Goal: Check status: Check status

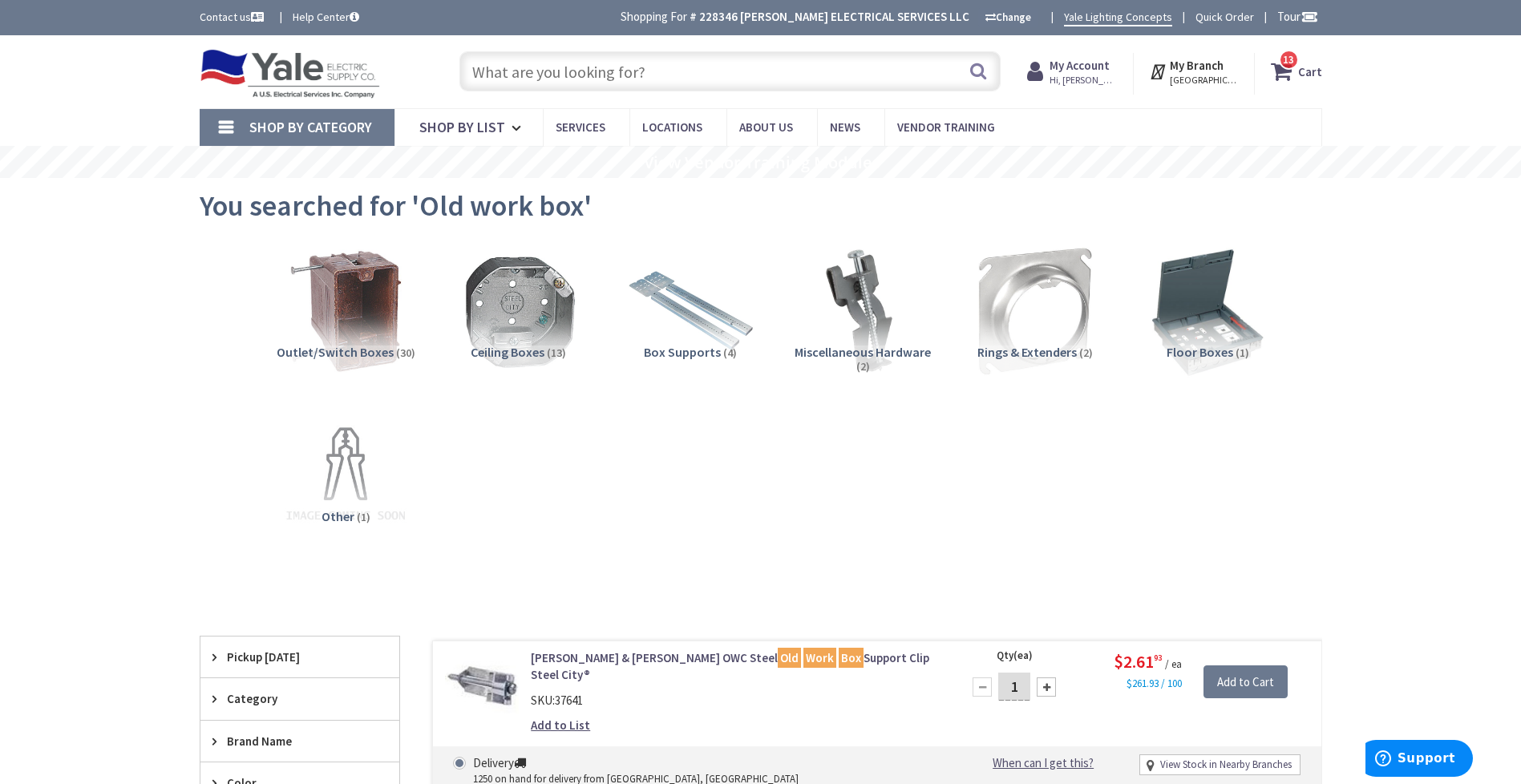
click at [1082, 68] on strong "My Account" at bounding box center [1079, 66] width 60 height 16
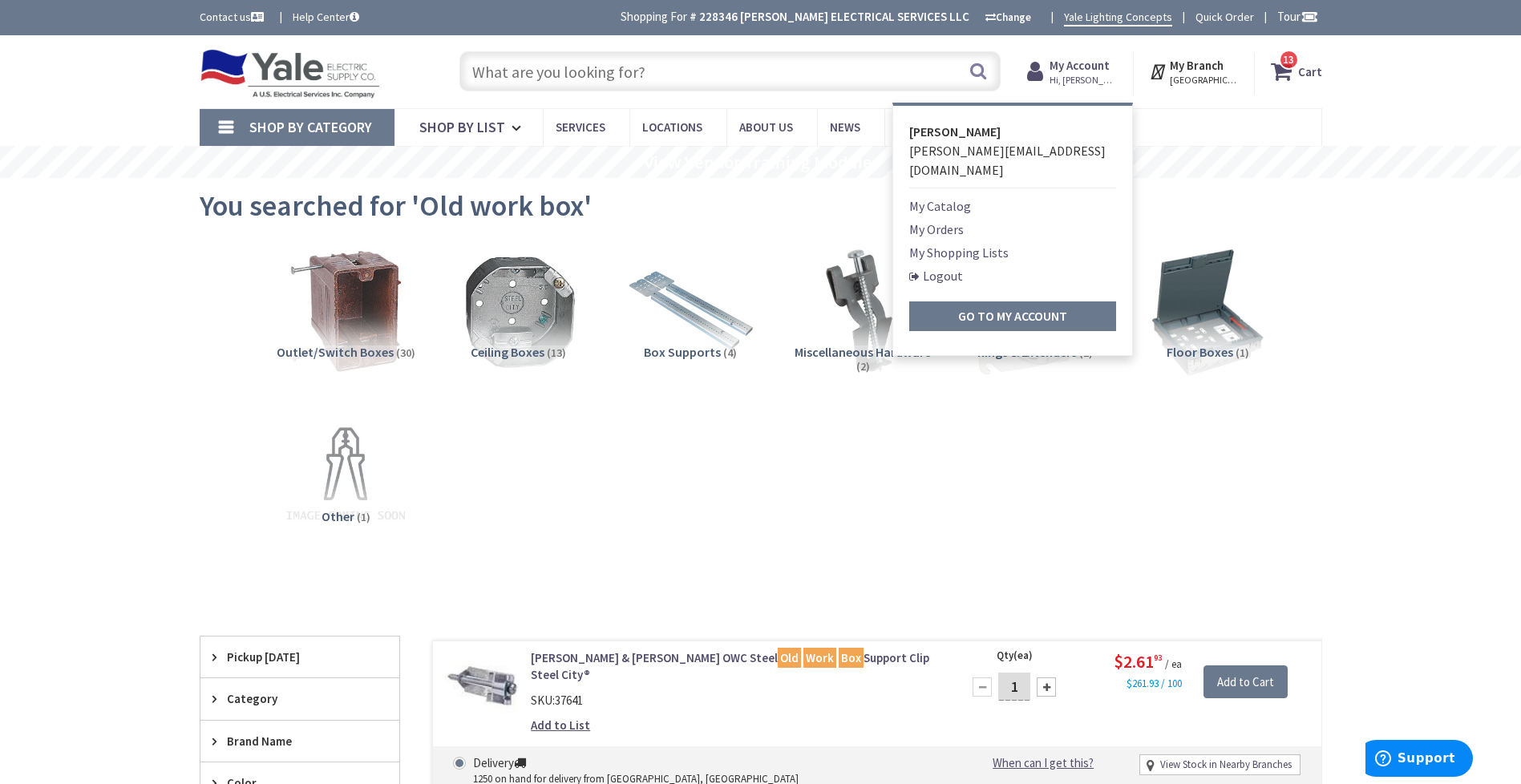
click at [956, 219] on link "My Orders" at bounding box center [937, 229] width 55 height 20
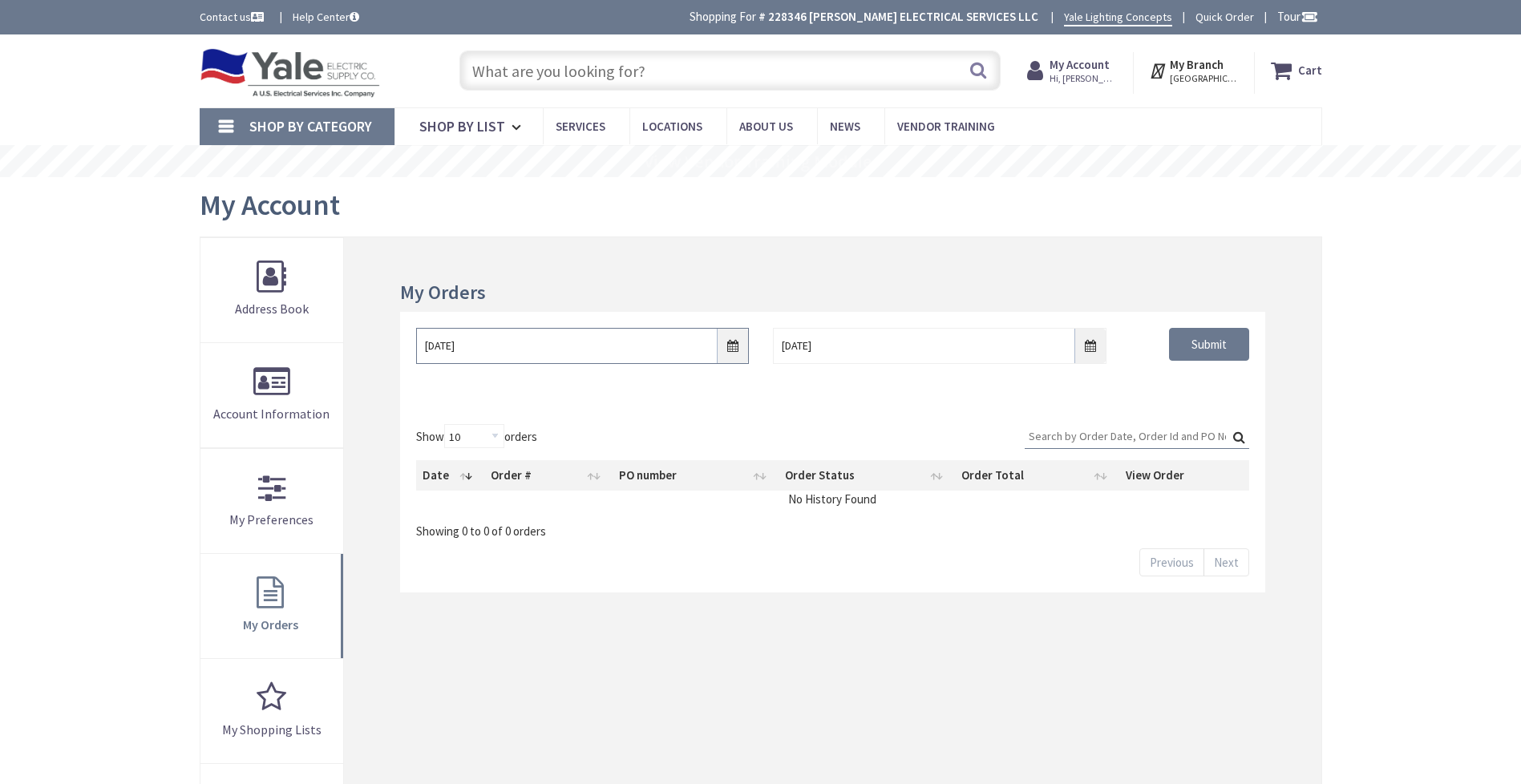
click at [730, 337] on input "9/25/2025" at bounding box center [582, 346] width 333 height 36
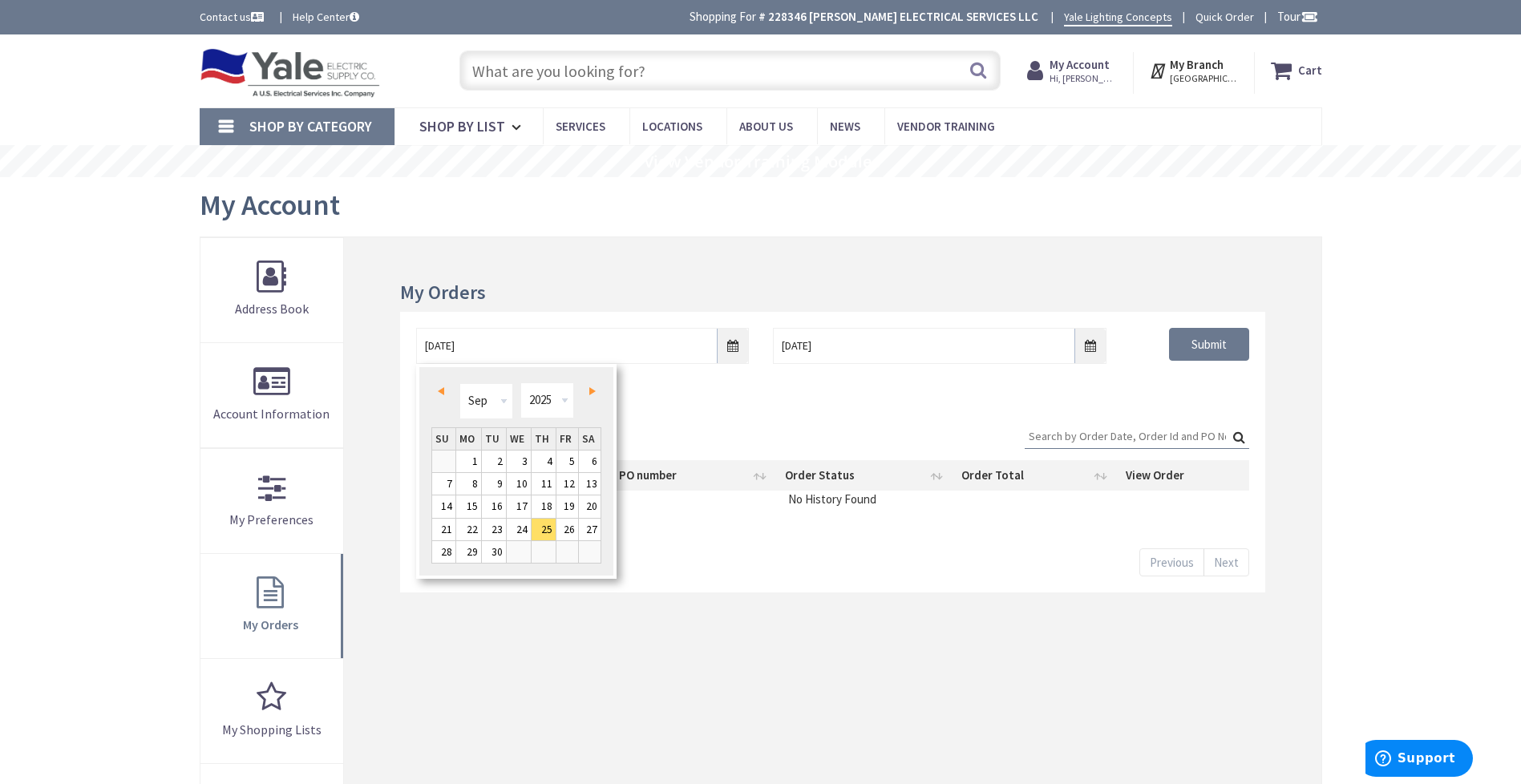
click at [436, 391] on link "Prev" at bounding box center [443, 392] width 22 height 22
click at [573, 464] on link "1" at bounding box center [568, 461] width 22 height 22
type input "08/01/2025"
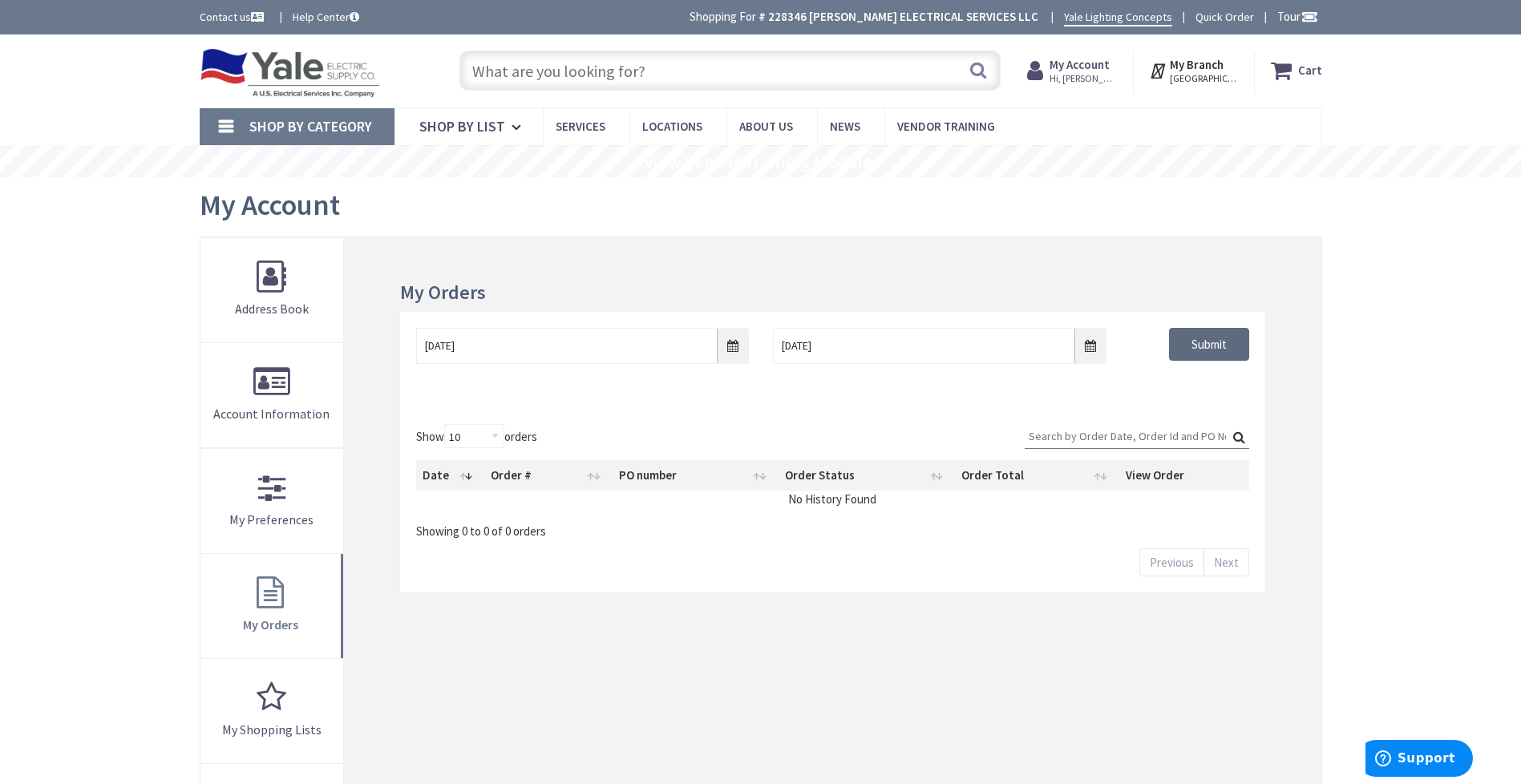
click at [1211, 340] on input "Submit" at bounding box center [1210, 345] width 80 height 33
type input "[PERSON_NAME][GEOGRAPHIC_DATA], [STREET_ADDRESS][PERSON_NAME]"
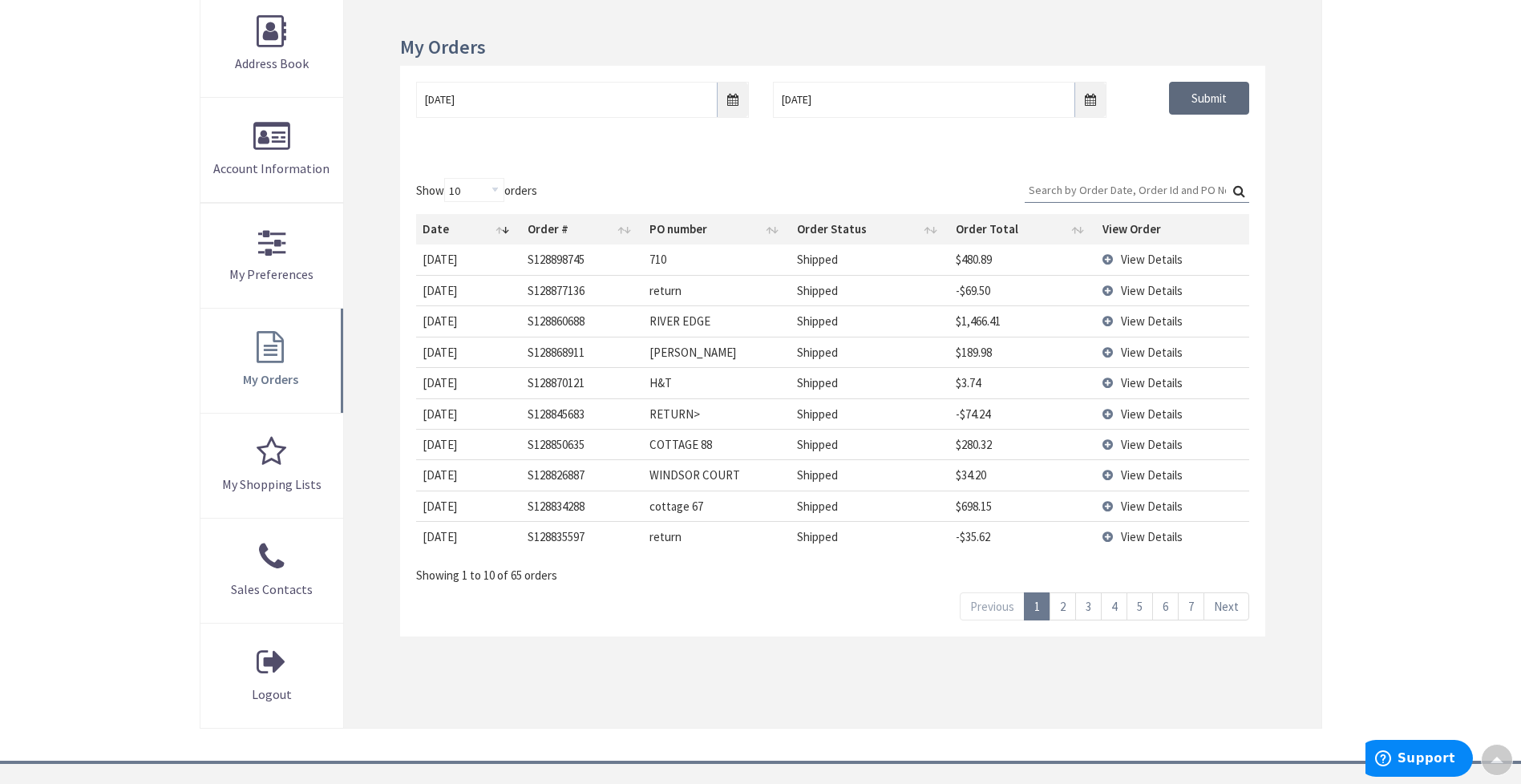
scroll to position [251, 0]
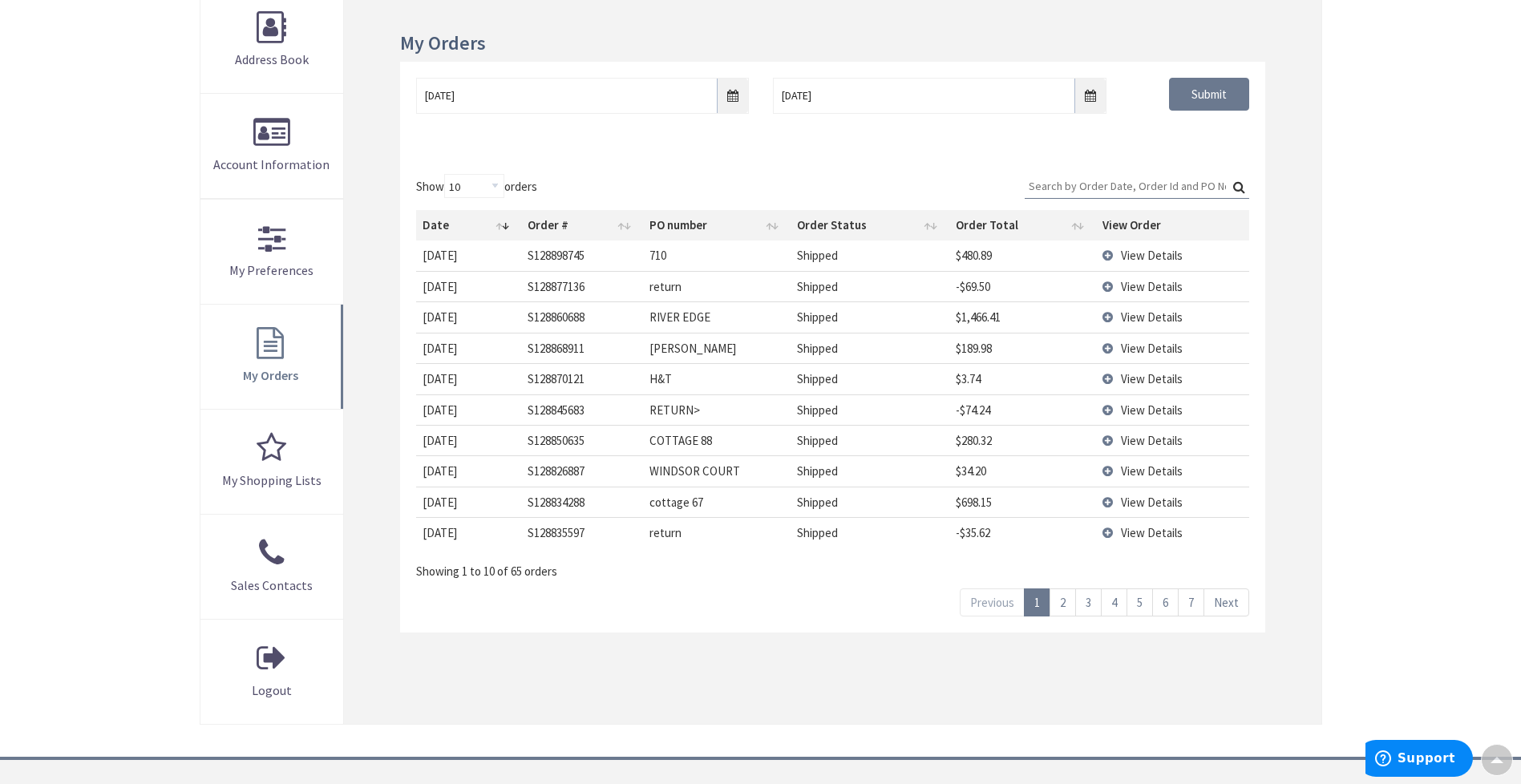
click at [1169, 599] on link "6" at bounding box center [1165, 602] width 26 height 28
click at [1193, 603] on link "7" at bounding box center [1191, 602] width 26 height 28
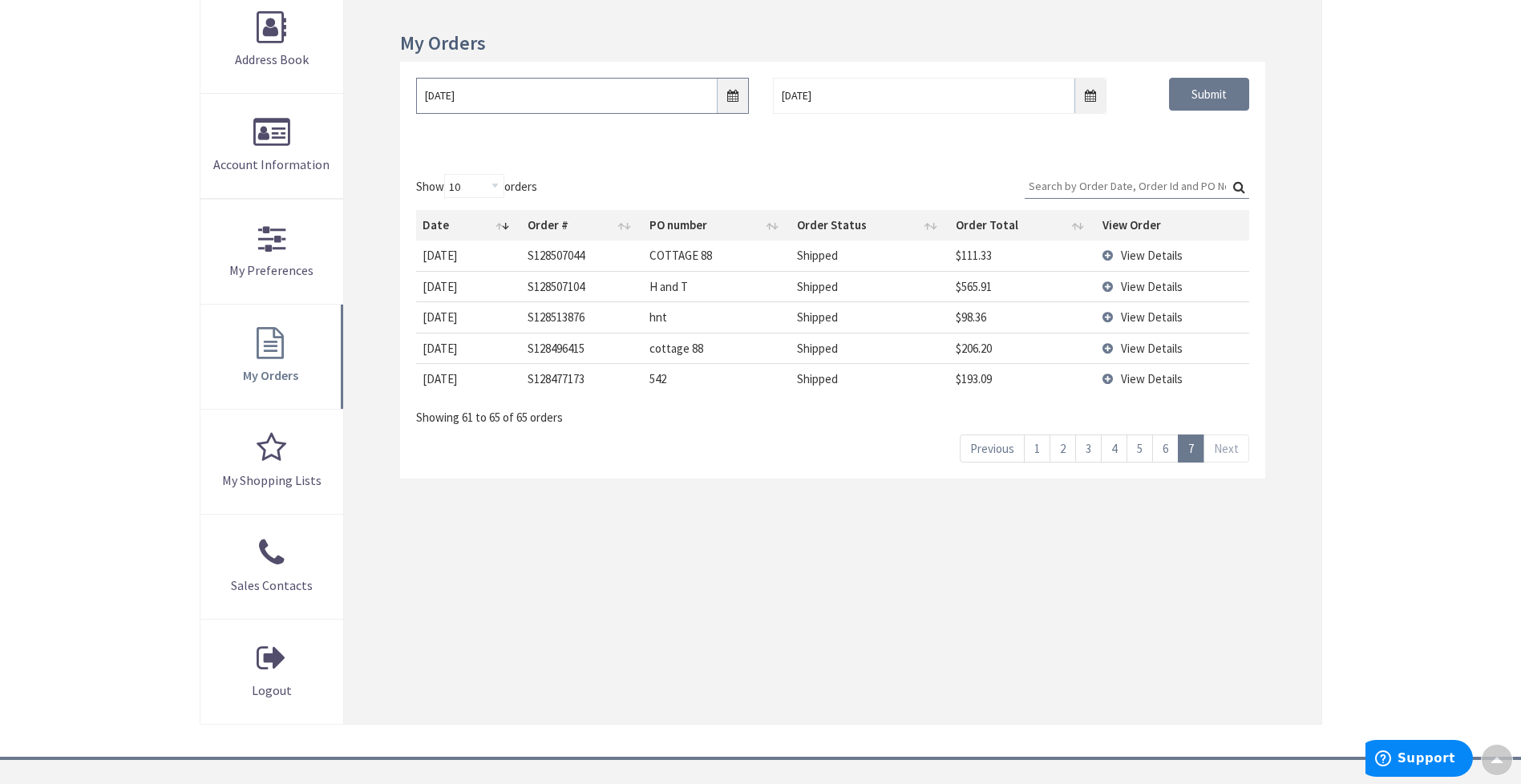
click at [725, 105] on input "08/01/2025" at bounding box center [582, 95] width 333 height 36
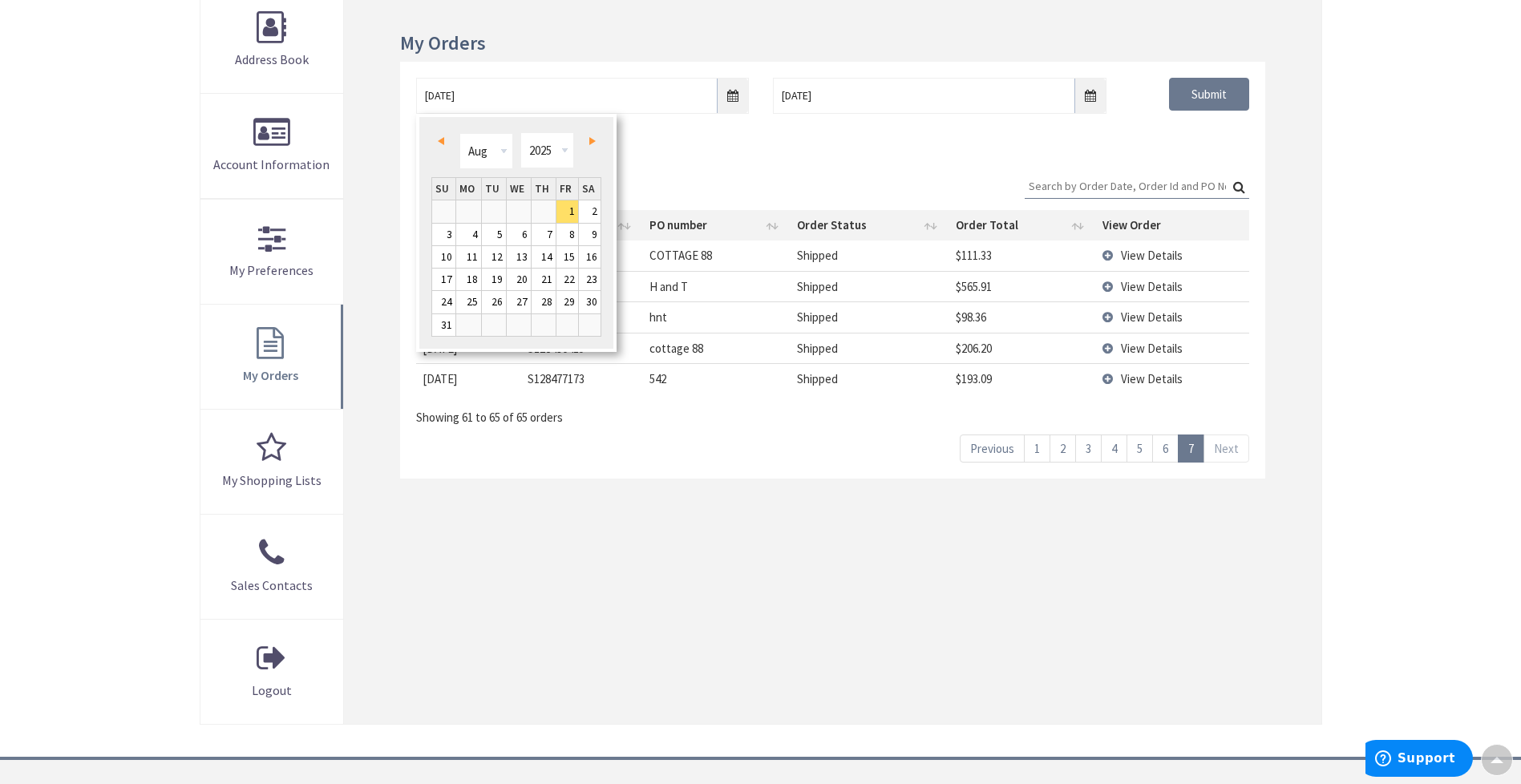
click at [447, 134] on link "Prev" at bounding box center [443, 142] width 22 height 22
click at [464, 300] on link "30" at bounding box center [468, 301] width 24 height 22
type input "06/30/2025"
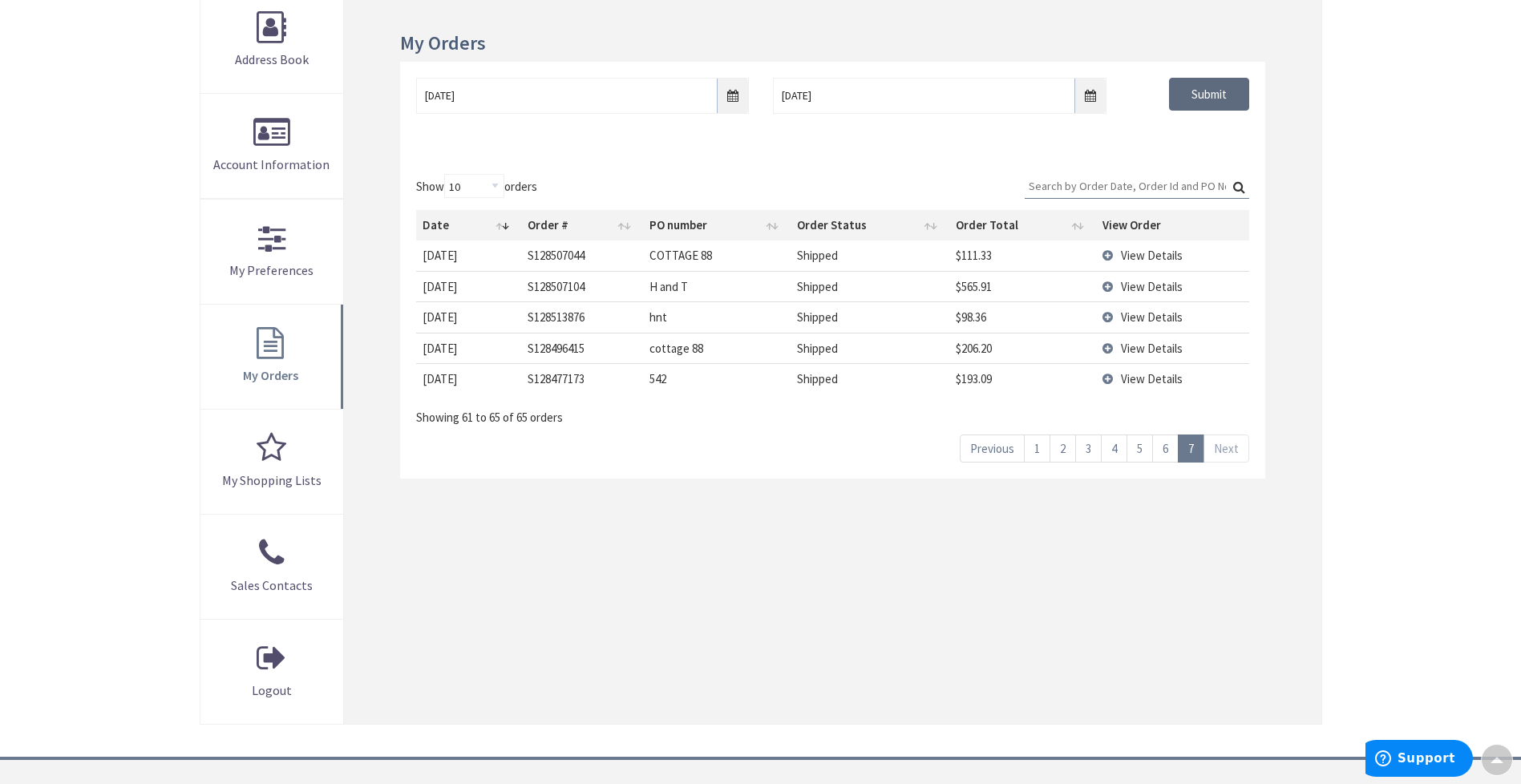
click at [1187, 77] on input "Submit" at bounding box center [1210, 94] width 80 height 33
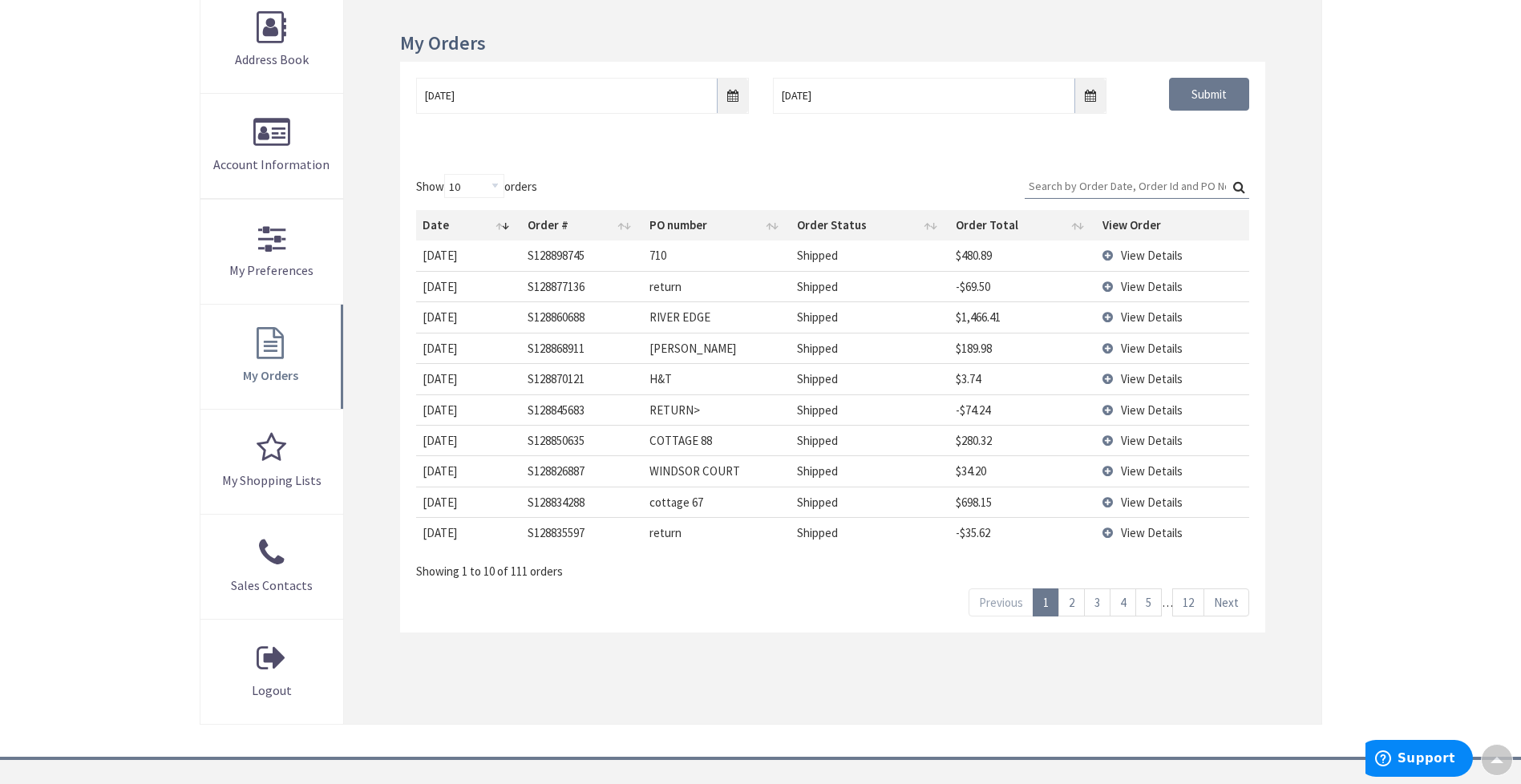
click at [1187, 610] on link "12" at bounding box center [1188, 602] width 32 height 28
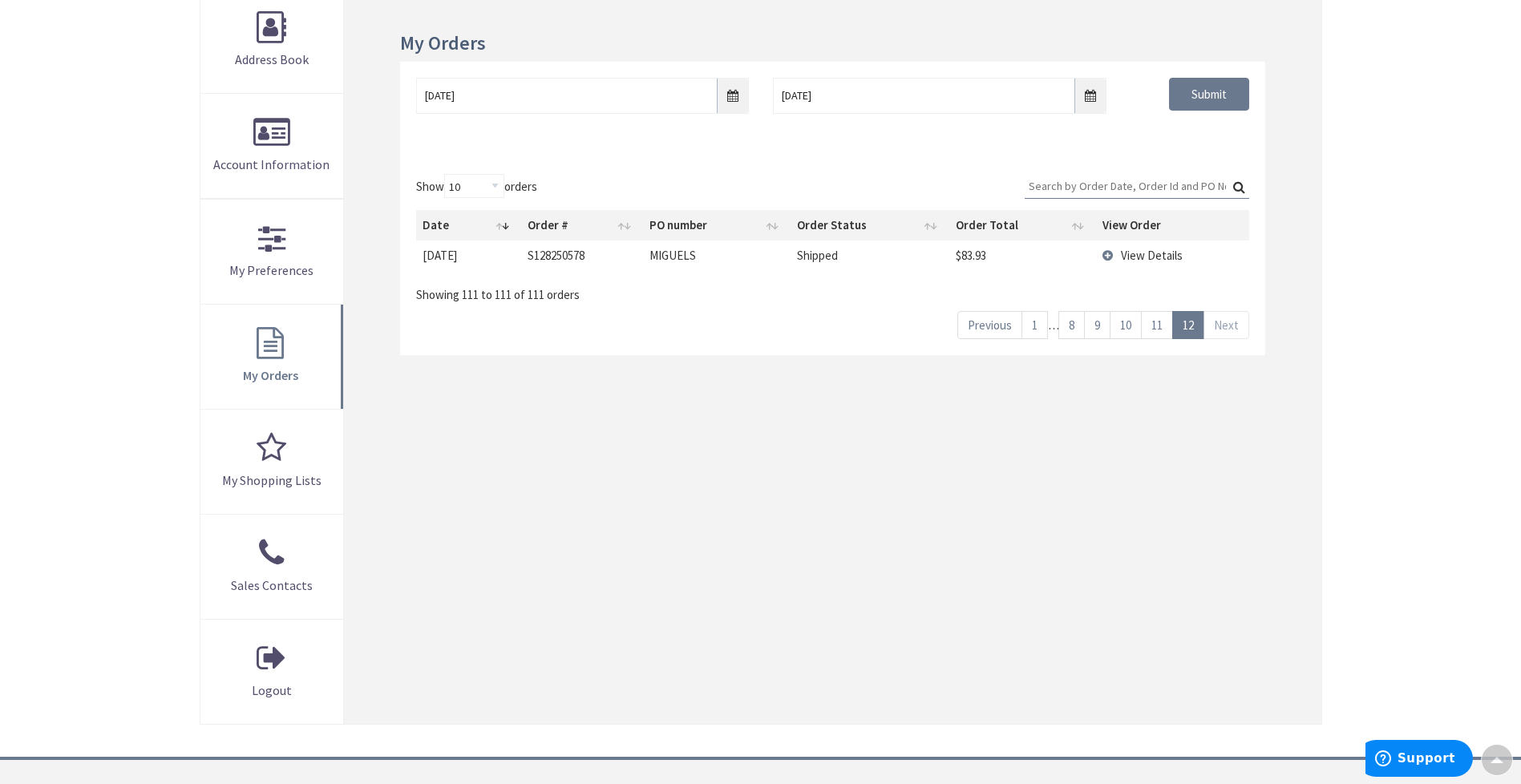
click at [1156, 328] on link "11" at bounding box center [1157, 325] width 32 height 28
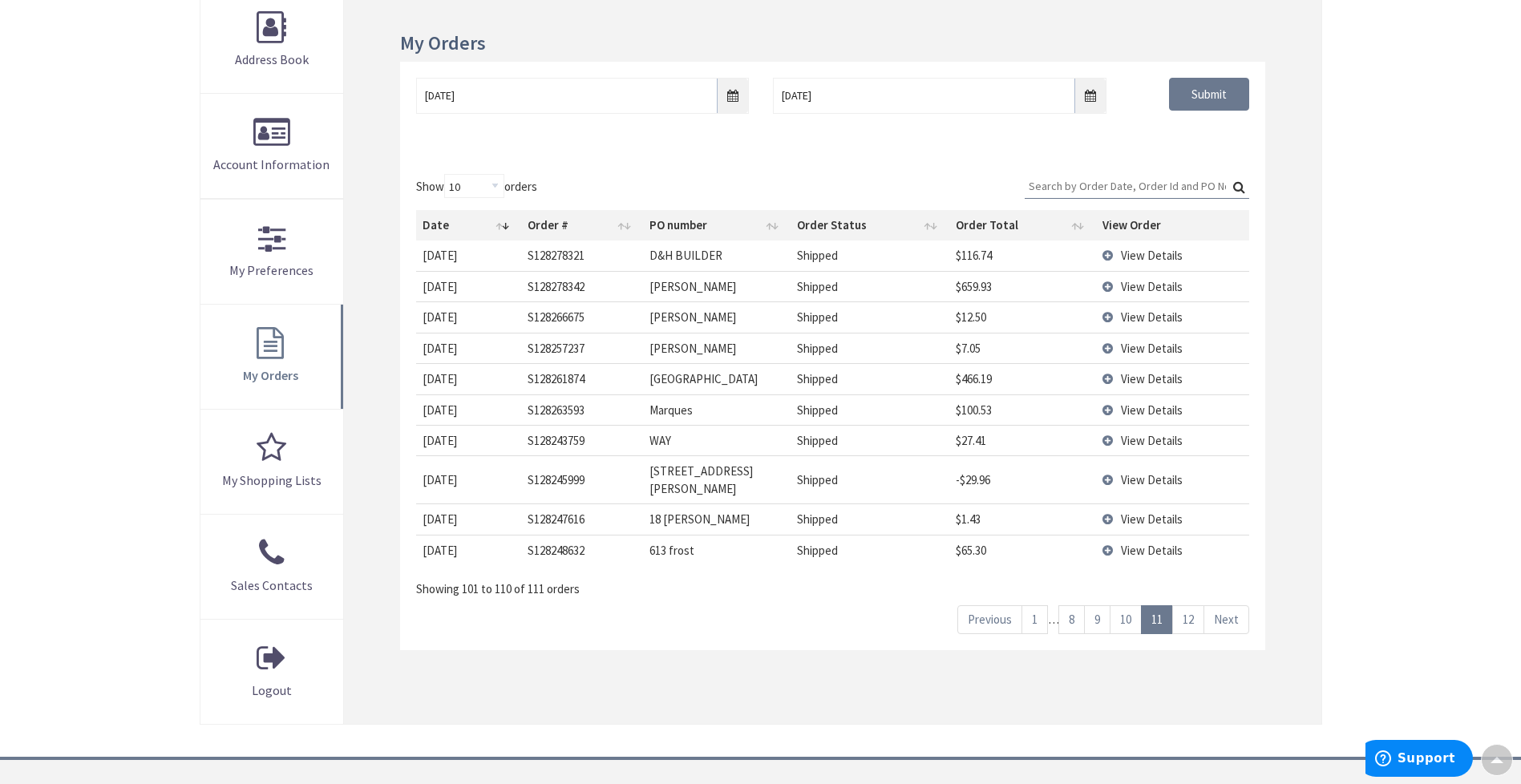
click at [1124, 609] on link "10" at bounding box center [1126, 620] width 32 height 28
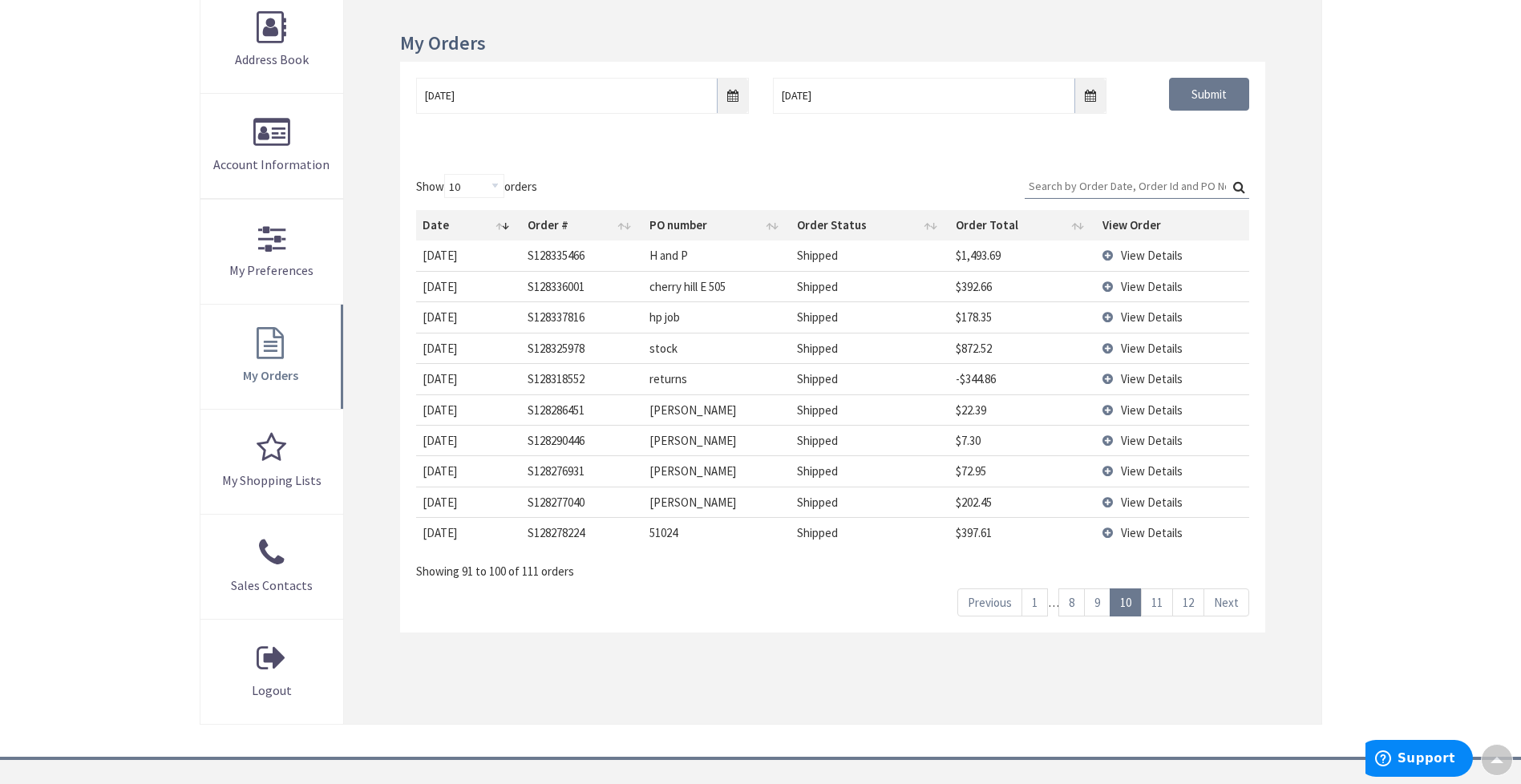
click at [1160, 311] on span "View Details" at bounding box center [1151, 317] width 62 height 16
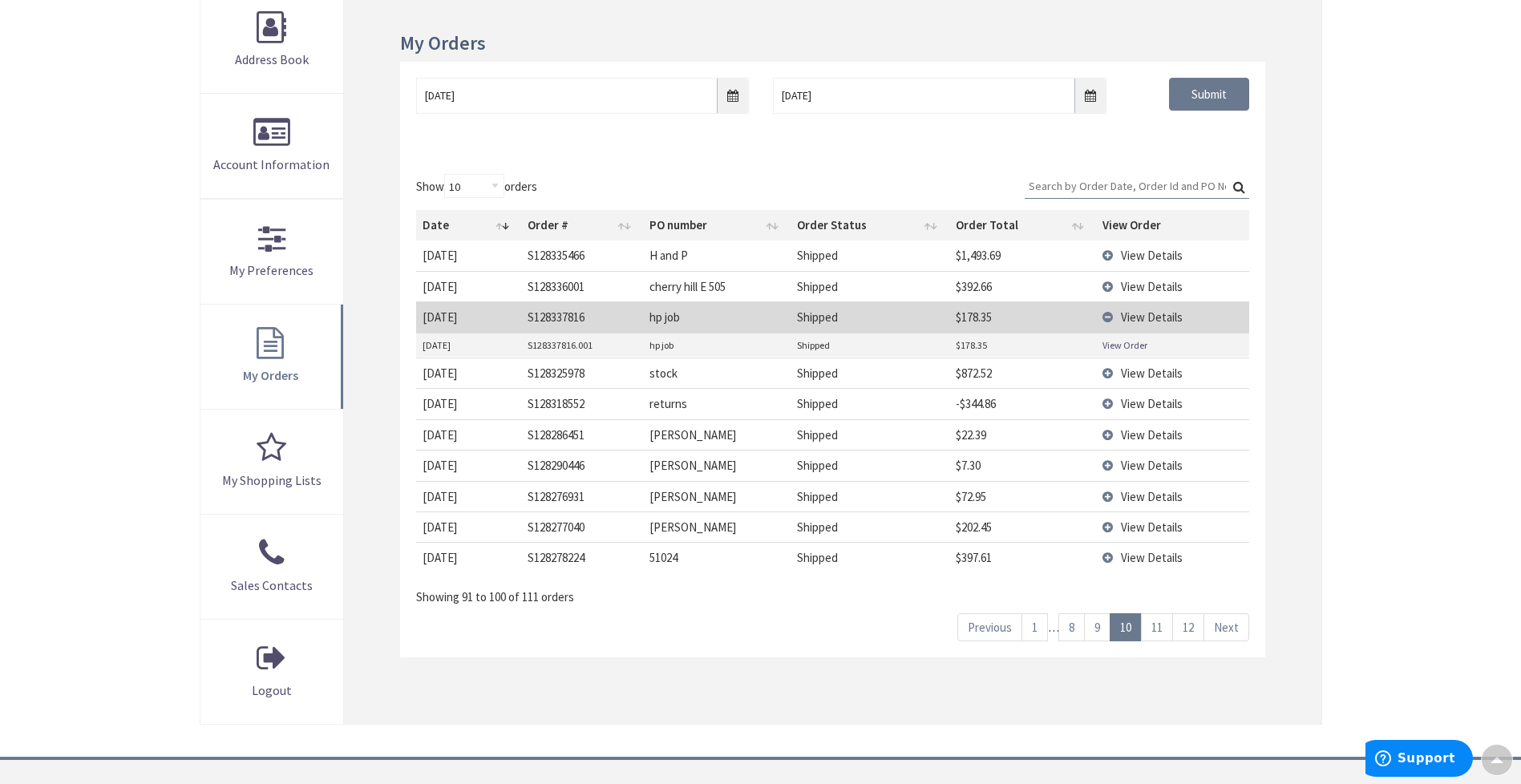
click at [1142, 344] on link "View Order" at bounding box center [1126, 346] width 45 height 14
click at [1144, 258] on span "View Details" at bounding box center [1151, 255] width 62 height 16
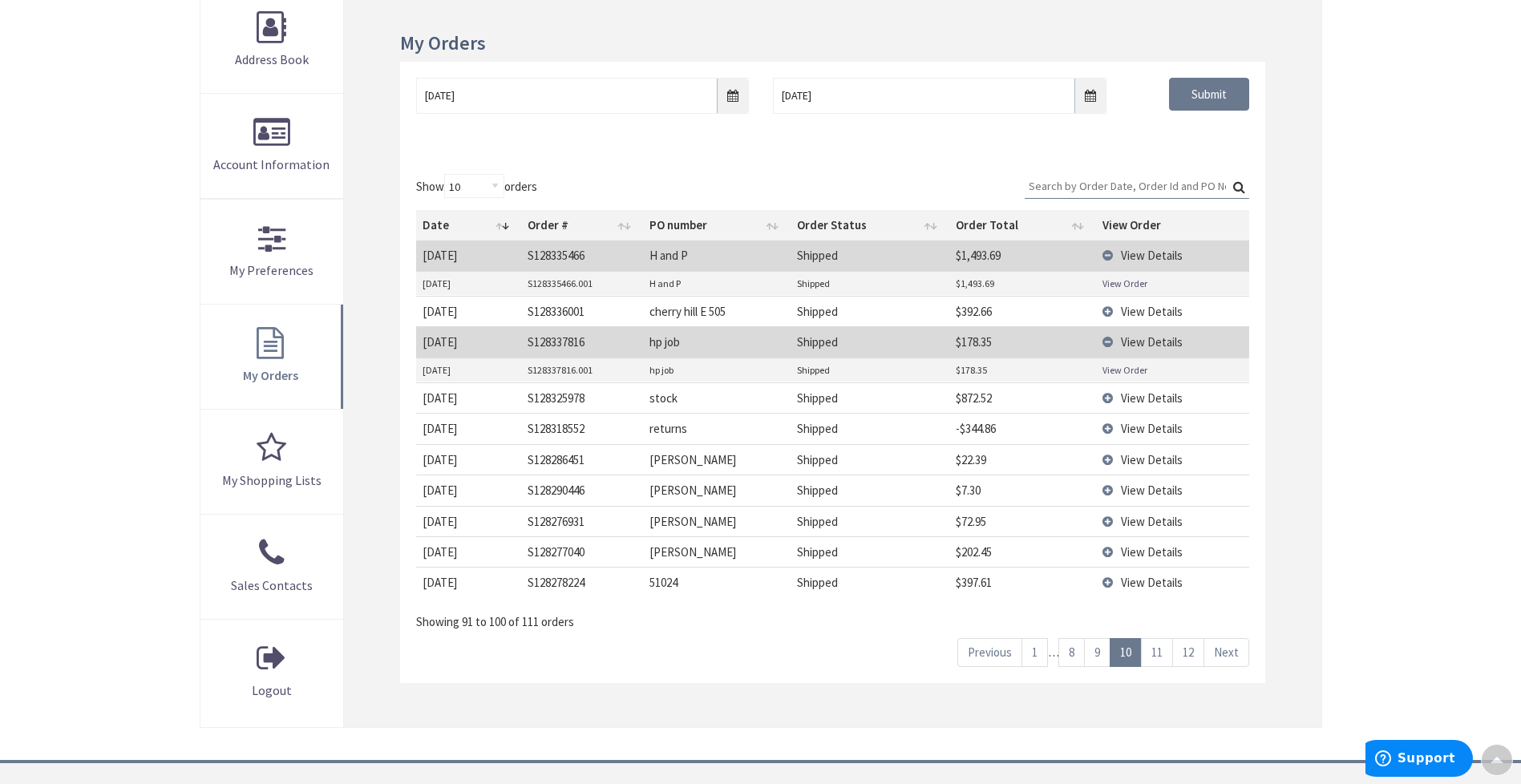
click at [1133, 277] on link "View Order" at bounding box center [1126, 284] width 45 height 14
click at [1095, 650] on link "9" at bounding box center [1097, 652] width 26 height 28
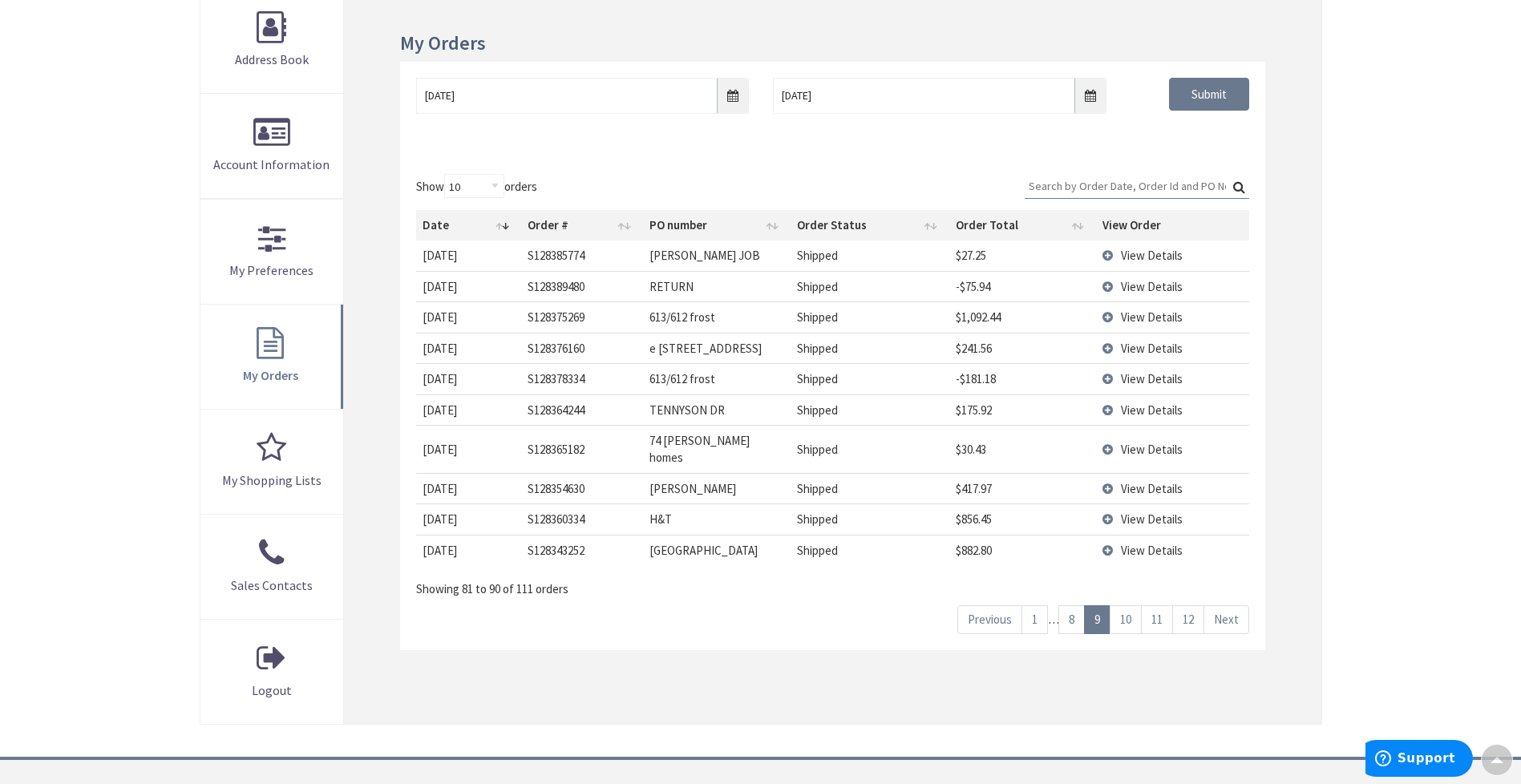
click at [1141, 512] on span "View Details" at bounding box center [1151, 520] width 62 height 16
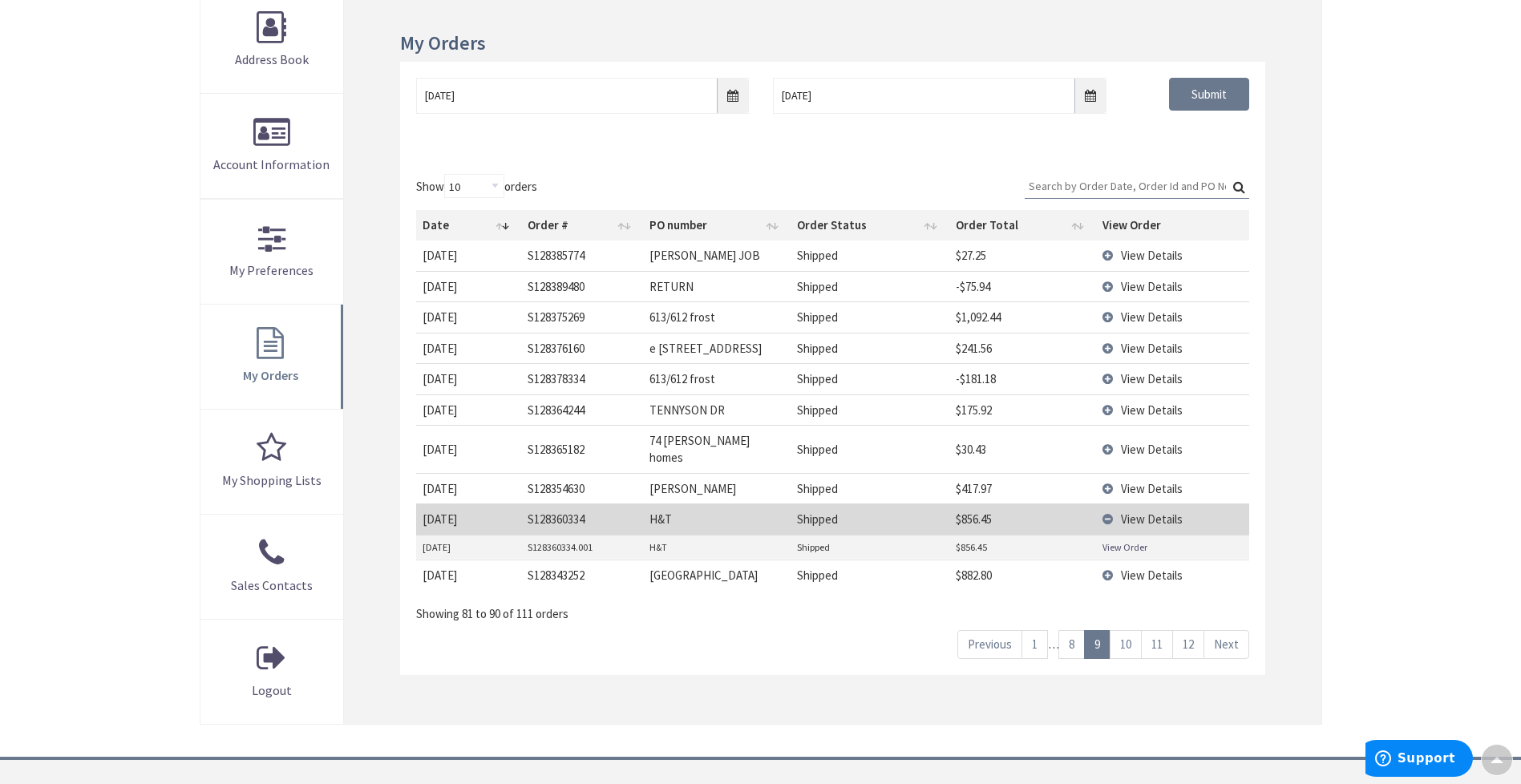
click at [1127, 540] on link "View Order" at bounding box center [1126, 547] width 45 height 14
click at [1064, 630] on link "8" at bounding box center [1071, 644] width 26 height 28
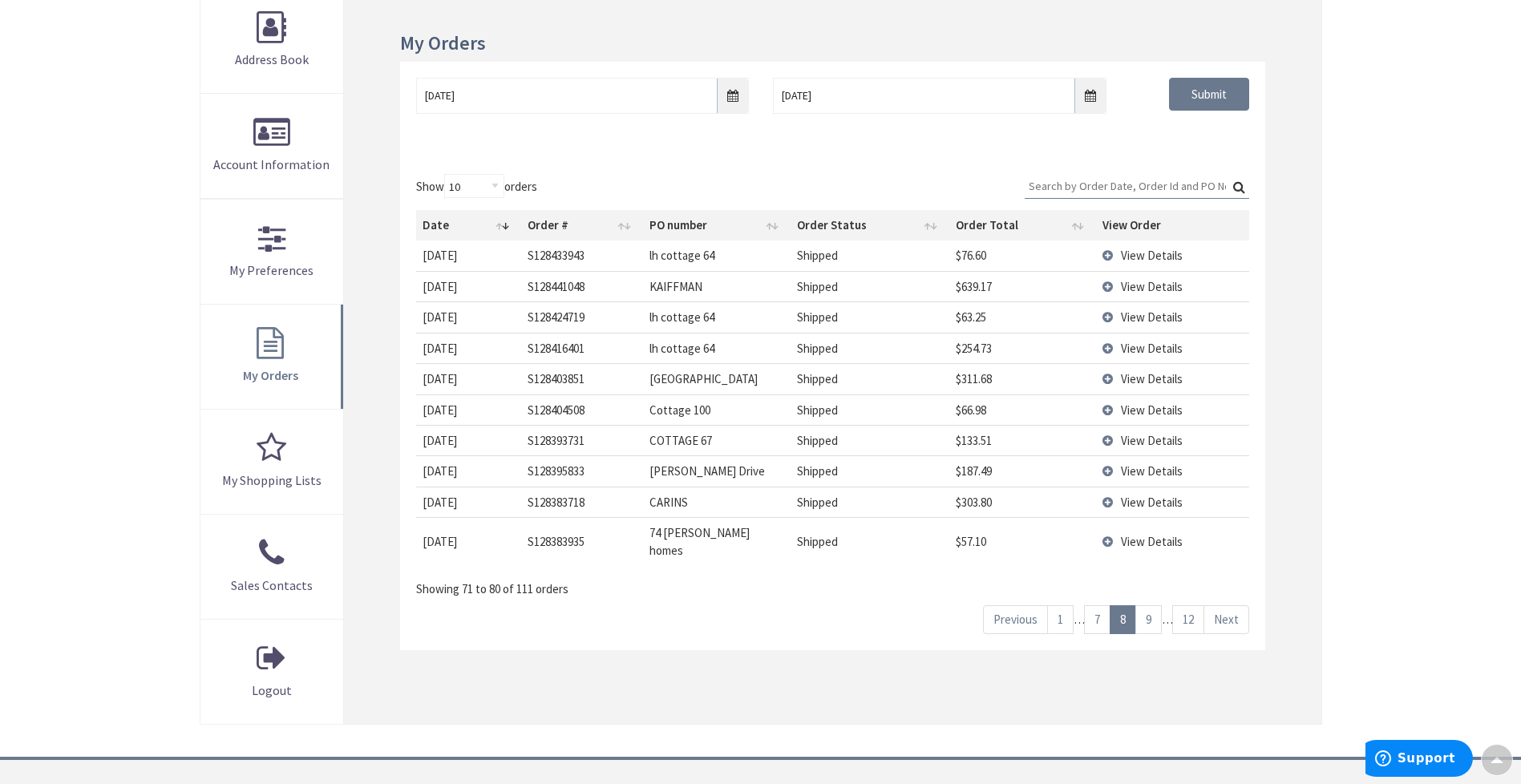
click at [1099, 606] on link "7" at bounding box center [1097, 620] width 26 height 28
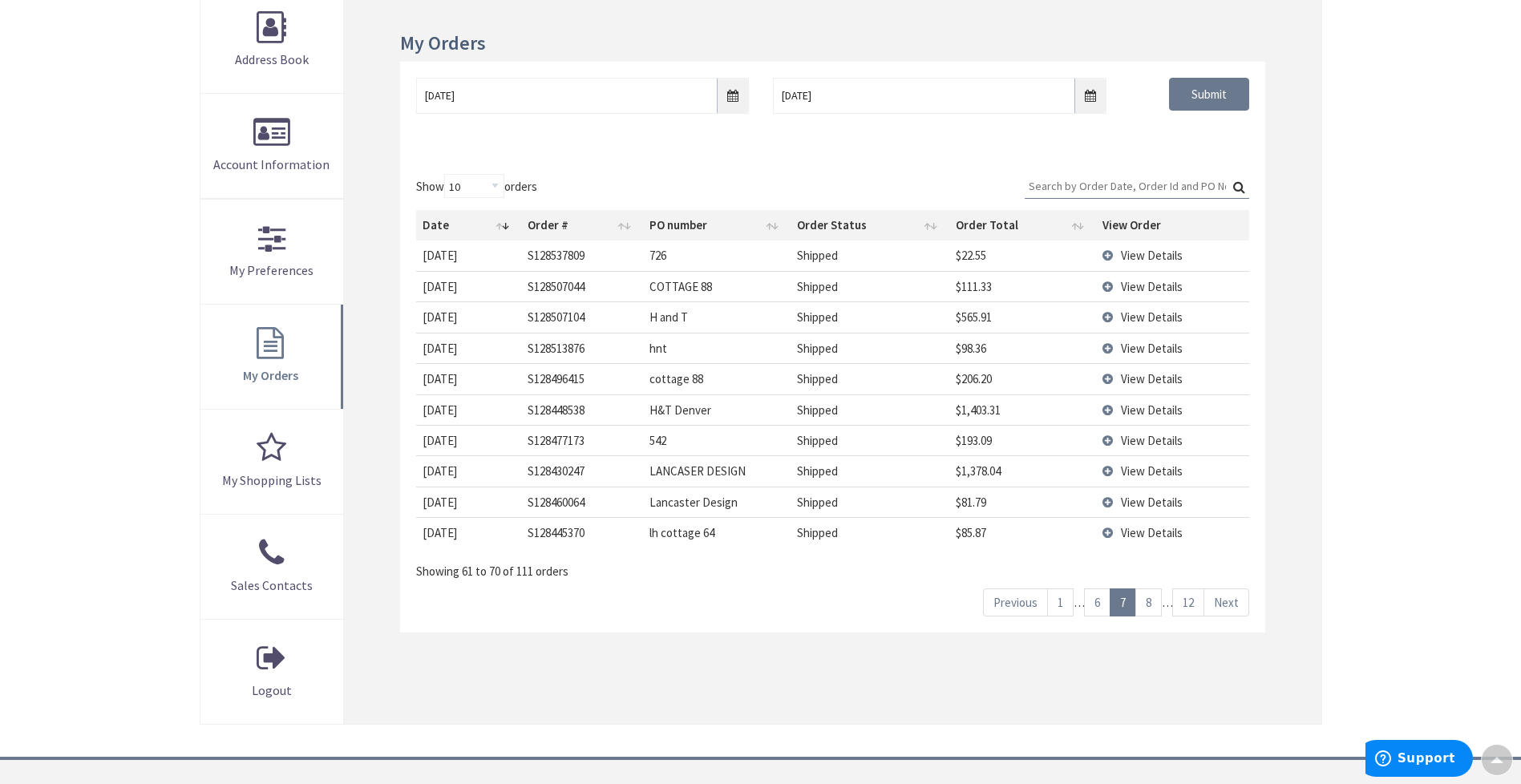
click at [1163, 315] on span "View Details" at bounding box center [1151, 317] width 62 height 16
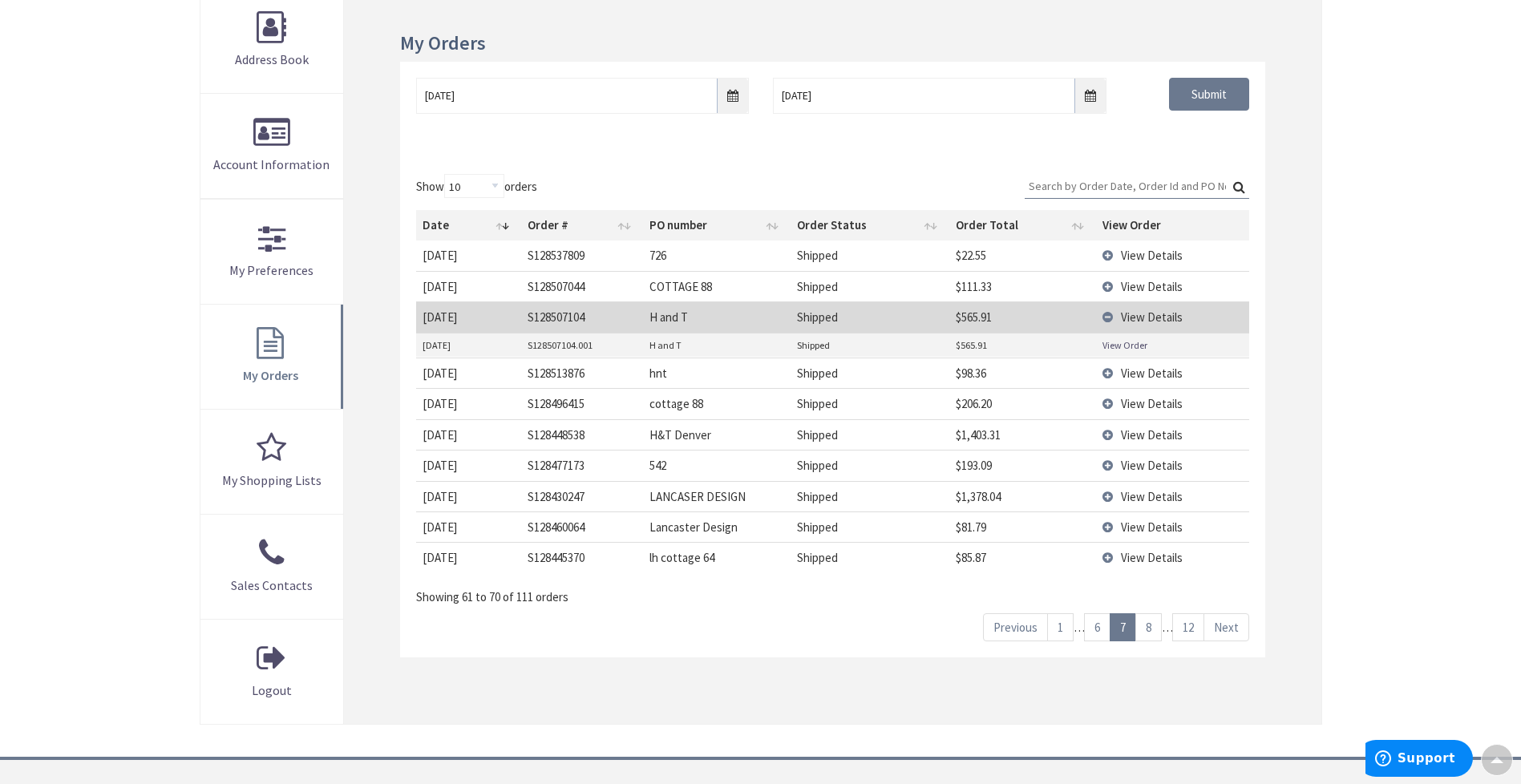
click at [1133, 344] on link "View Order" at bounding box center [1126, 346] width 45 height 14
click at [1165, 371] on span "View Details" at bounding box center [1151, 374] width 62 height 16
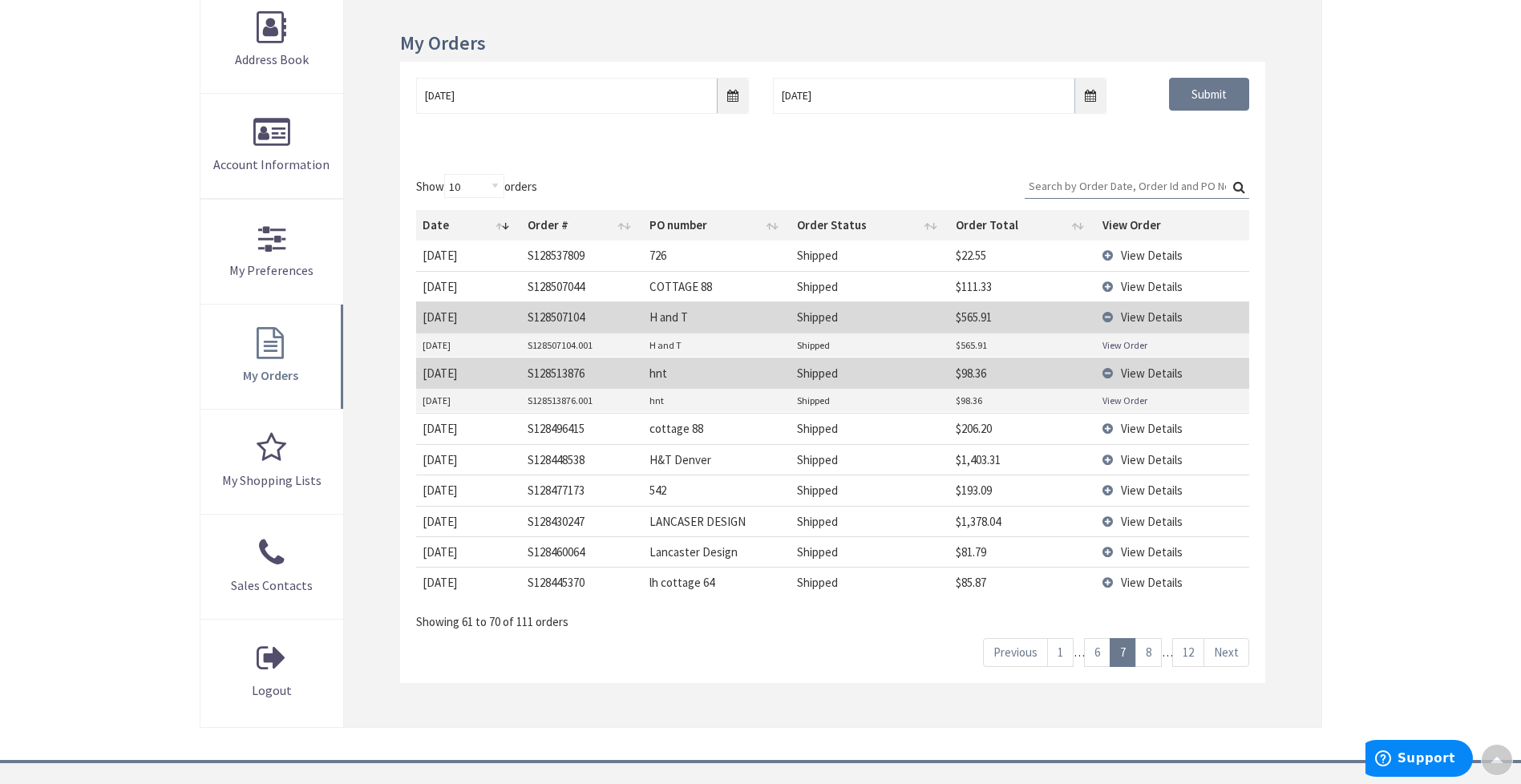
click at [1120, 398] on link "View Order" at bounding box center [1126, 400] width 45 height 14
click at [1147, 461] on span "View Details" at bounding box center [1151, 460] width 62 height 16
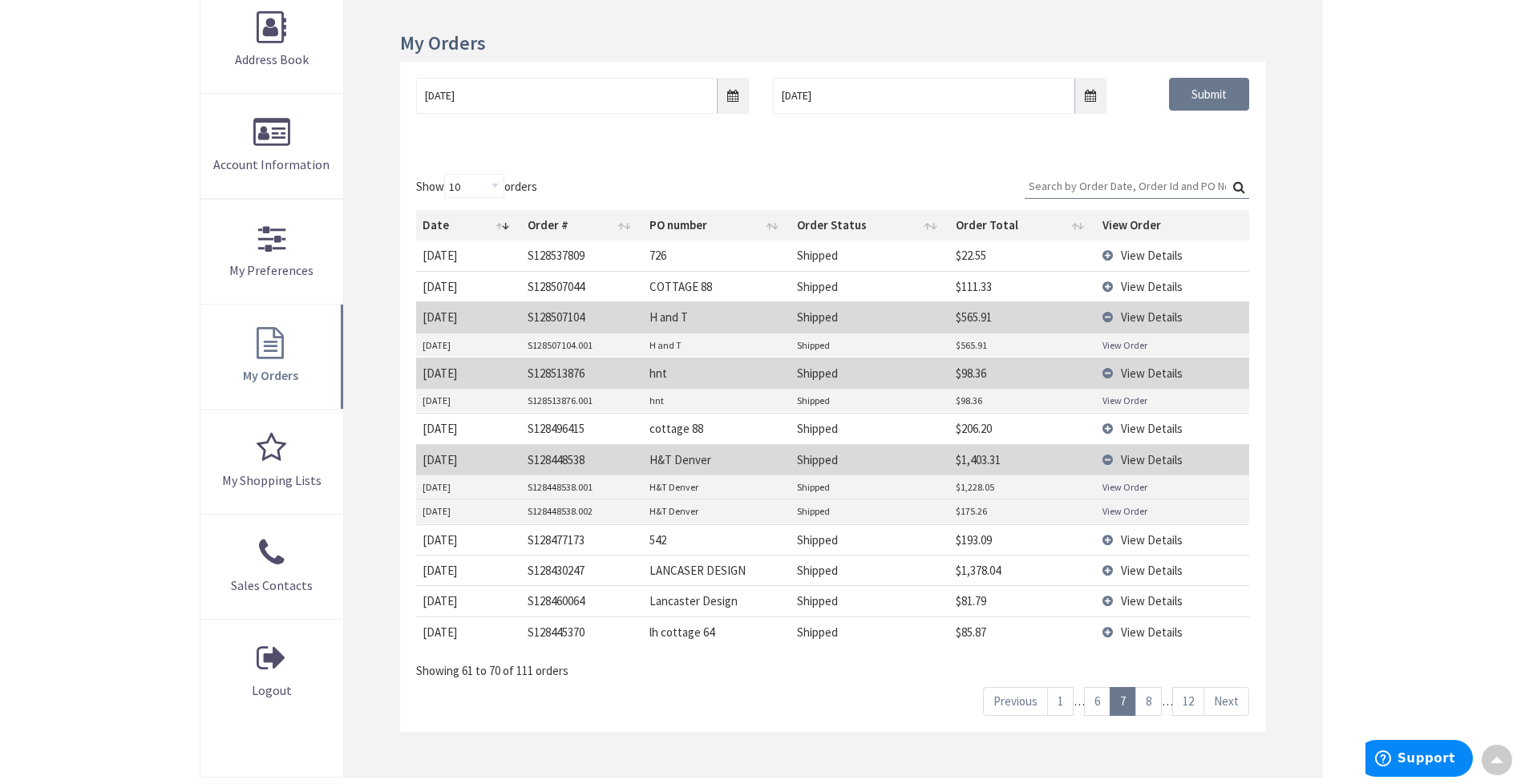
click at [1126, 484] on link "View Order" at bounding box center [1126, 487] width 45 height 14
click at [1099, 709] on link "6" at bounding box center [1097, 701] width 26 height 28
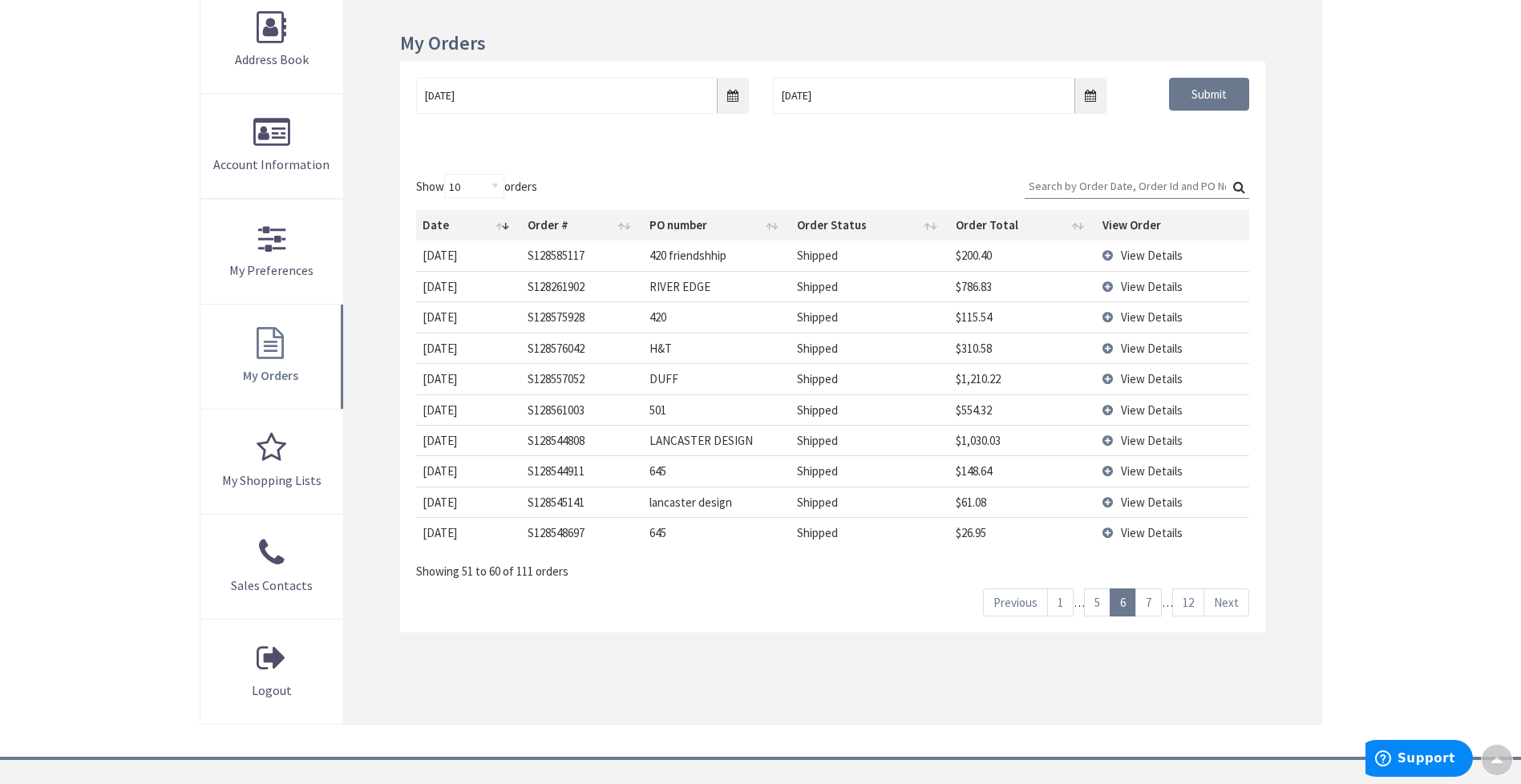
click at [1158, 349] on span "View Details" at bounding box center [1151, 348] width 62 height 16
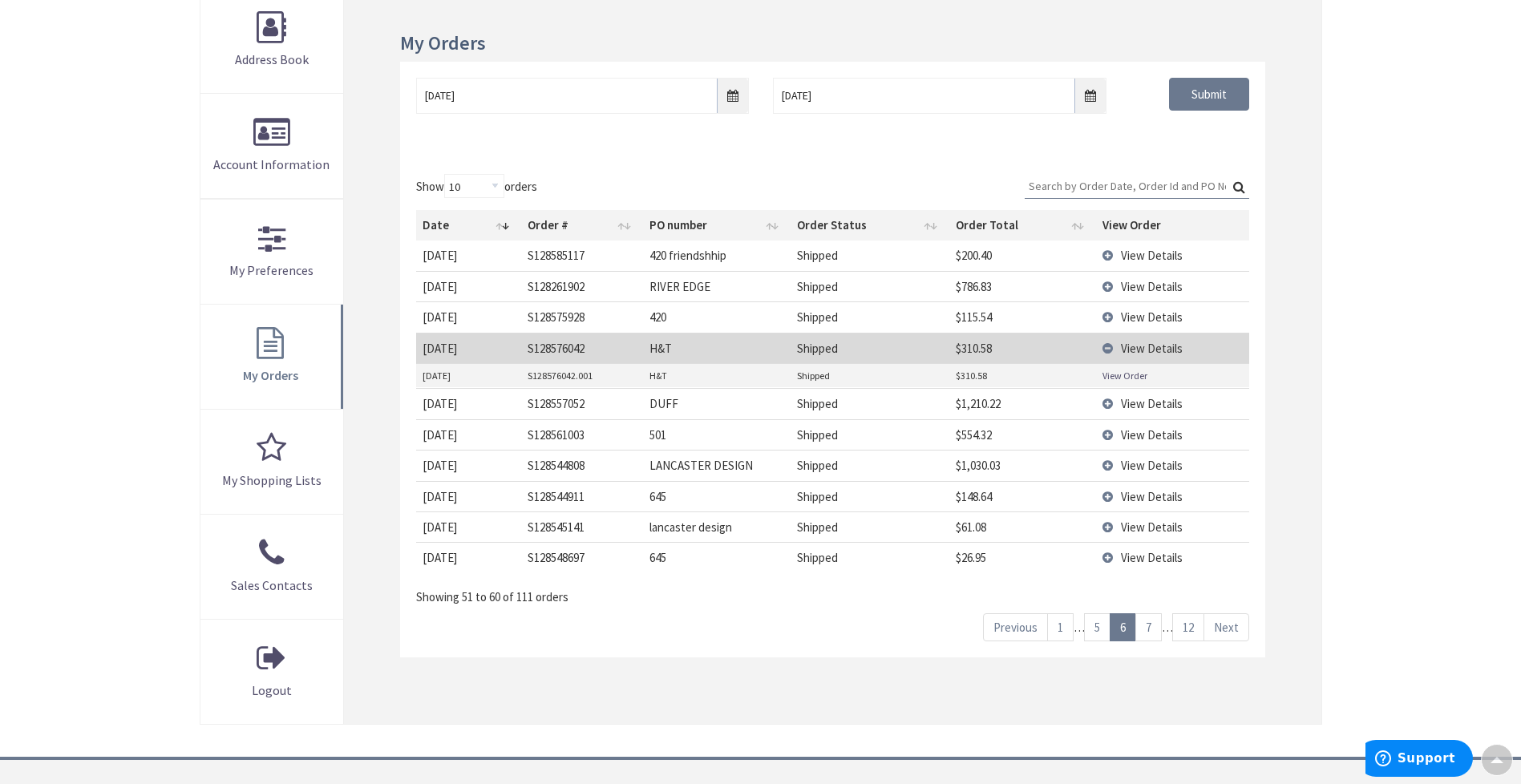
click at [1123, 370] on link "View Order" at bounding box center [1126, 376] width 45 height 14
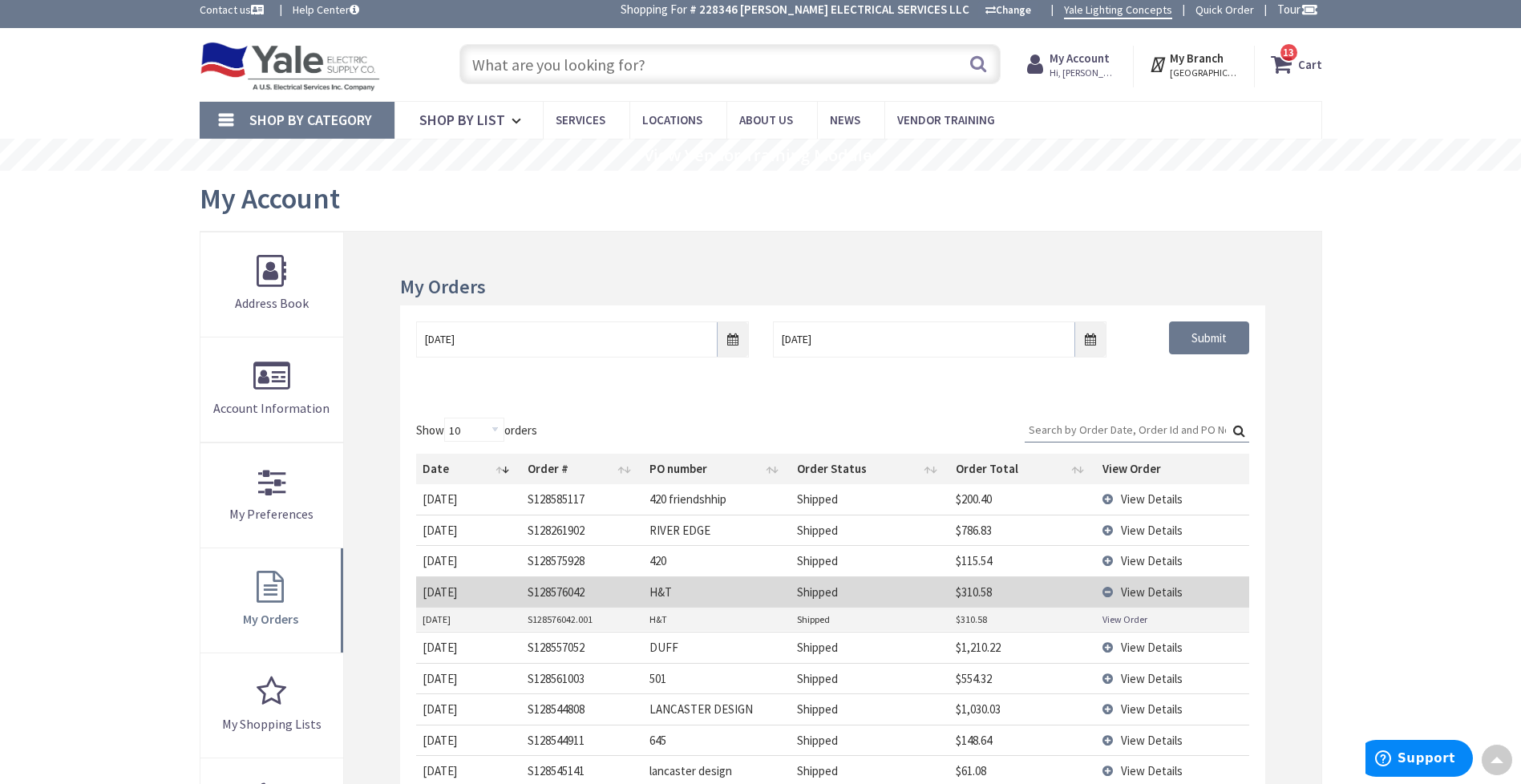
scroll to position [0, 0]
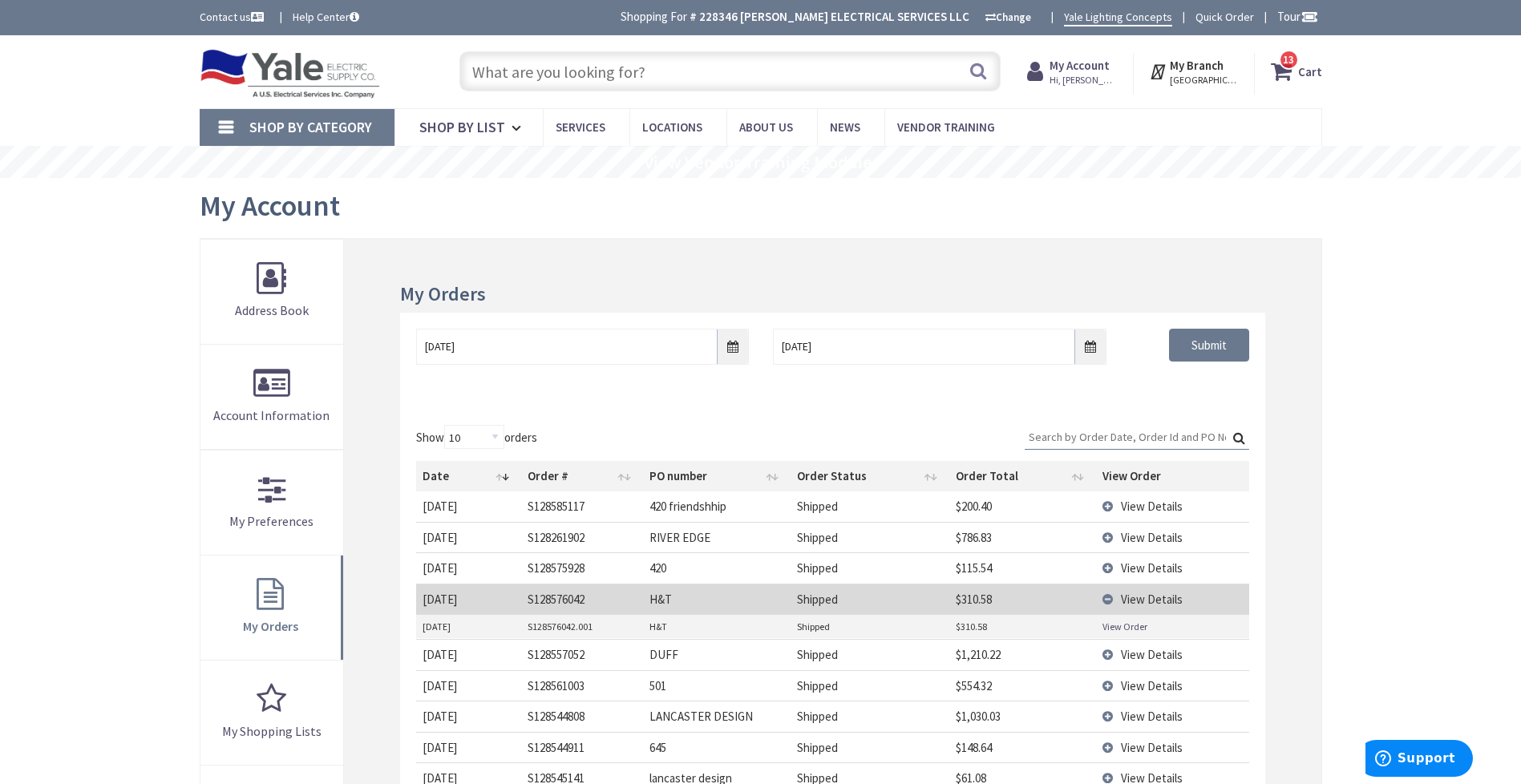
click at [629, 69] on input "text" at bounding box center [729, 70] width 541 height 40
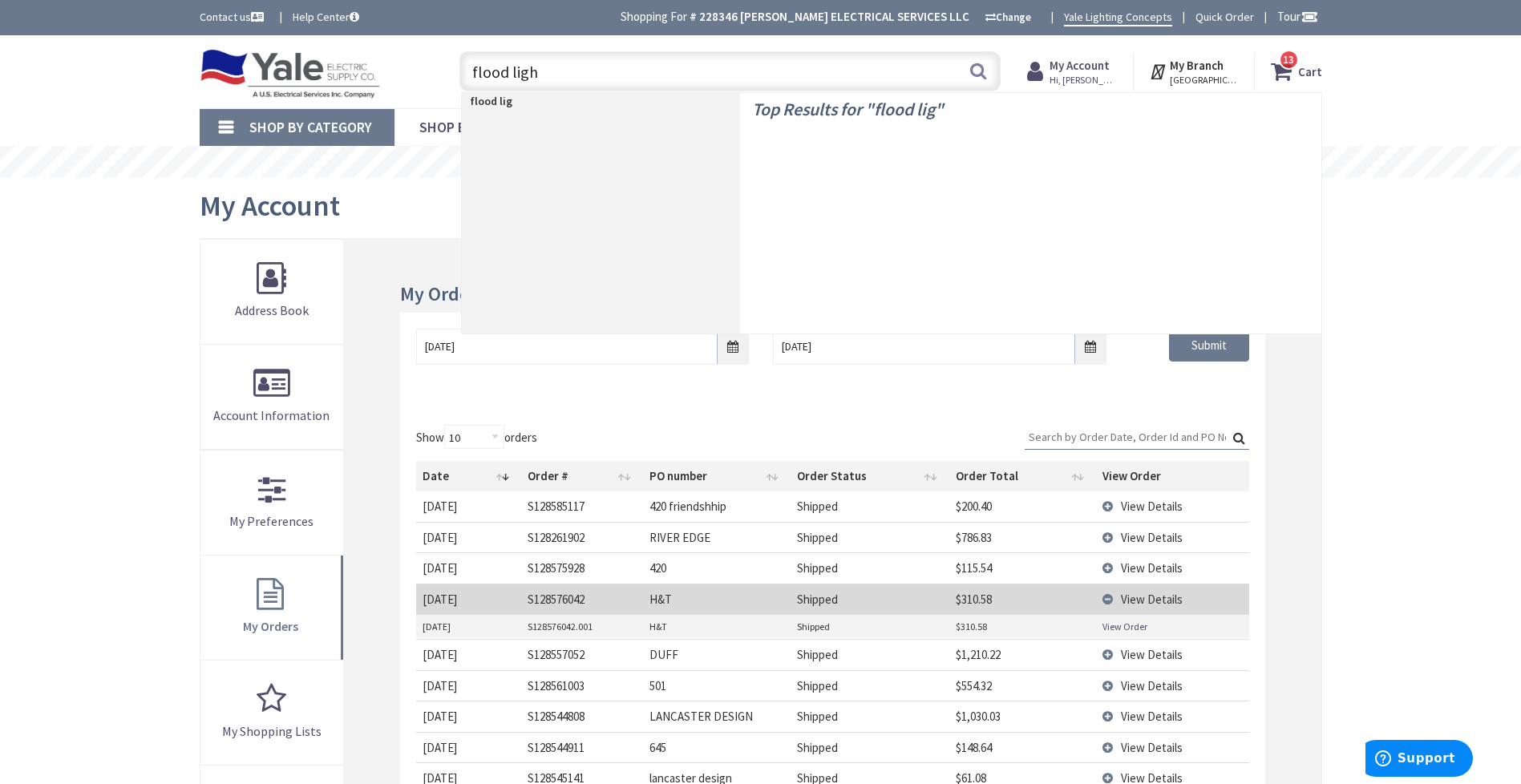
type input "flood light"
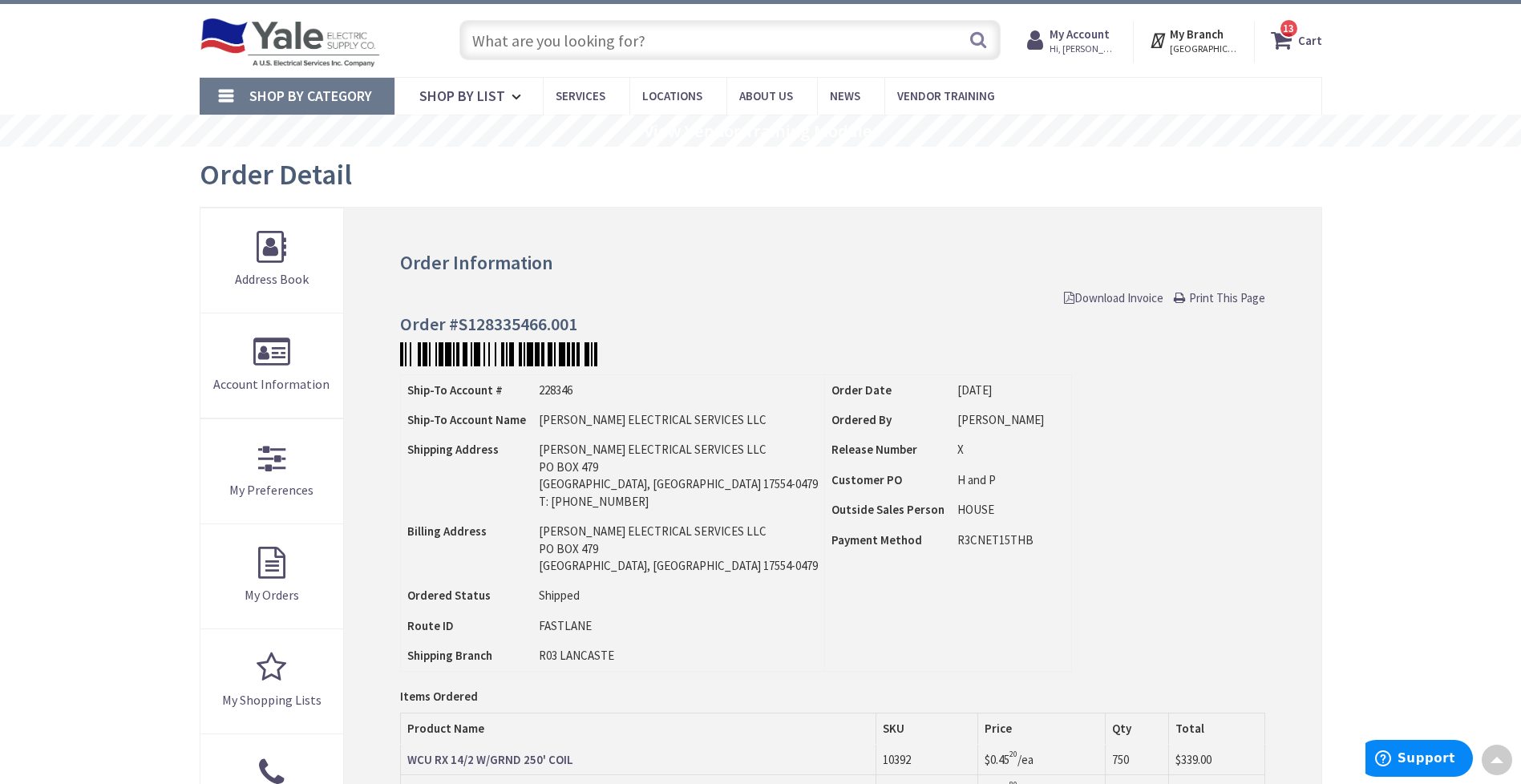
scroll to position [2, 0]
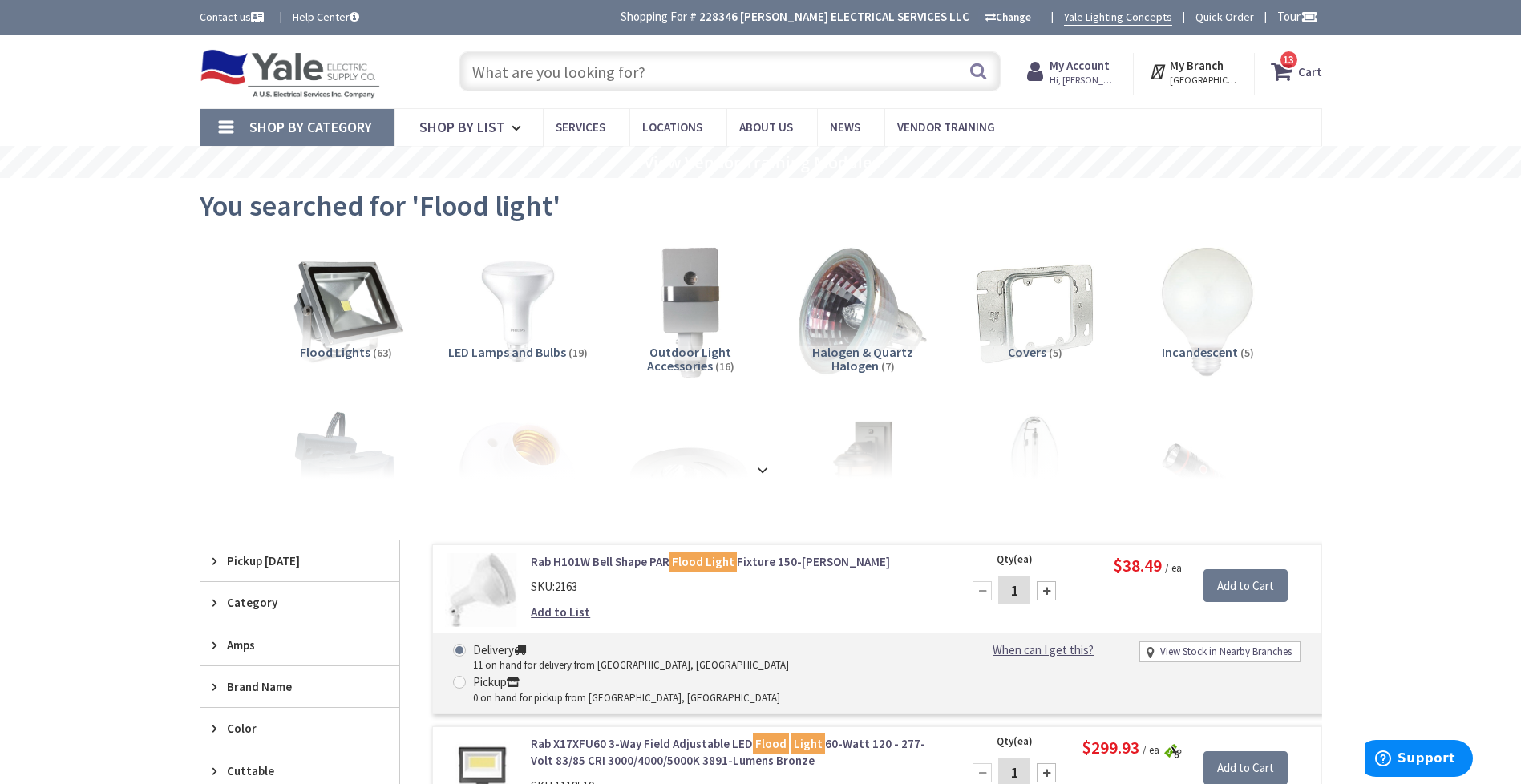
click at [701, 345] on span "Outdoor Light Accessories" at bounding box center [689, 358] width 85 height 30
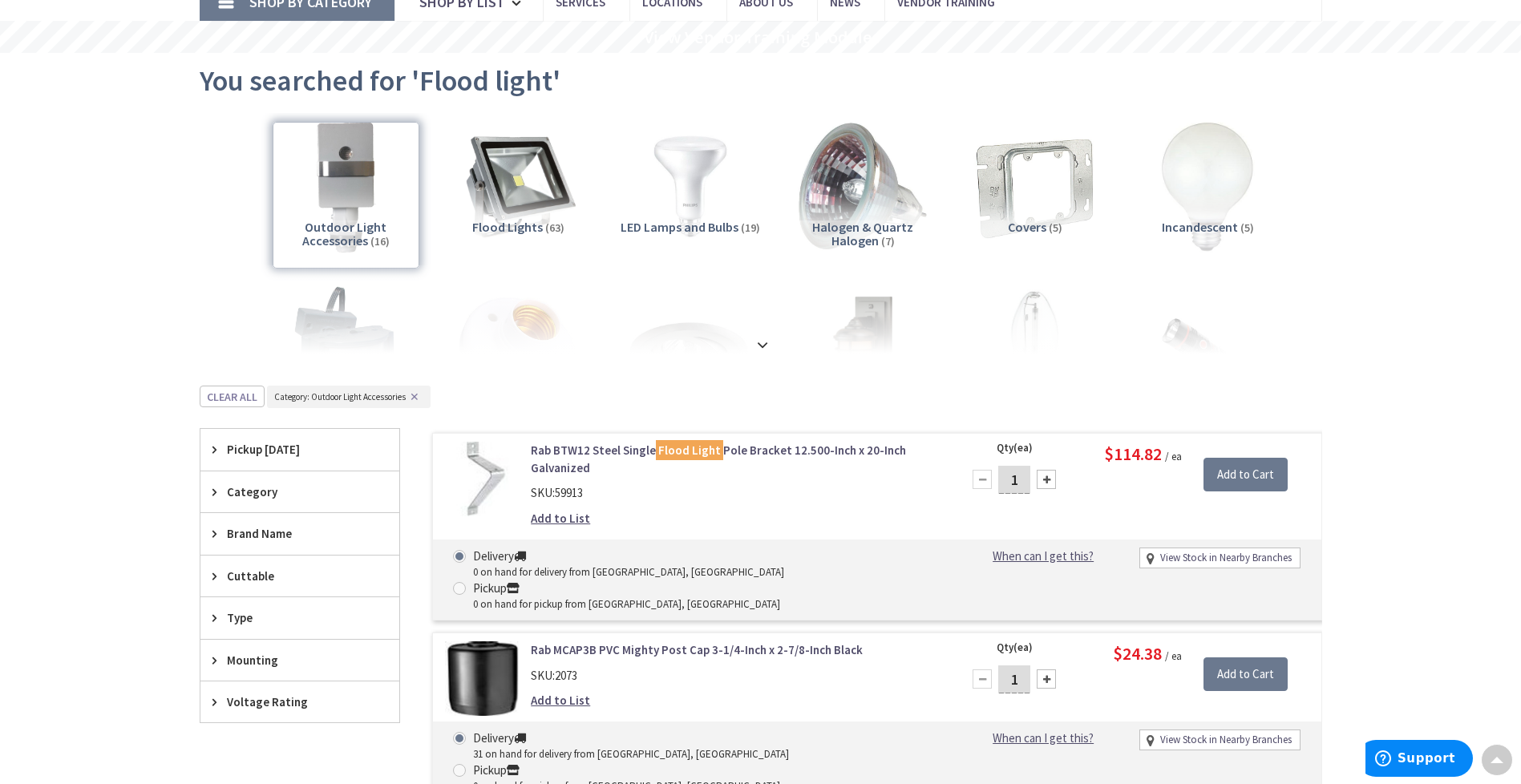
scroll to position [115, 0]
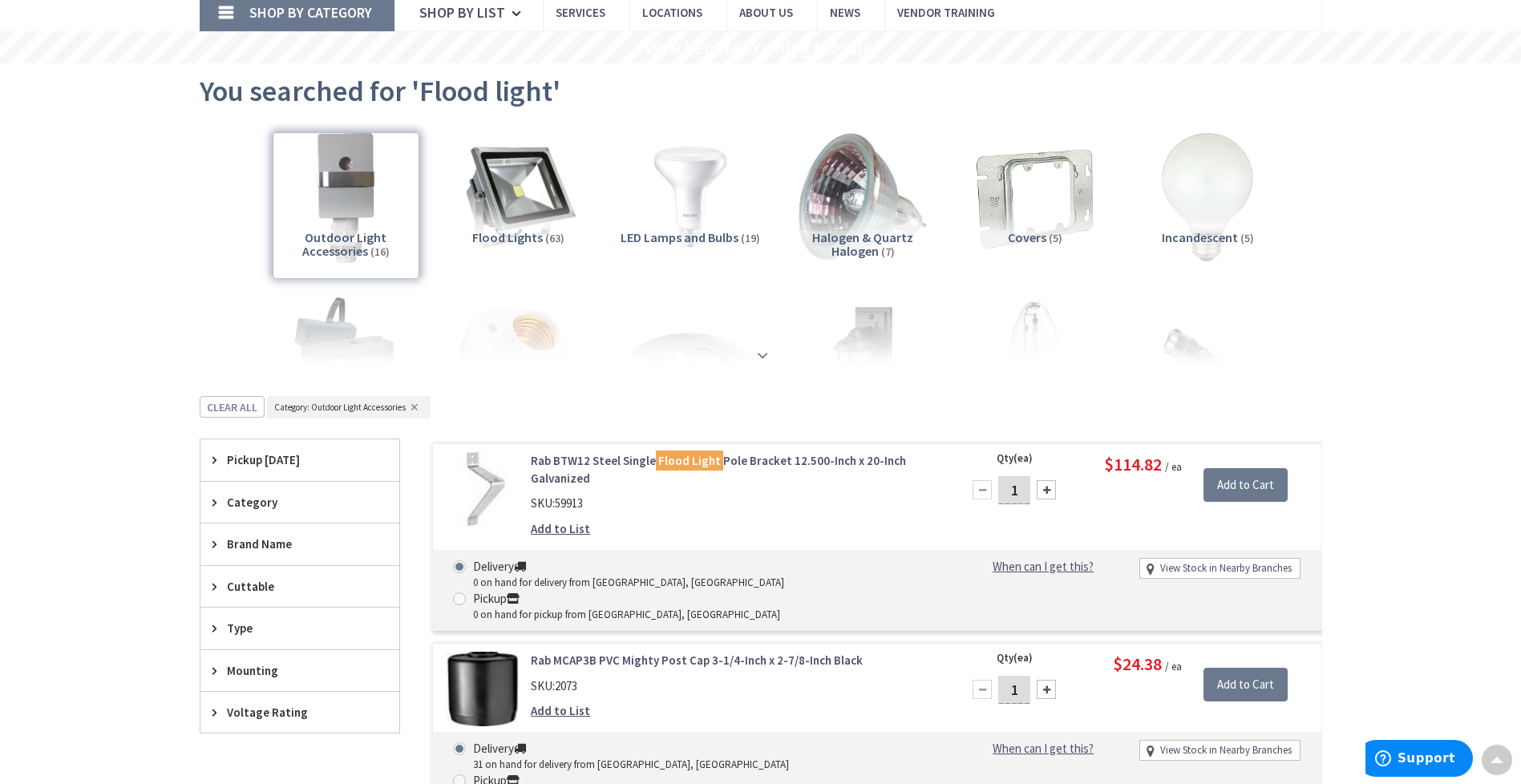
click at [768, 357] on strong at bounding box center [762, 355] width 20 height 18
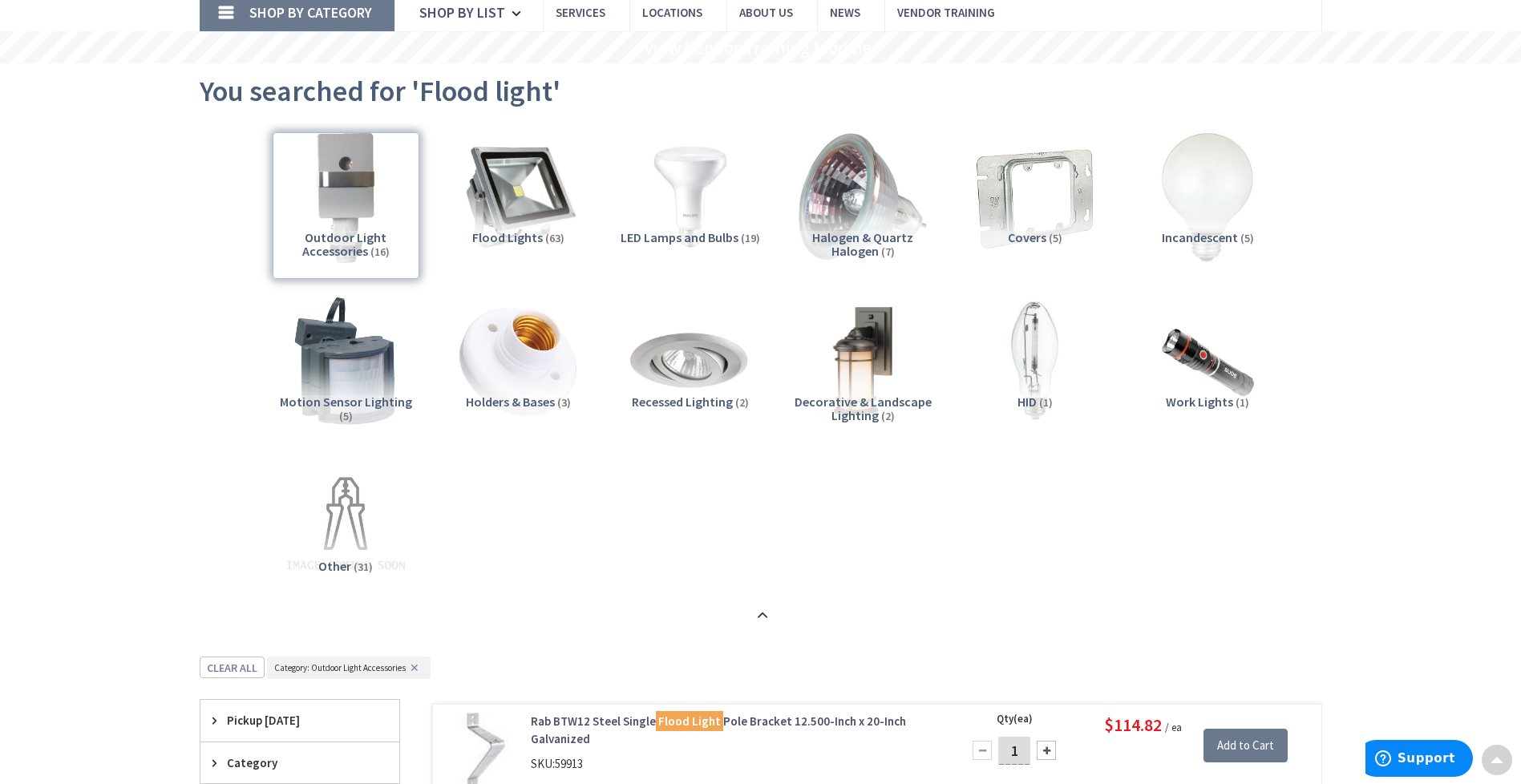
scroll to position [0, 0]
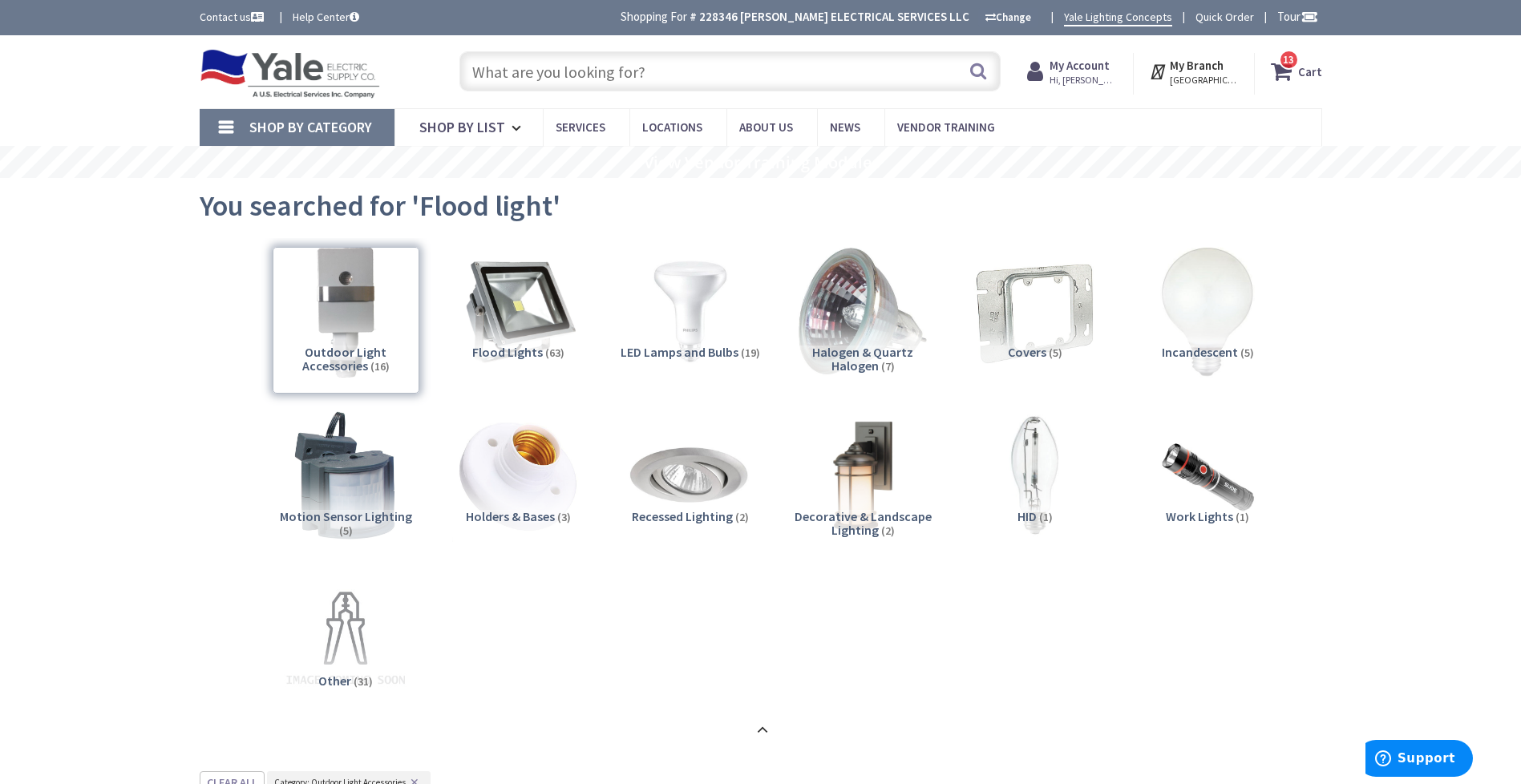
click at [725, 64] on input "text" at bounding box center [729, 70] width 541 height 40
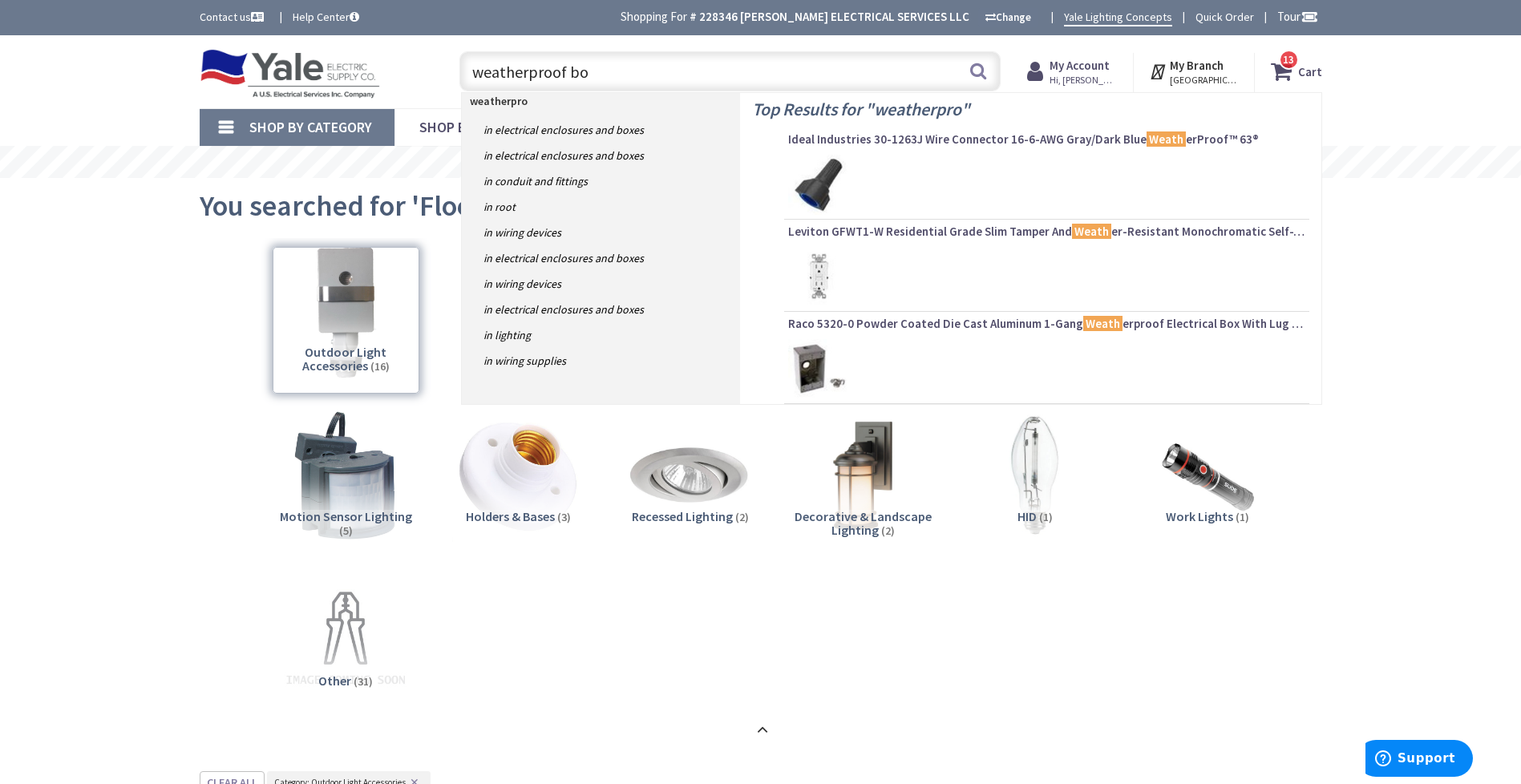
type input "weatherproof box"
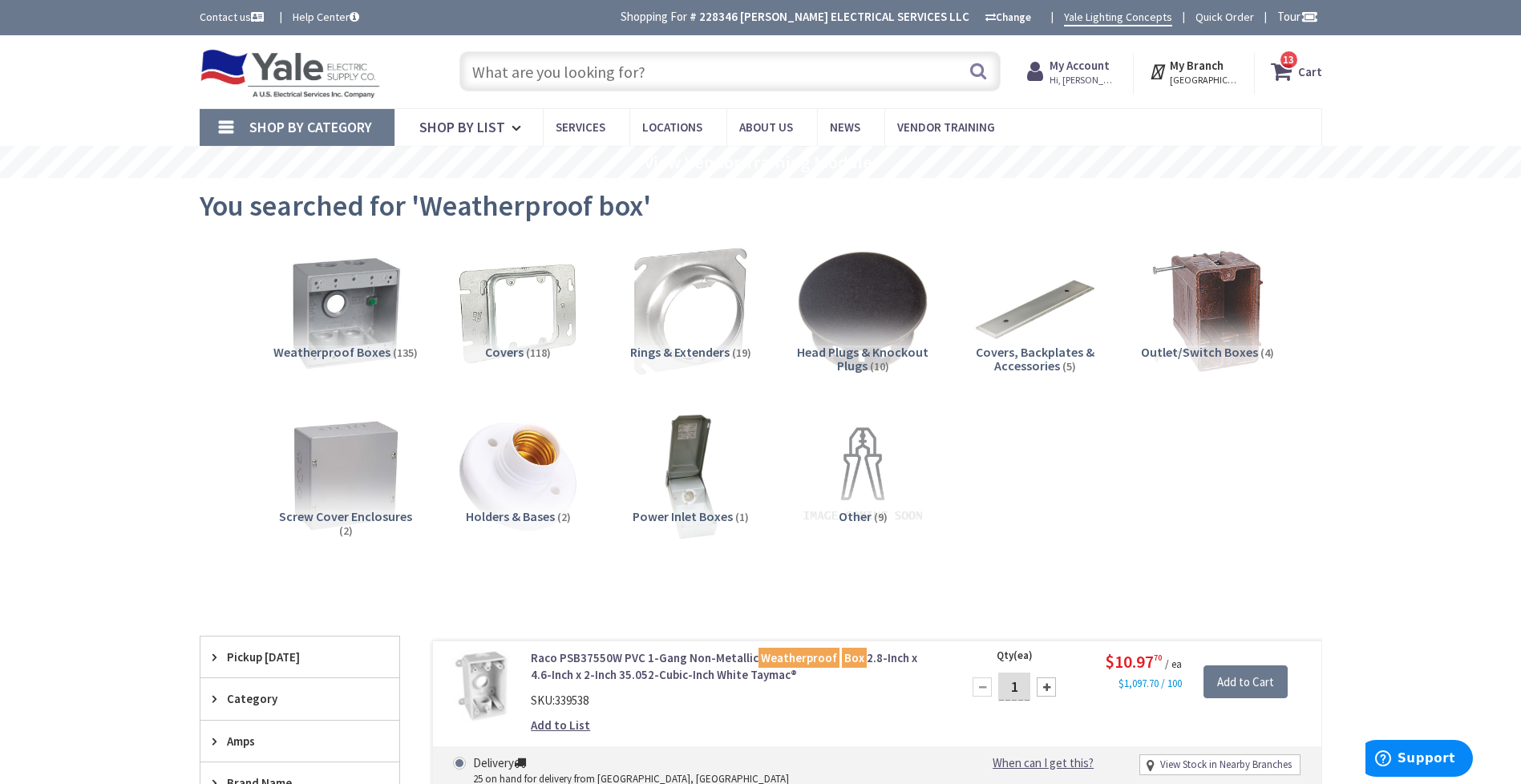
click at [1088, 71] on strong "My Account" at bounding box center [1079, 66] width 60 height 16
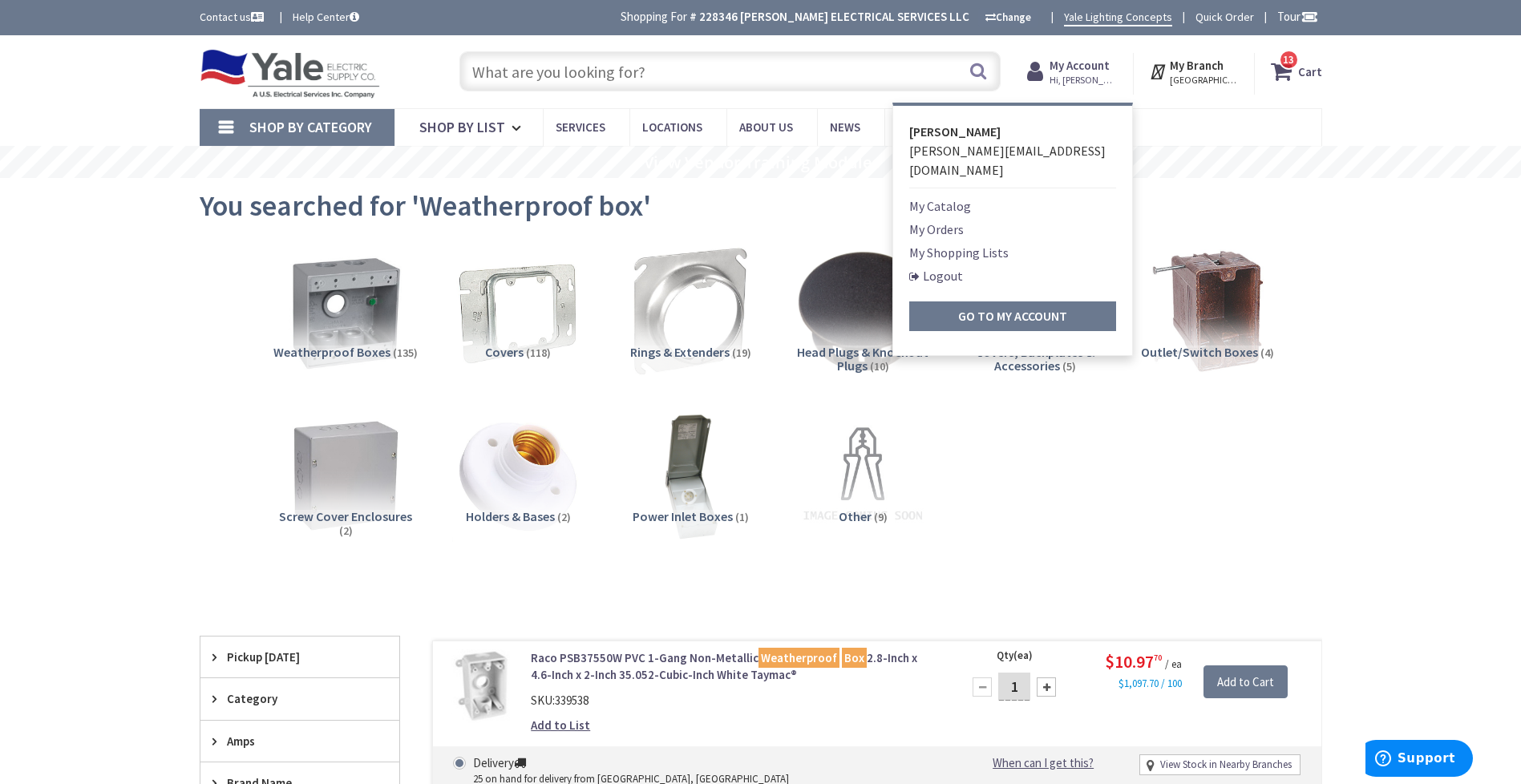
click at [944, 219] on link "My Orders" at bounding box center [937, 229] width 55 height 20
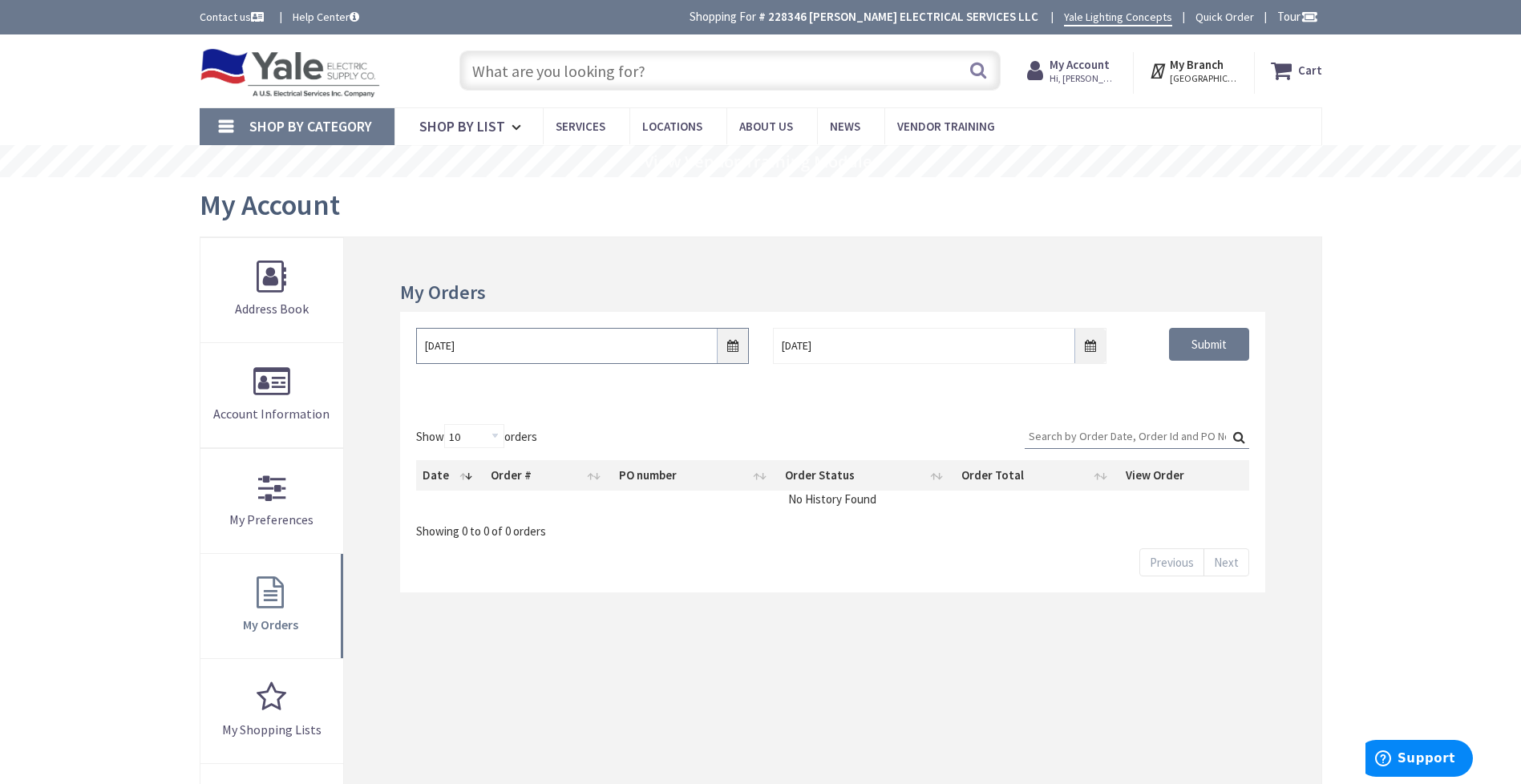
click at [731, 346] on input "[DATE]" at bounding box center [582, 346] width 333 height 36
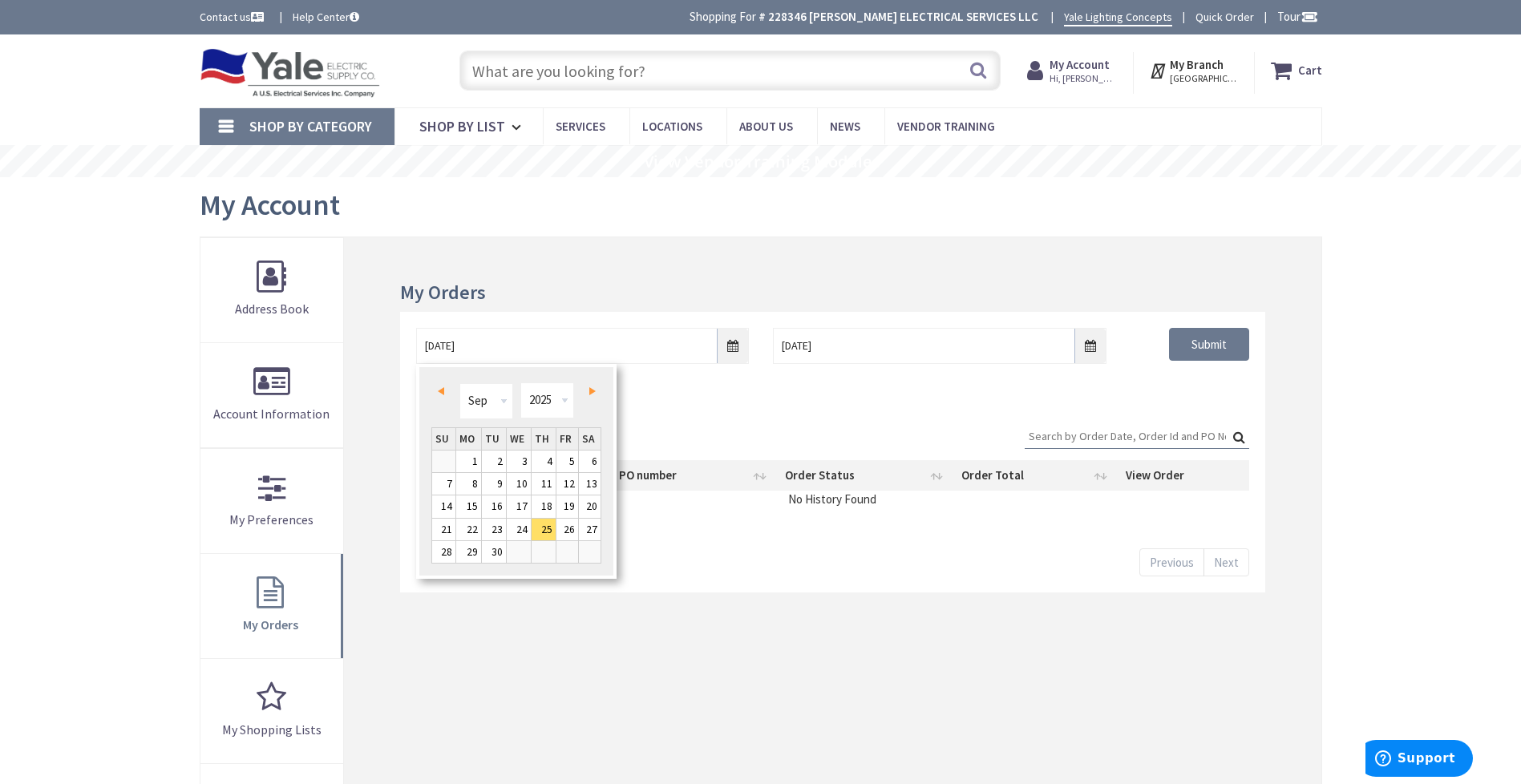
click at [443, 389] on span "Prev" at bounding box center [440, 392] width 7 height 8
click at [438, 455] on link "1" at bounding box center [444, 461] width 23 height 22
type input "06/01/2025"
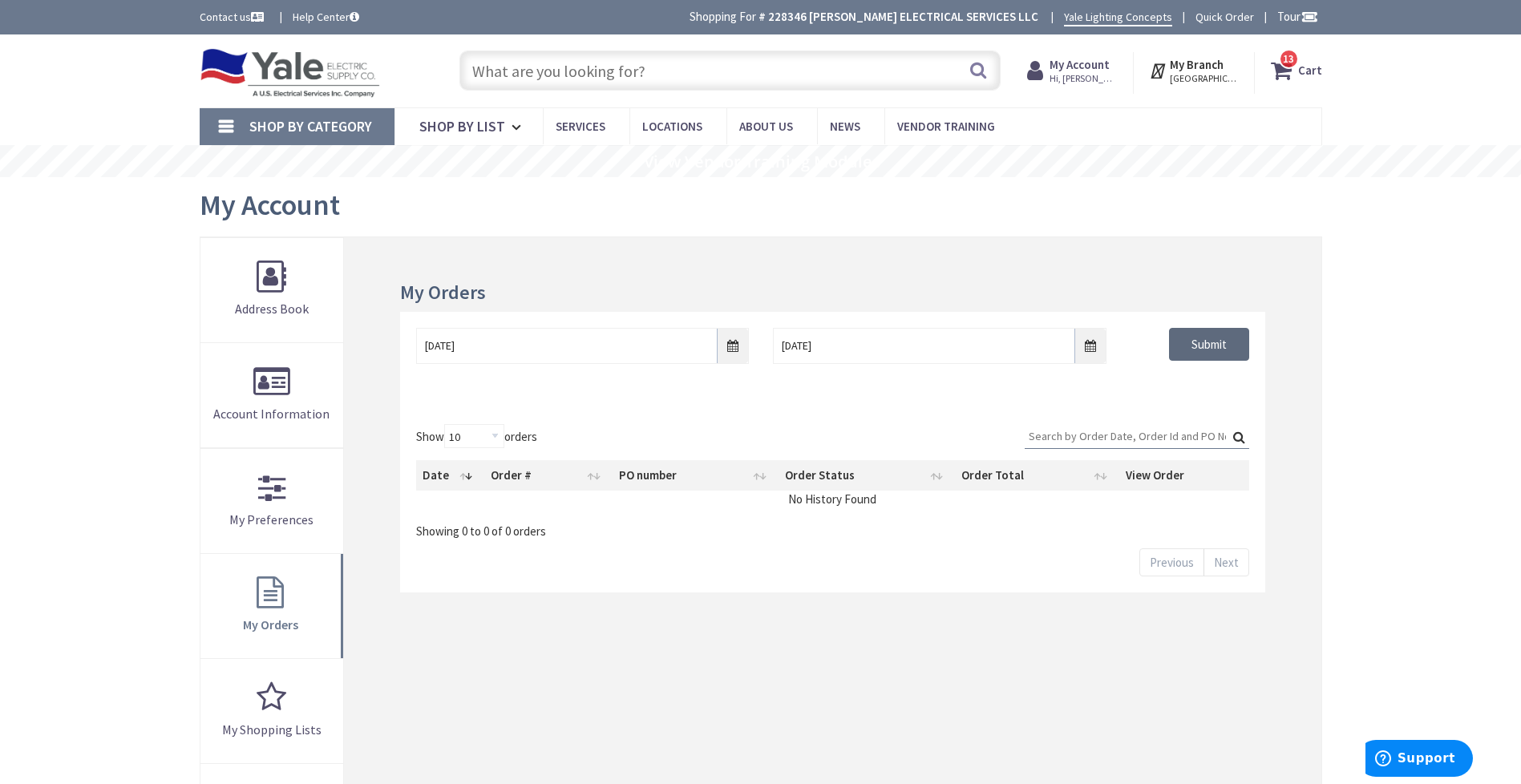
click at [1209, 352] on input "Submit" at bounding box center [1210, 345] width 80 height 33
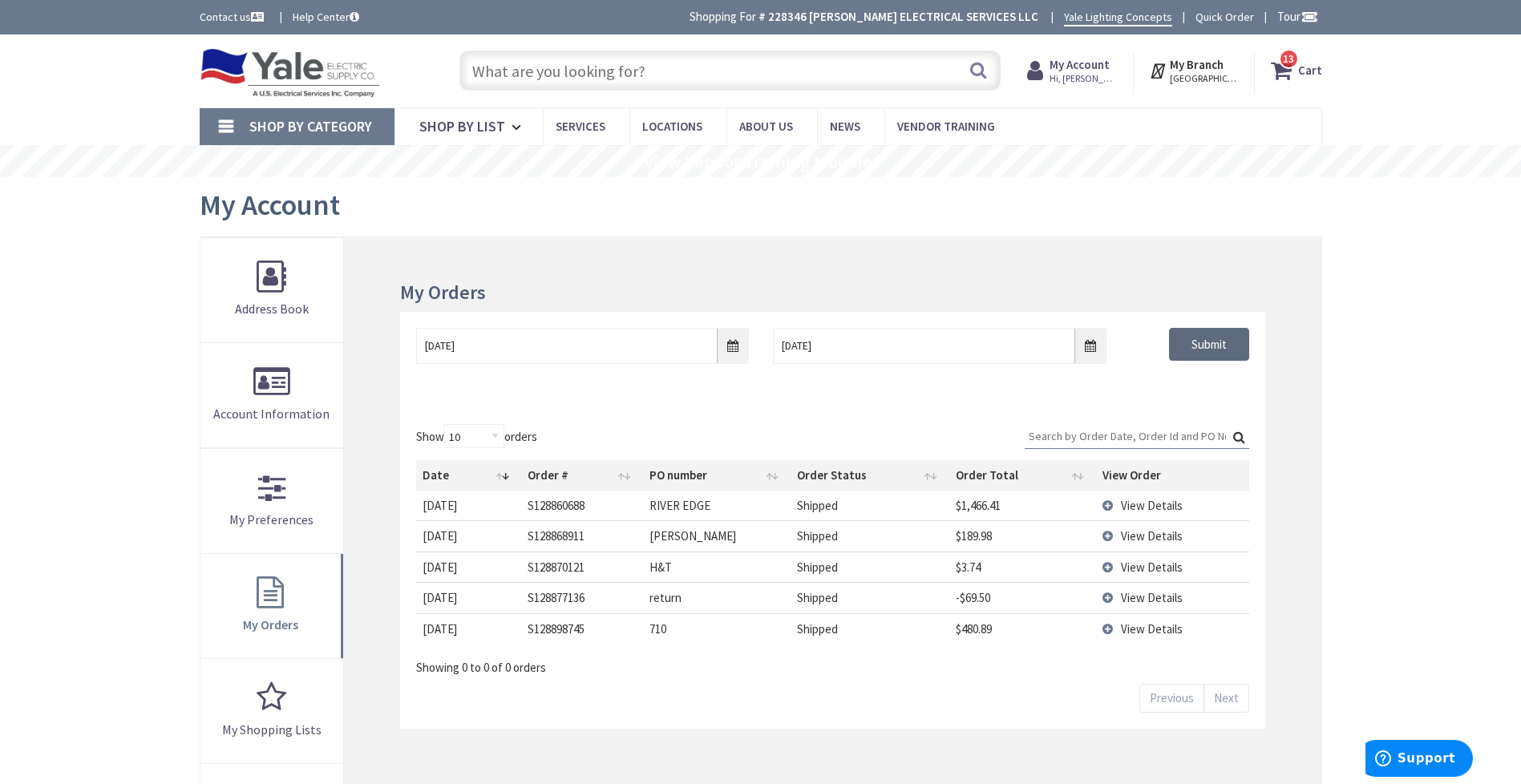
click at [1197, 354] on input "Submit" at bounding box center [1210, 345] width 80 height 33
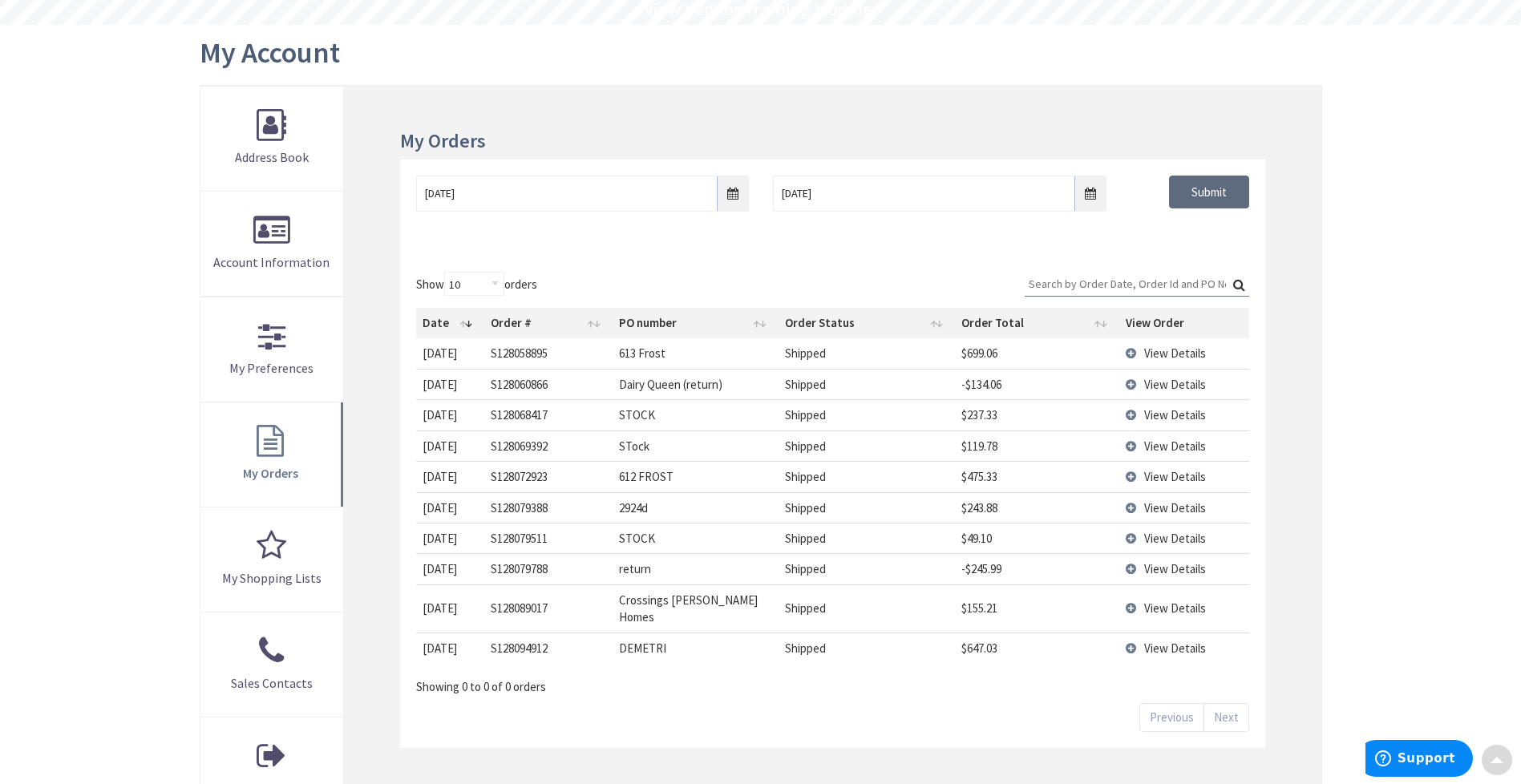
scroll to position [159, 0]
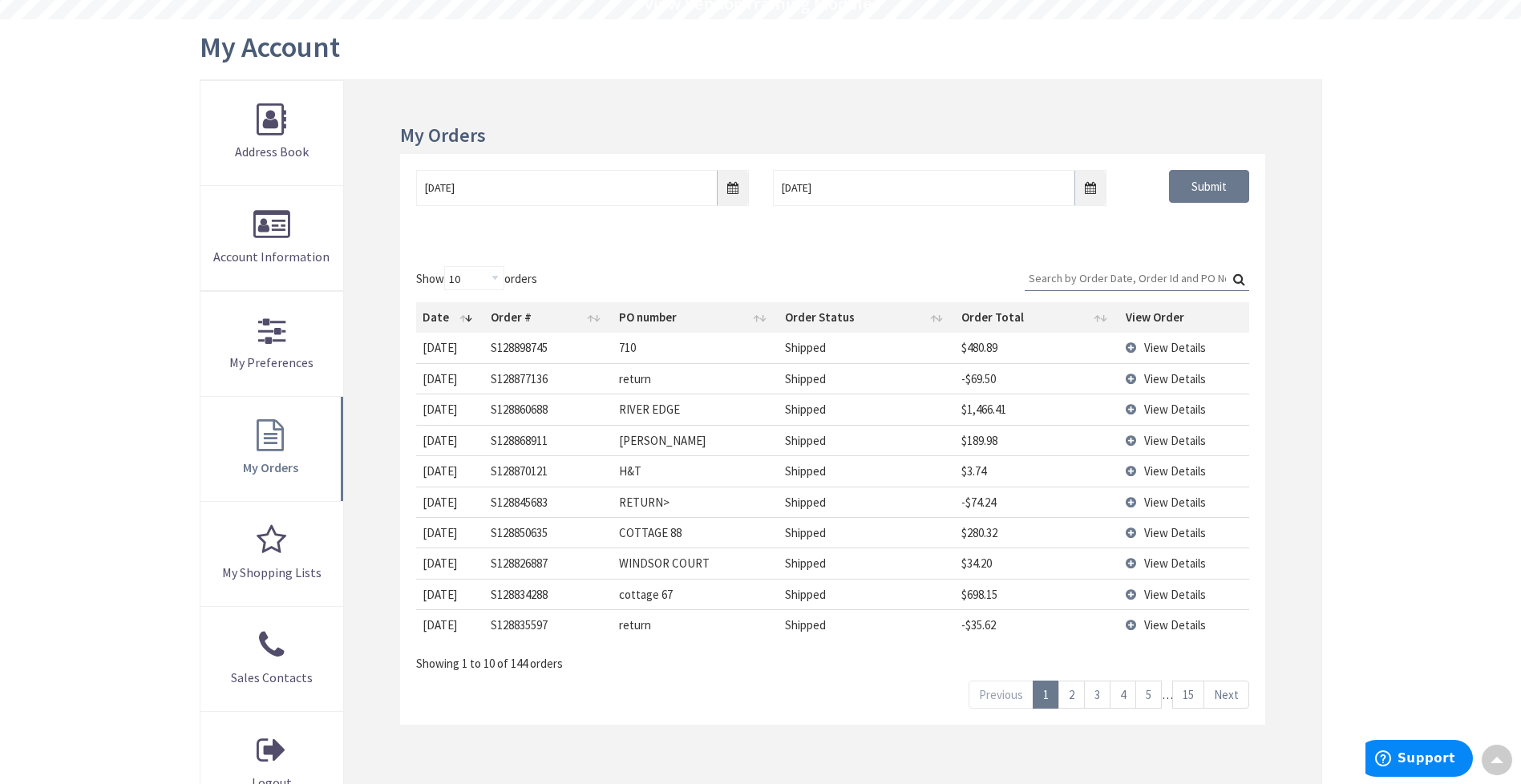
click at [1189, 690] on link "15" at bounding box center [1188, 695] width 32 height 28
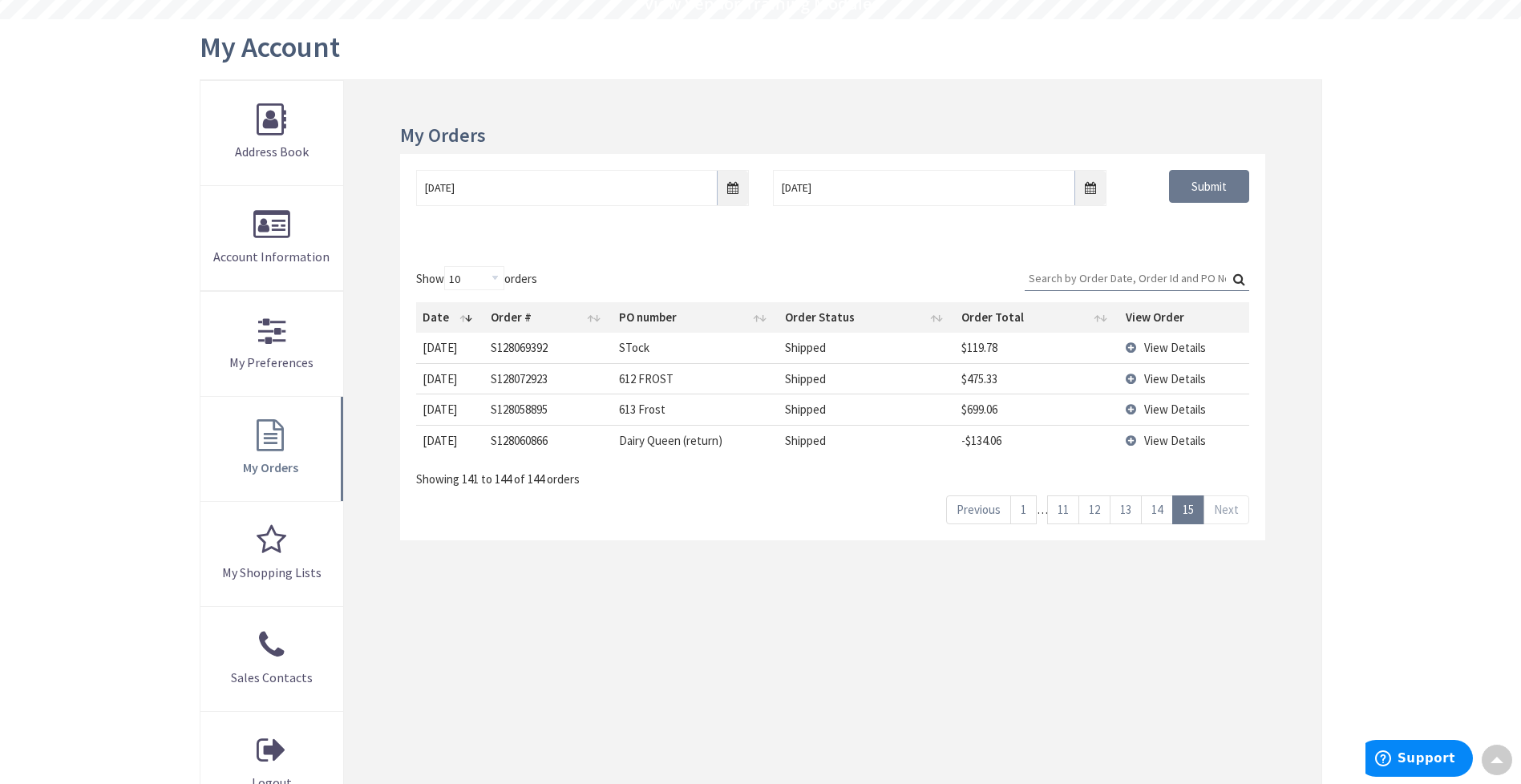
click at [1161, 511] on link "14" at bounding box center [1157, 509] width 32 height 28
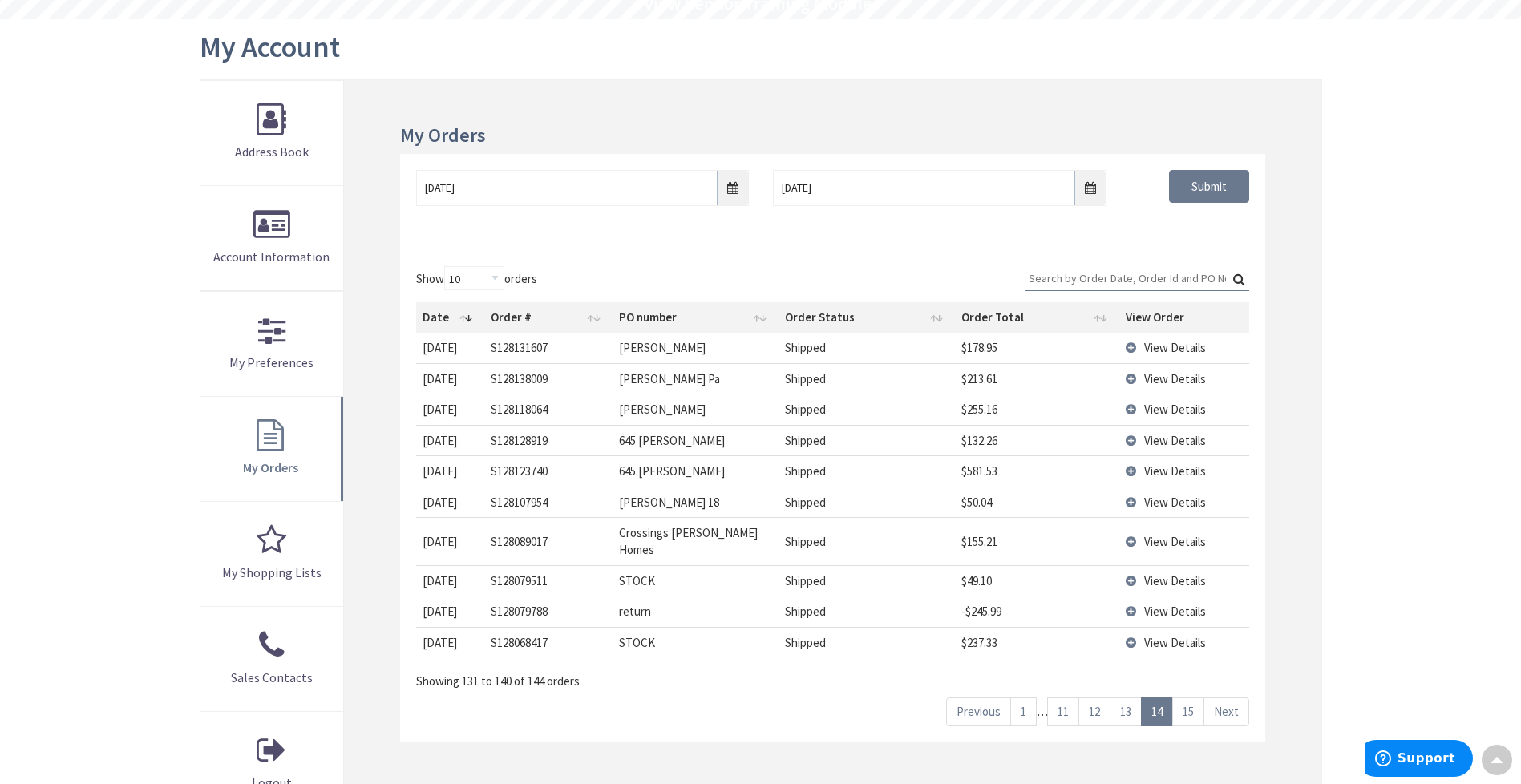
click at [1122, 698] on link "13" at bounding box center [1126, 712] width 32 height 28
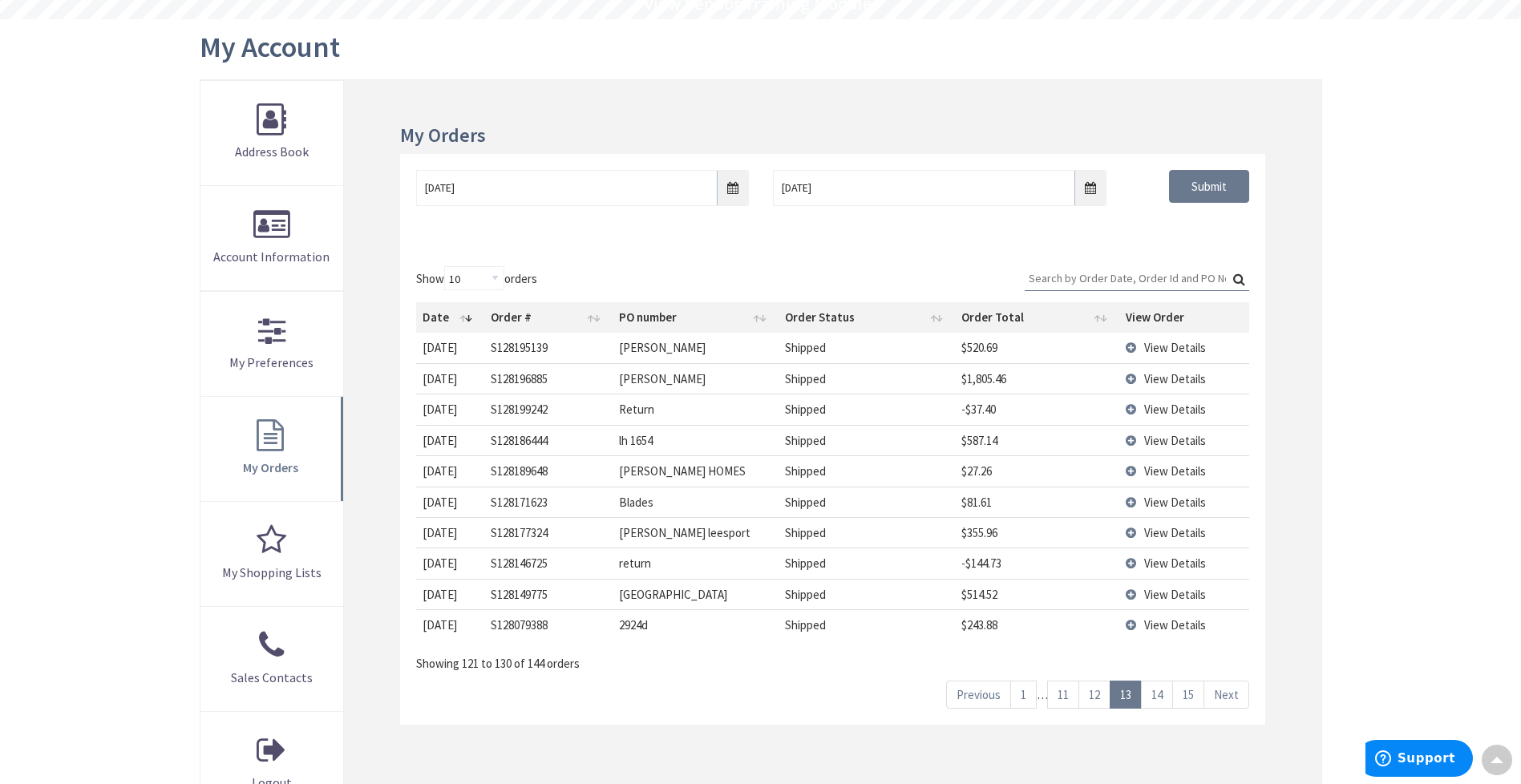
click at [1098, 693] on link "12" at bounding box center [1094, 695] width 32 height 28
click at [1069, 697] on link "11" at bounding box center [1063, 695] width 32 height 28
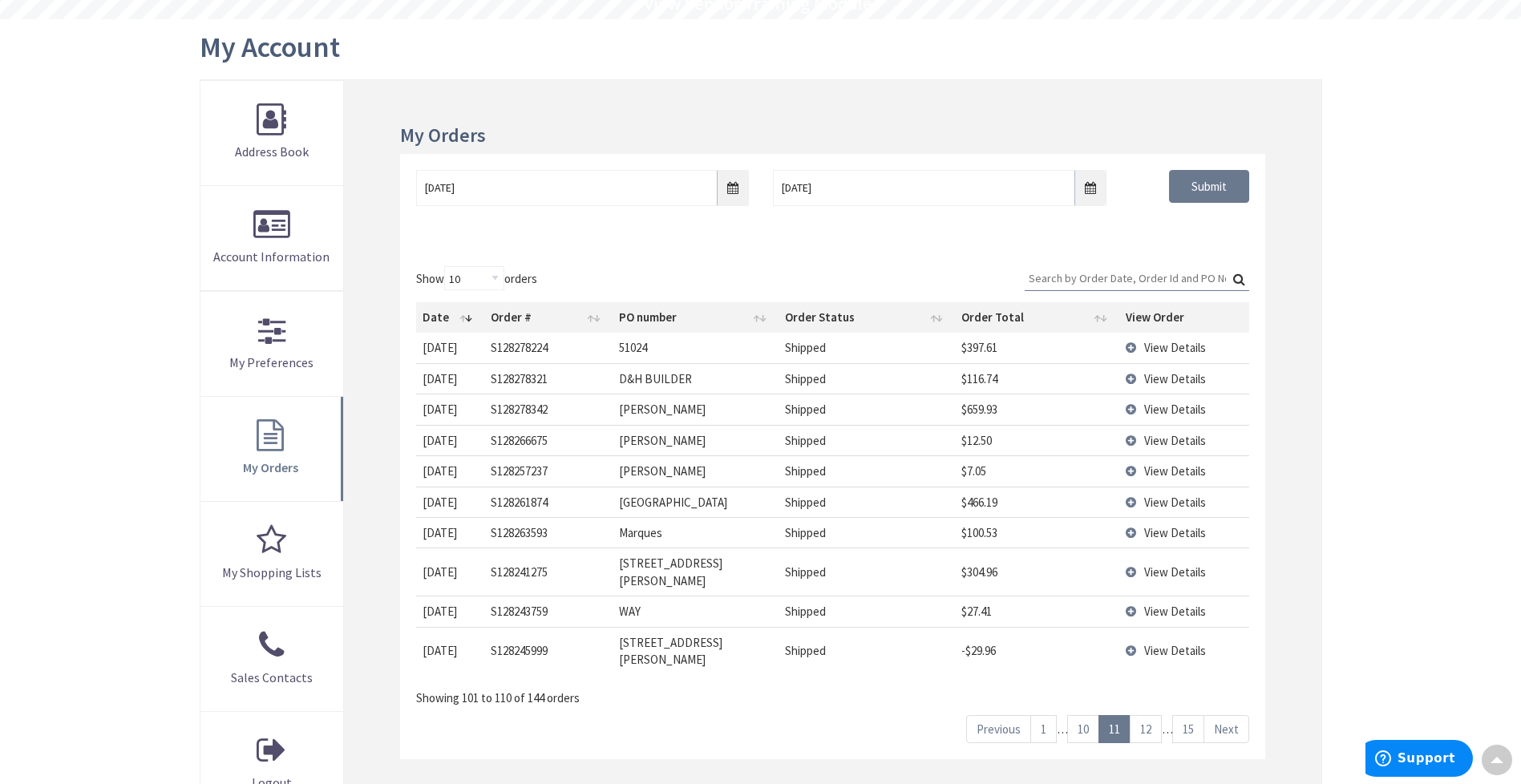
click at [1076, 715] on link "10" at bounding box center [1083, 729] width 32 height 28
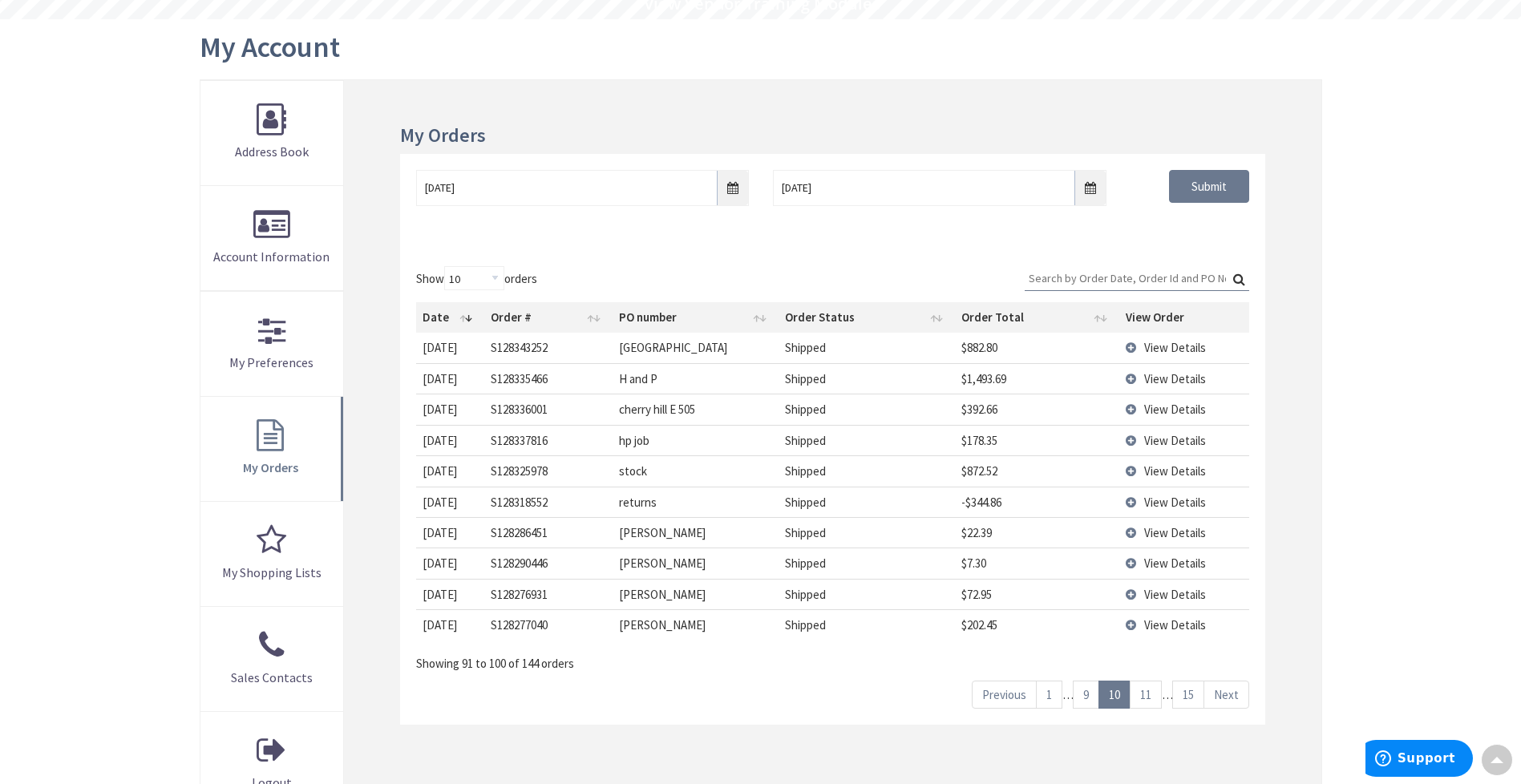
click at [1055, 697] on link "1" at bounding box center [1049, 695] width 26 height 28
click at [1064, 689] on link "2" at bounding box center [1071, 695] width 26 height 28
click at [1088, 695] on link "3" at bounding box center [1097, 695] width 26 height 28
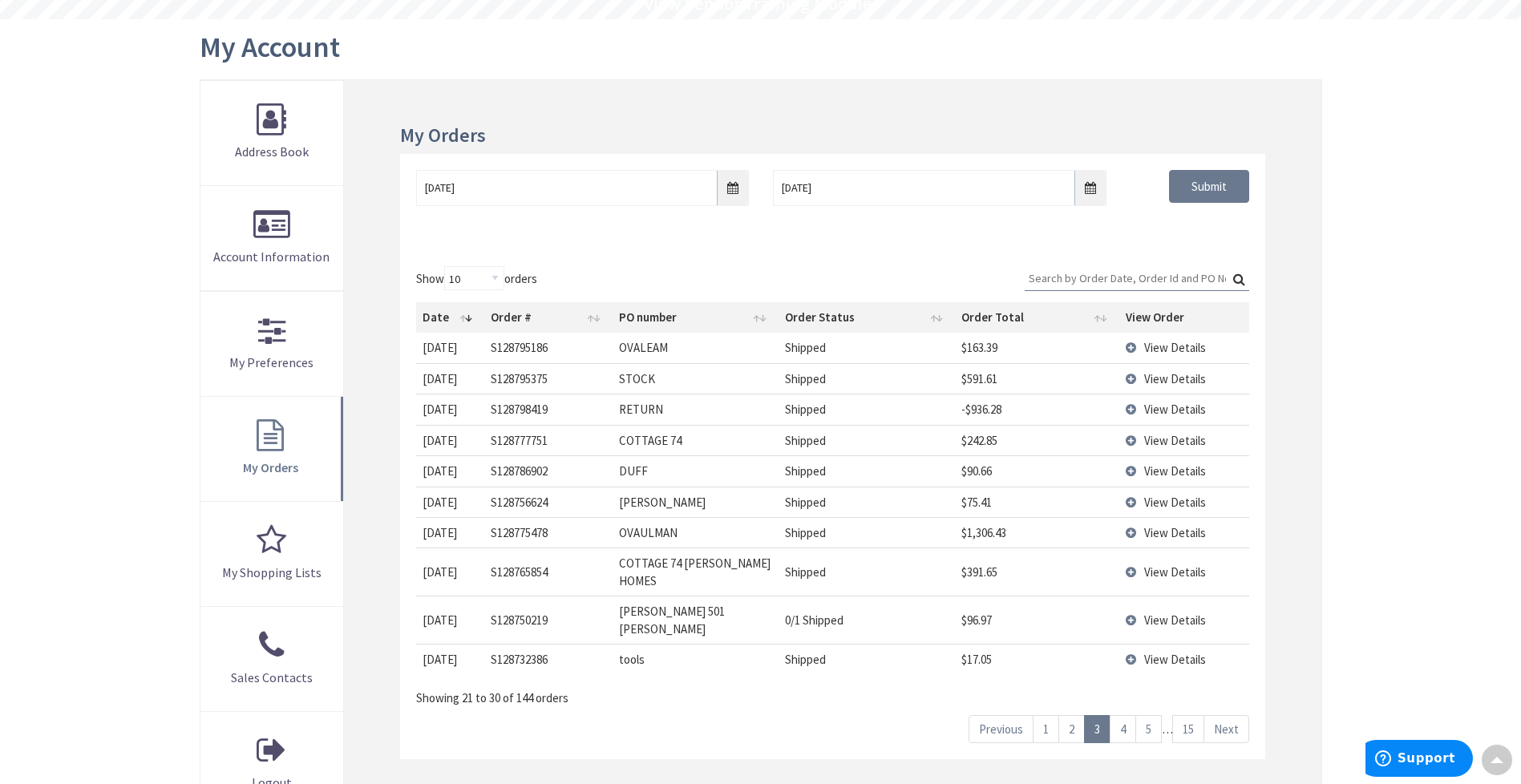
click at [1175, 409] on span "View Details" at bounding box center [1175, 409] width 62 height 16
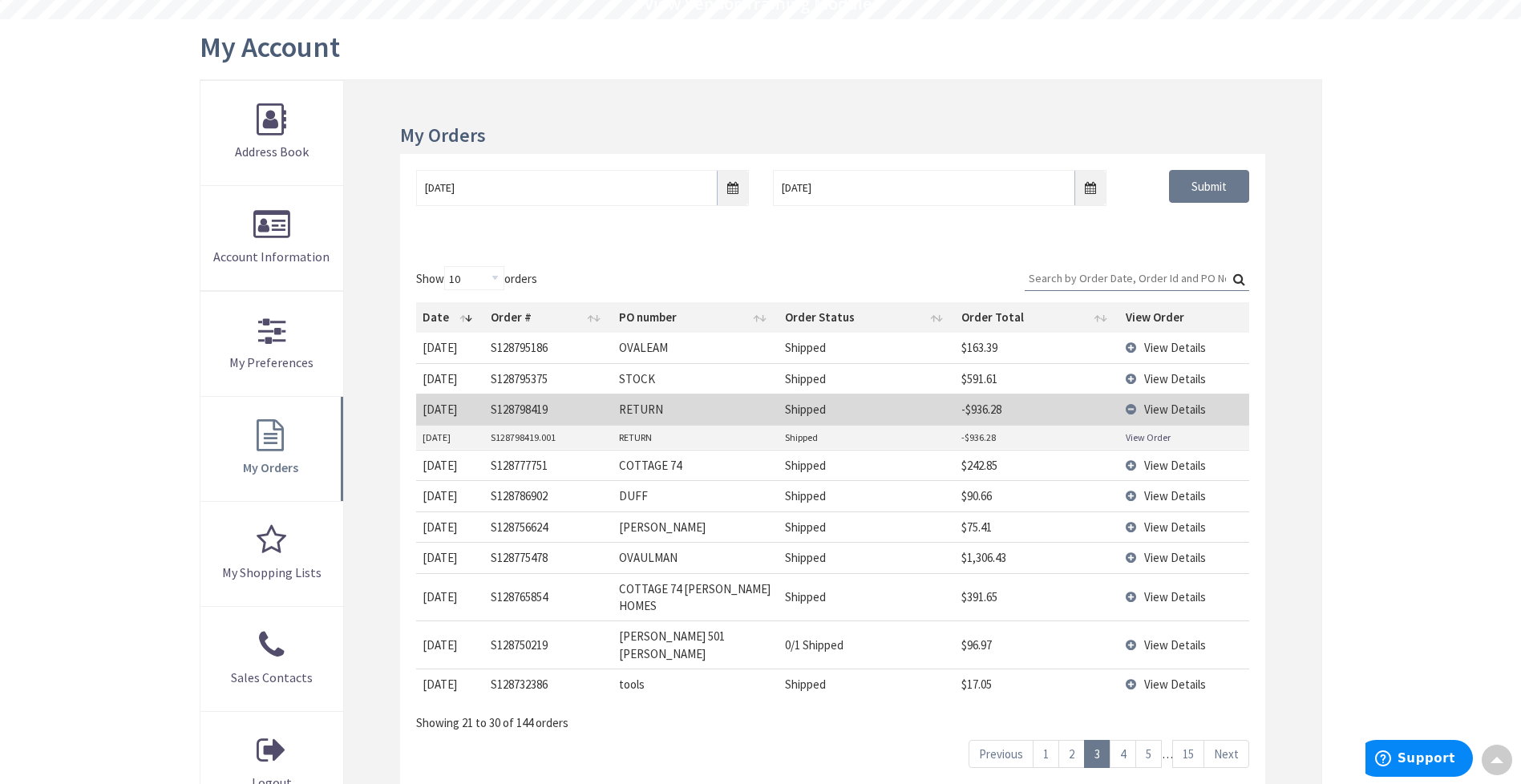
click at [1152, 438] on link "View Order" at bounding box center [1148, 438] width 45 height 14
click at [1116, 740] on link "4" at bounding box center [1123, 754] width 26 height 28
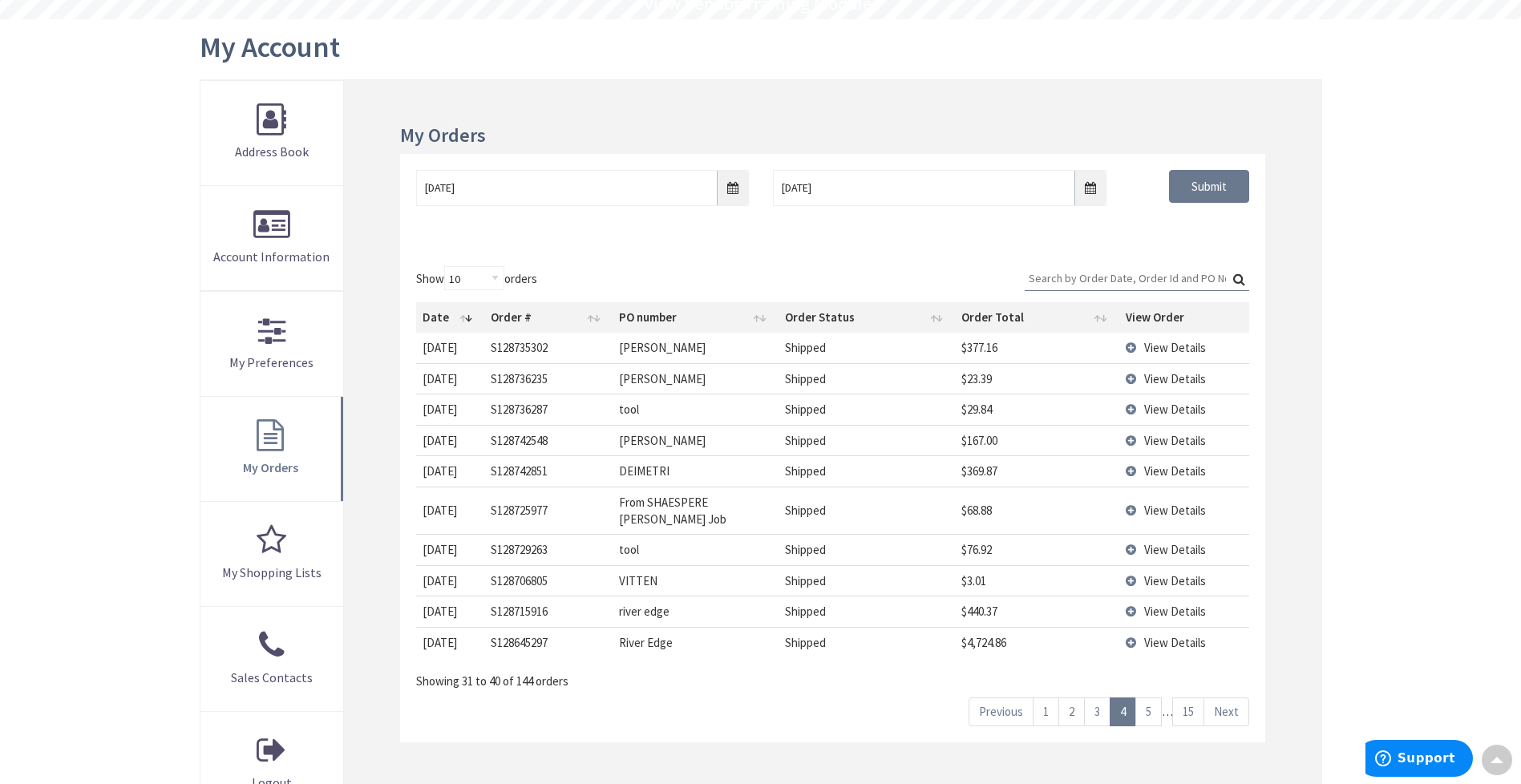
click at [1183, 471] on span "View Details" at bounding box center [1175, 472] width 62 height 16
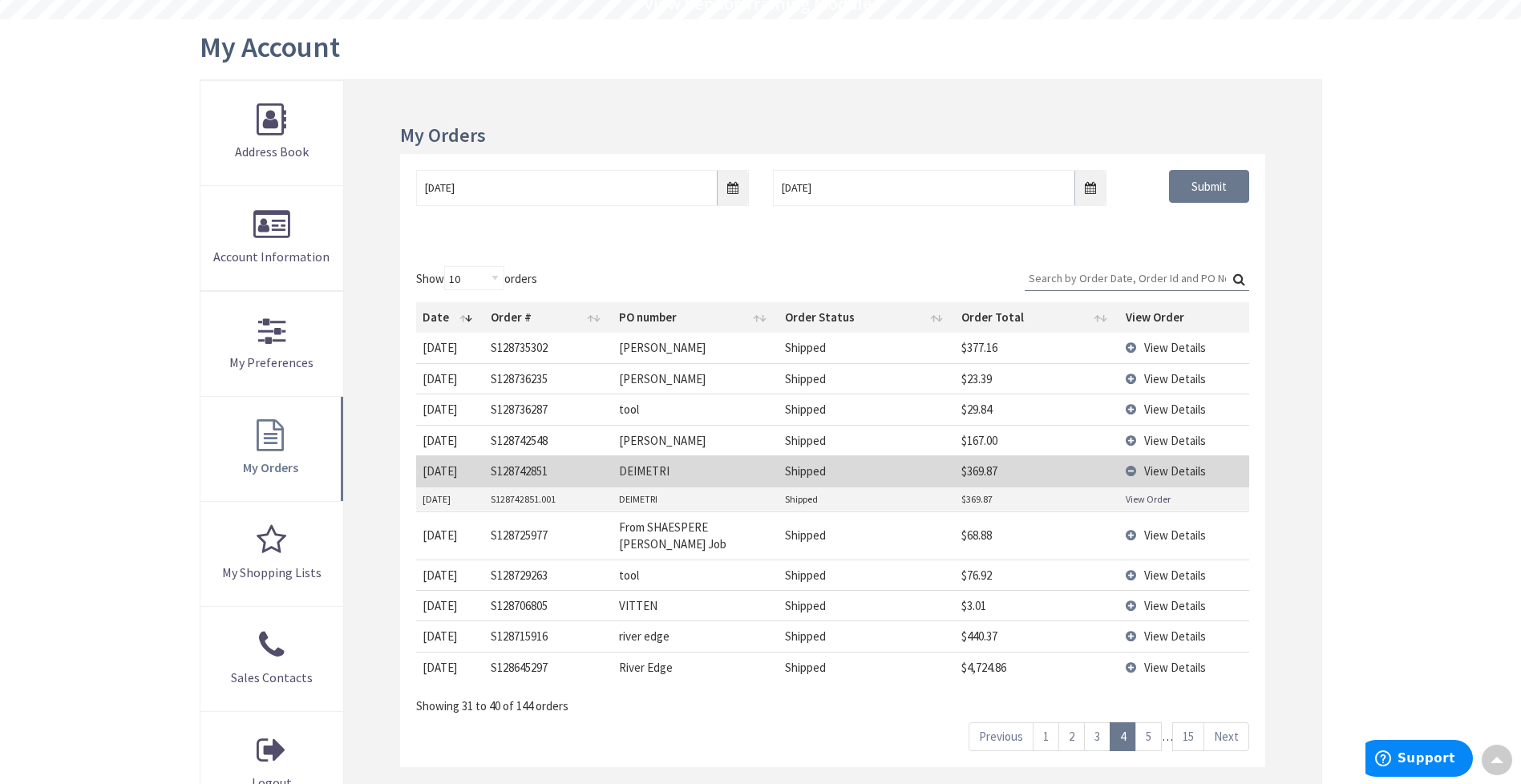
click at [1161, 499] on link "View Order" at bounding box center [1148, 499] width 45 height 14
click at [1147, 725] on link "5" at bounding box center [1148, 736] width 26 height 28
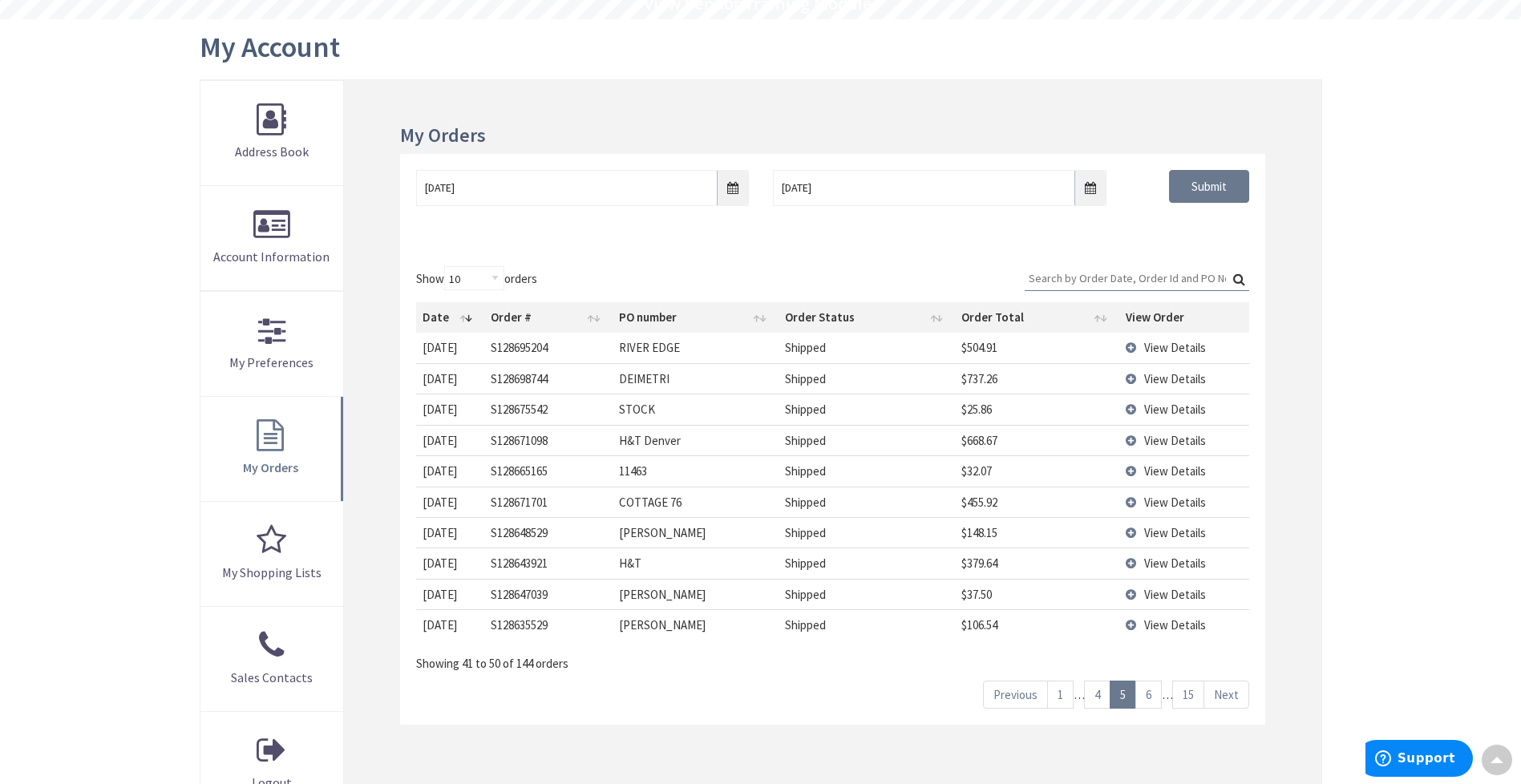
click at [1151, 384] on span "View Details" at bounding box center [1175, 379] width 62 height 16
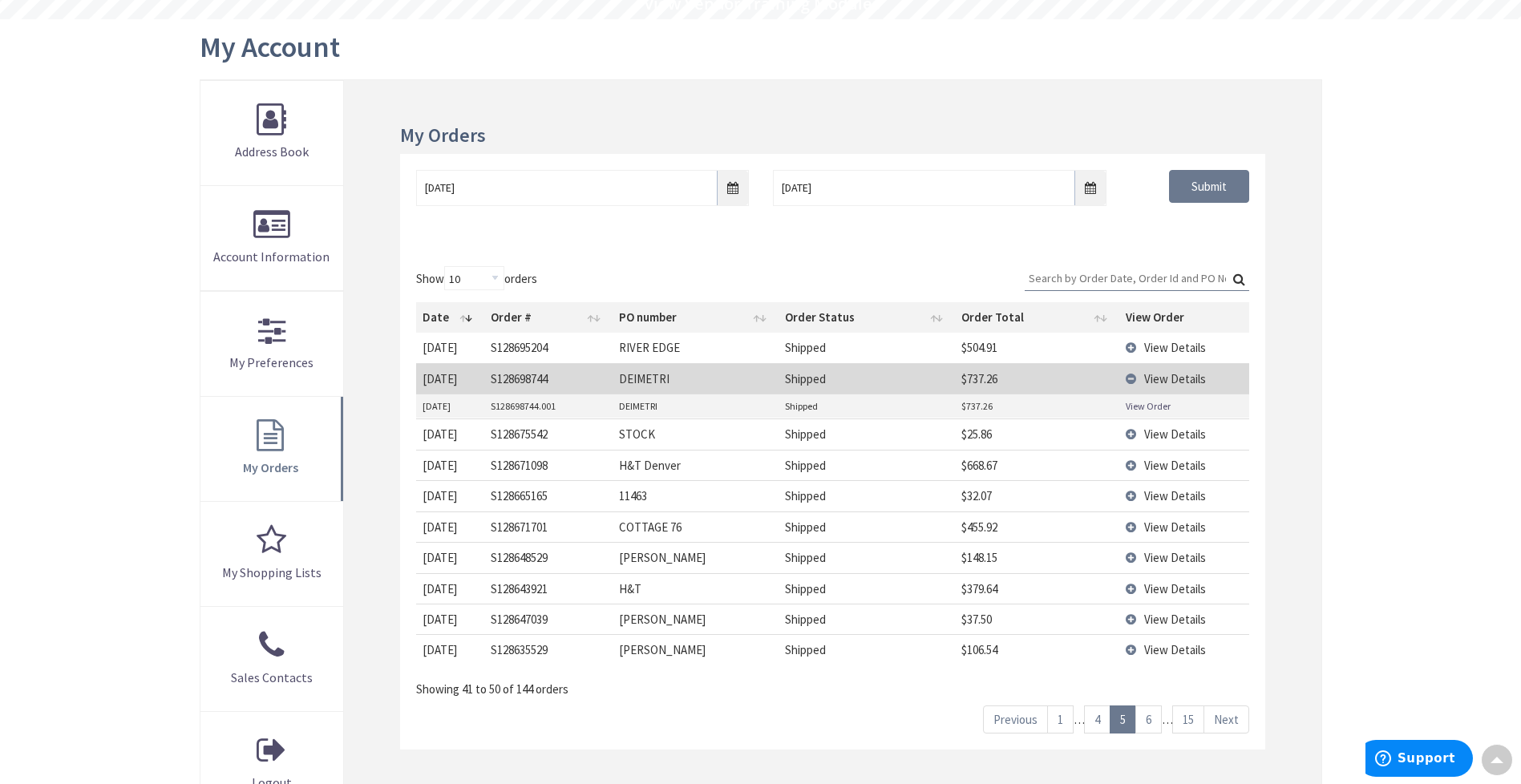
click at [1143, 409] on link "View Order" at bounding box center [1148, 406] width 45 height 14
click at [1156, 465] on span "View Details" at bounding box center [1175, 466] width 62 height 16
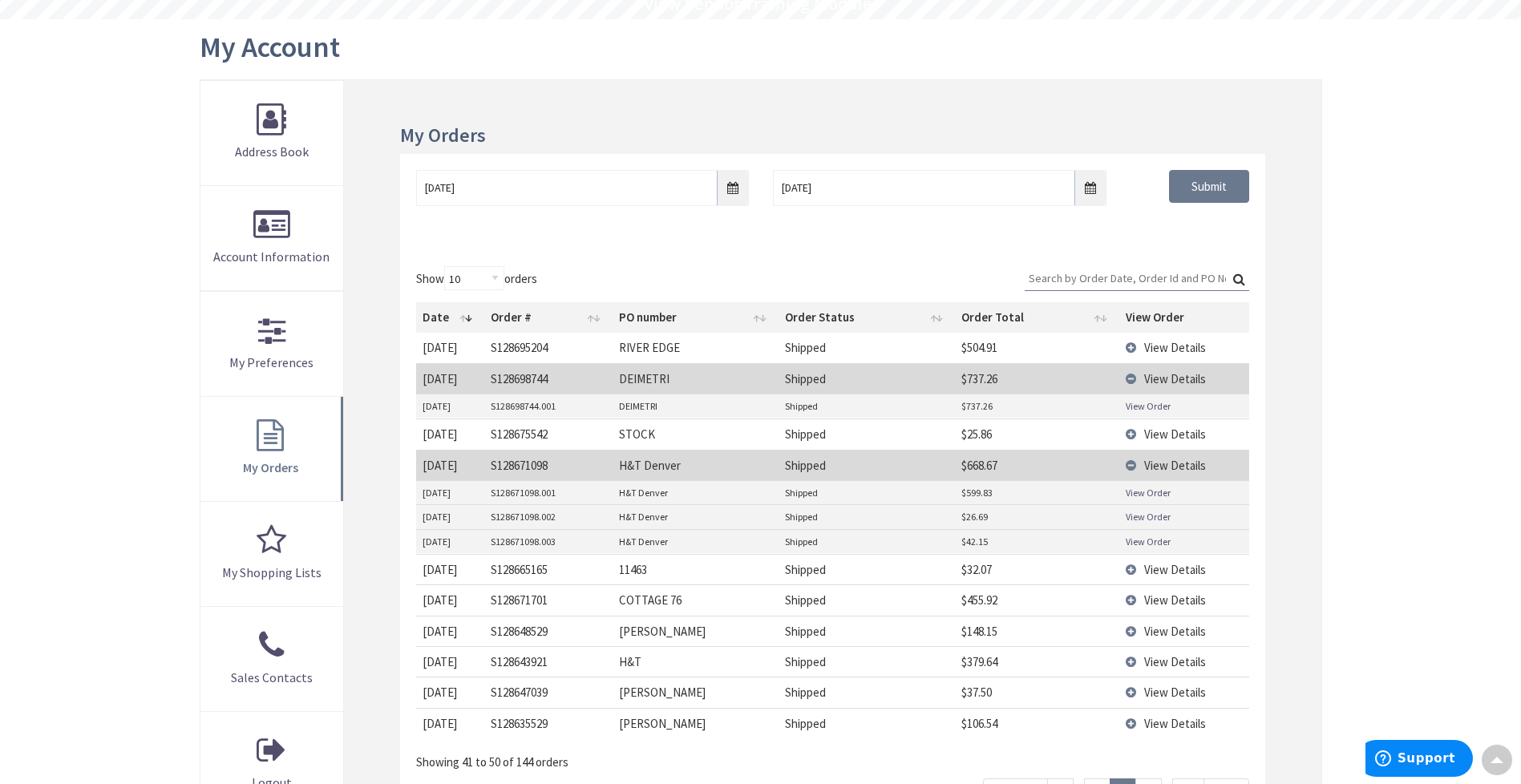
click at [1147, 487] on link "View Order" at bounding box center [1148, 492] width 45 height 14
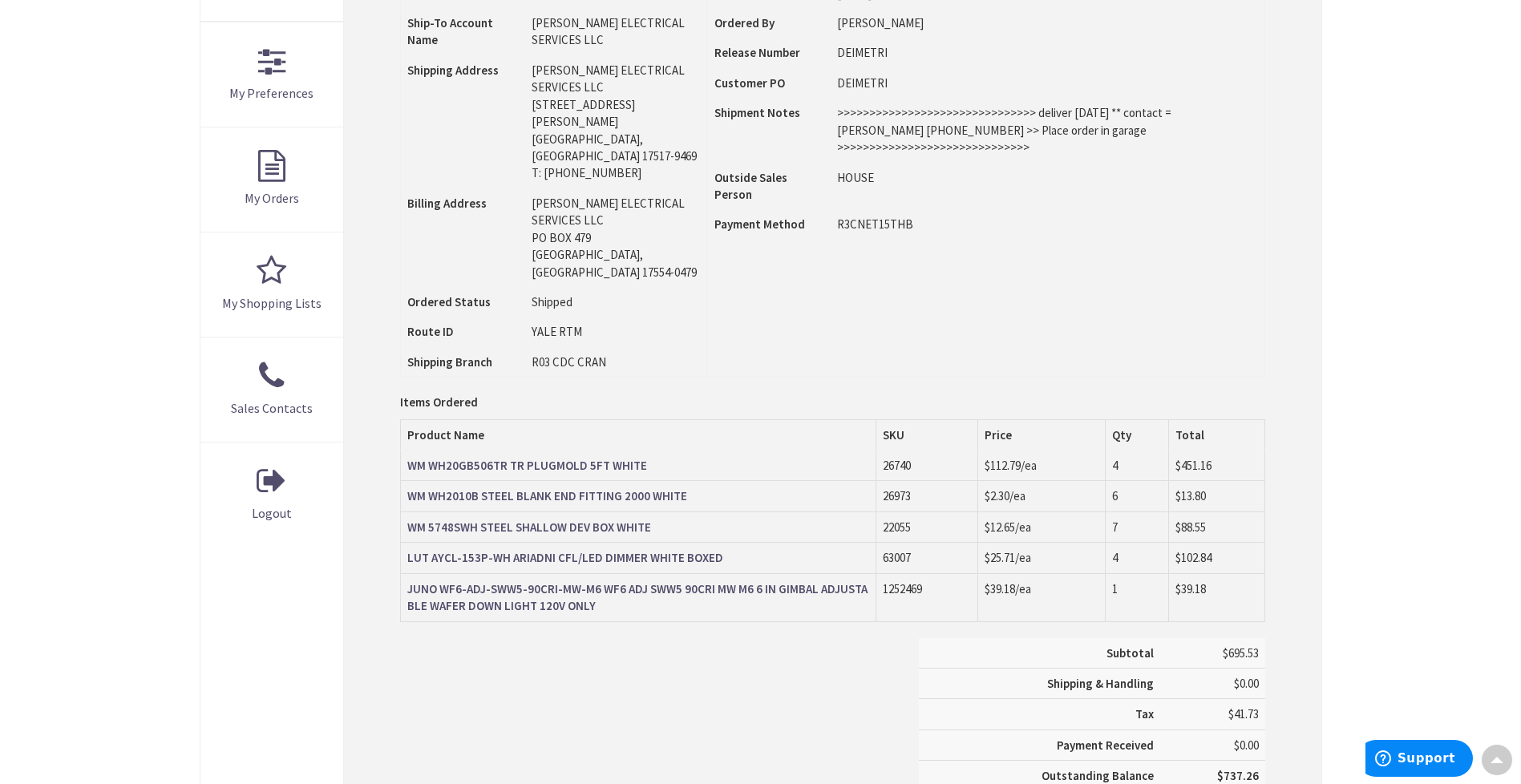
scroll to position [433, 0]
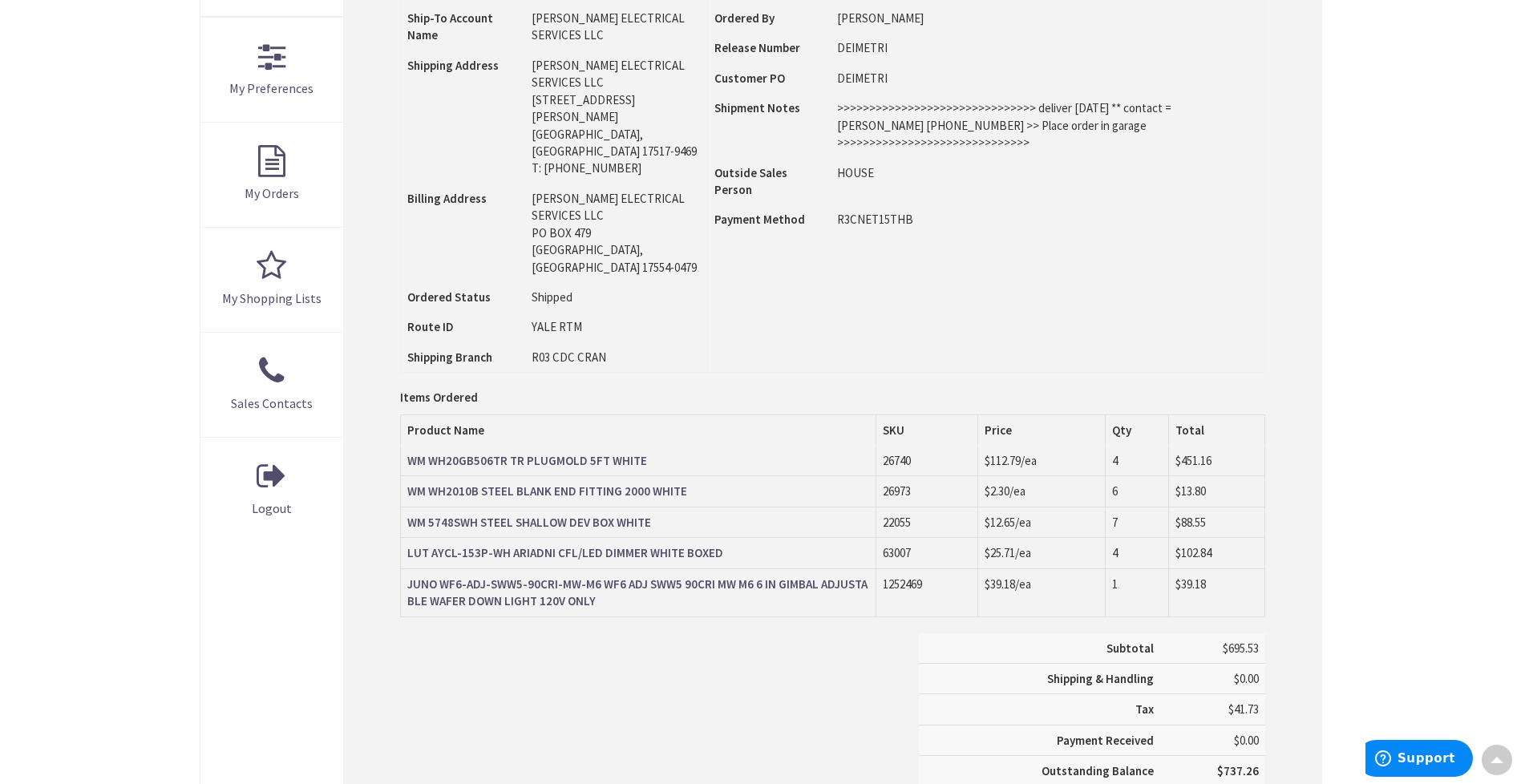
click at [802, 576] on strong "JUNO WF6-ADJ-SWW5-90CRI-MW-M6 WF6 ADJ SWW5 90CRI MW M6 6 IN GIMBAL ADJUSTABLE W…" at bounding box center [637, 592] width 460 height 32
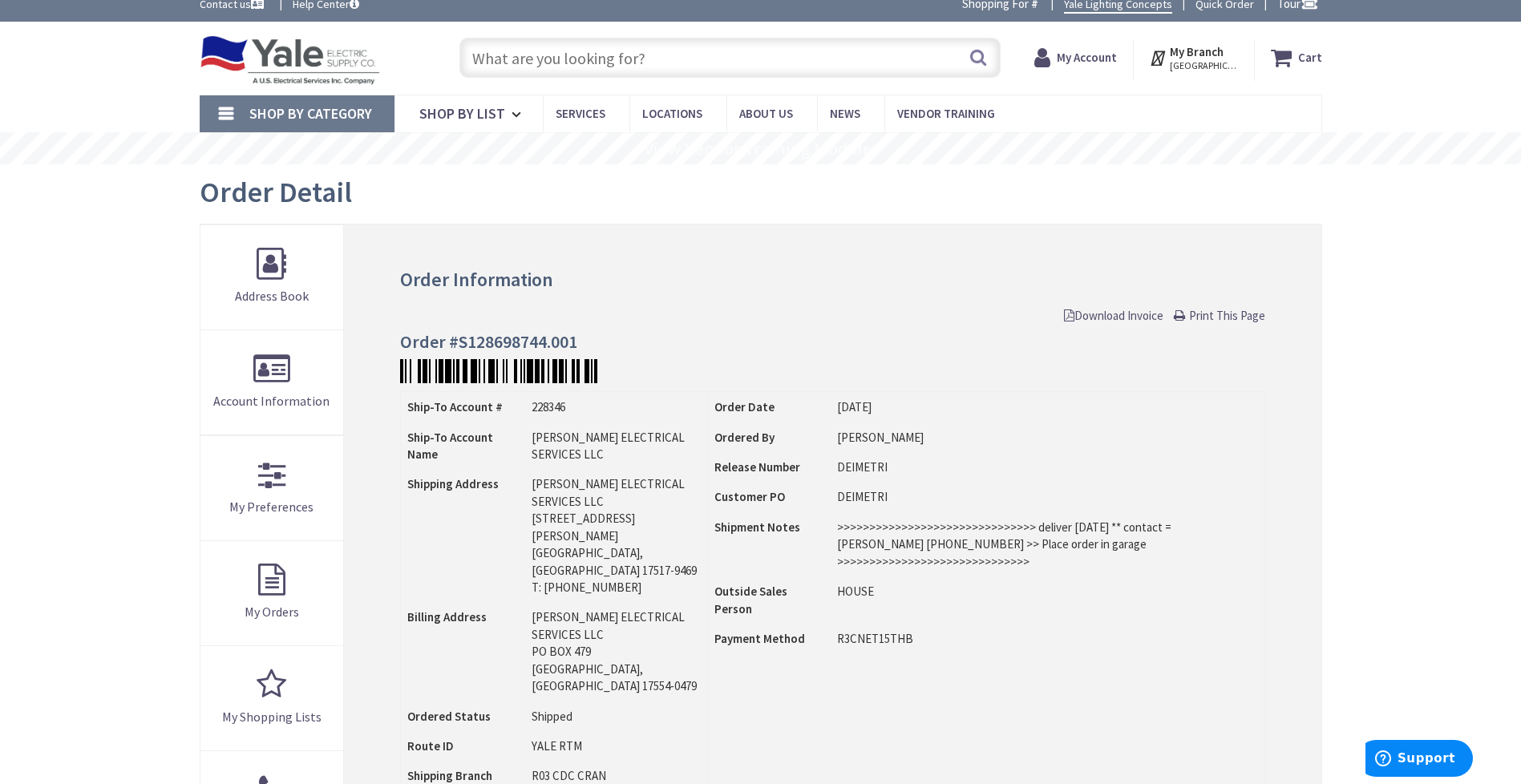
scroll to position [11, 0]
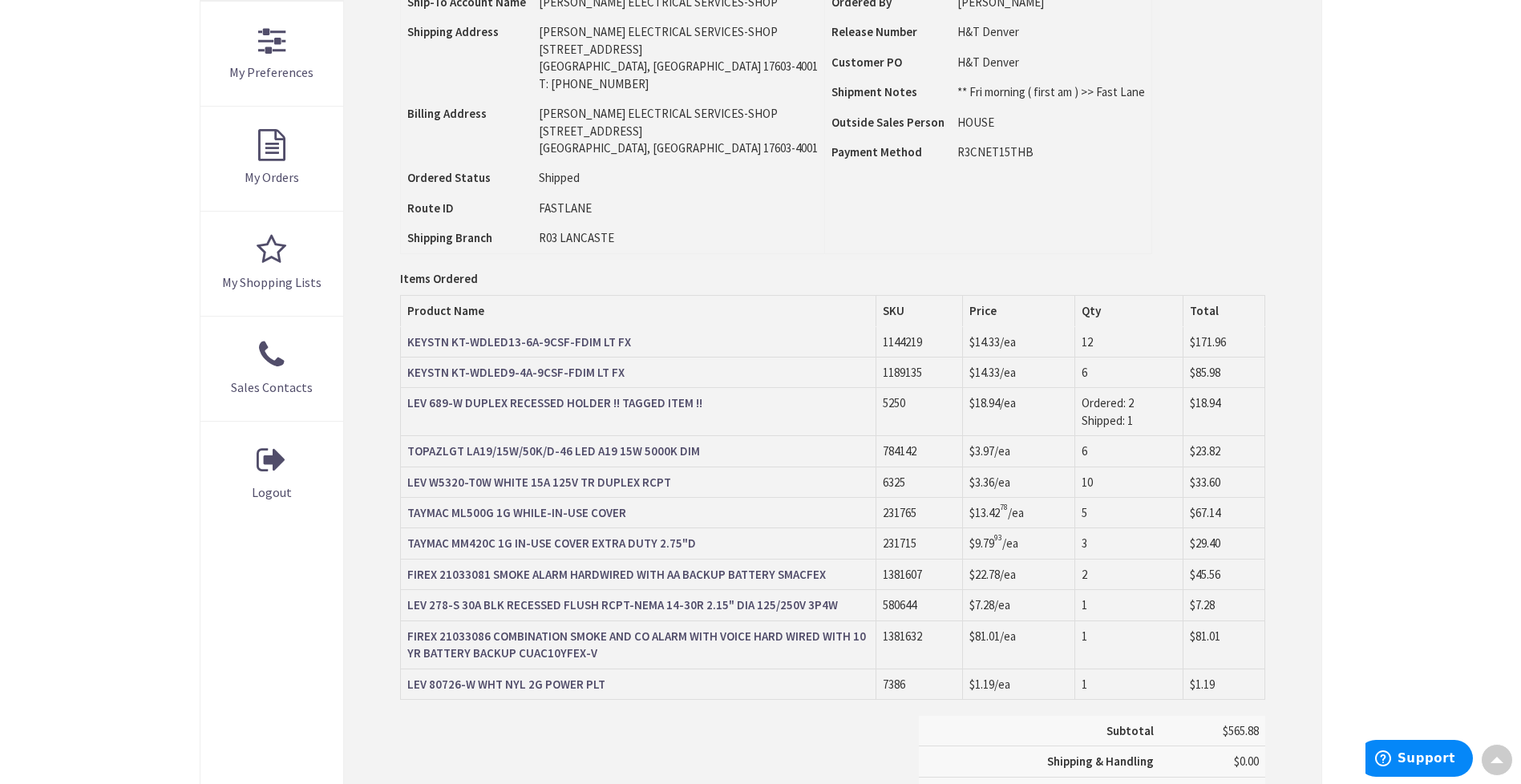
scroll to position [447, 0]
